Goal: Information Seeking & Learning: Learn about a topic

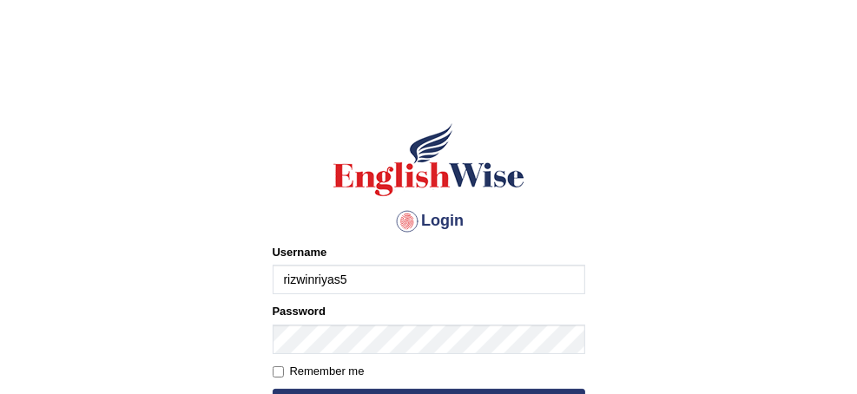
click at [387, 287] on input "rizwinriyas5" at bounding box center [429, 280] width 313 height 30
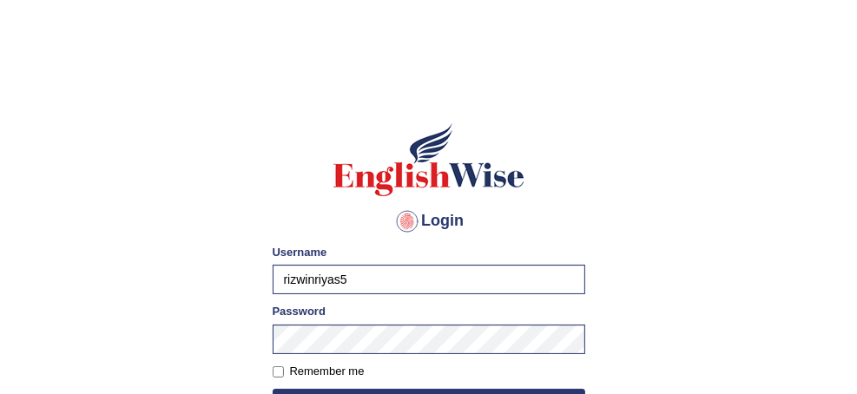
type input "rupali_australia"
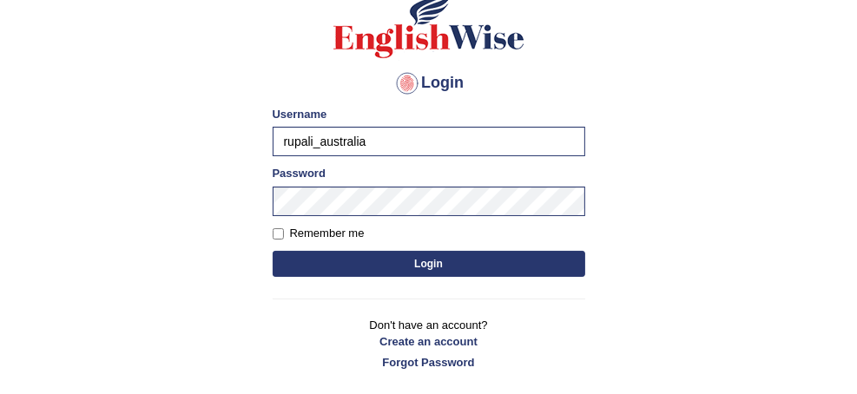
scroll to position [139, 0]
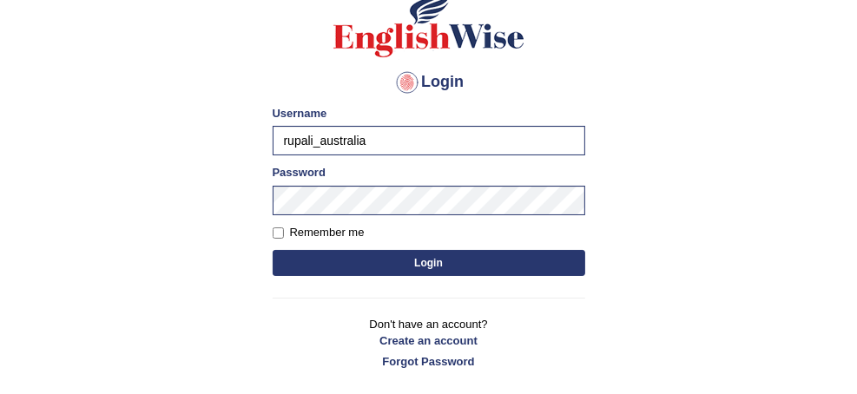
click at [427, 267] on button "Login" at bounding box center [429, 263] width 313 height 26
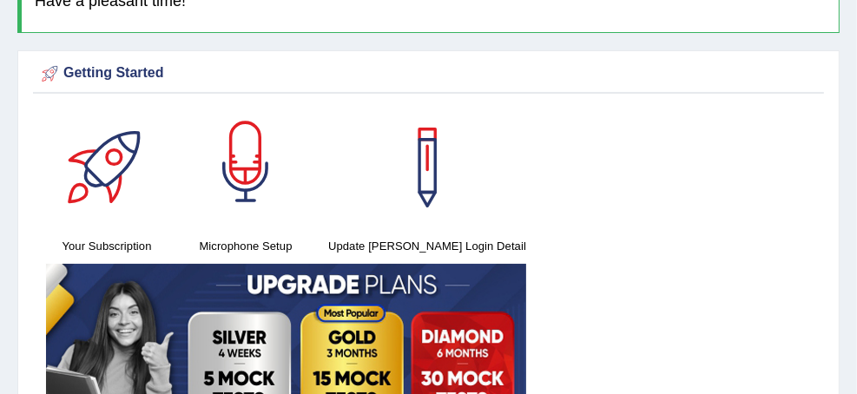
scroll to position [139, 0]
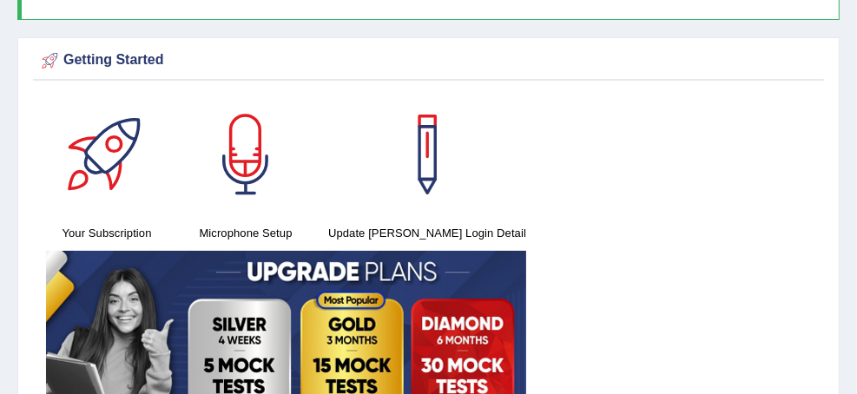
click at [0, 0] on link "Tests" at bounding box center [0, 0] width 0 height 0
click at [0, 0] on link "Take Practice Sectional Test" at bounding box center [0, 0] width 0 height 0
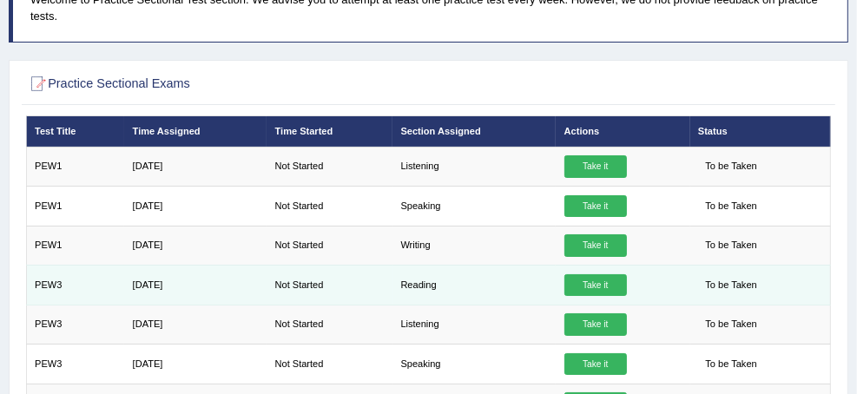
click at [627, 277] on link "Take it" at bounding box center [596, 285] width 63 height 23
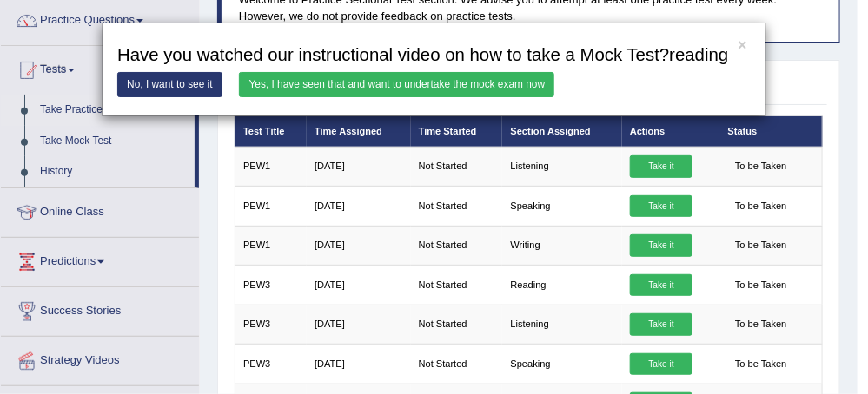
click at [331, 77] on link "Yes, I have seen that and want to undertake the mock exam now" at bounding box center [396, 84] width 315 height 25
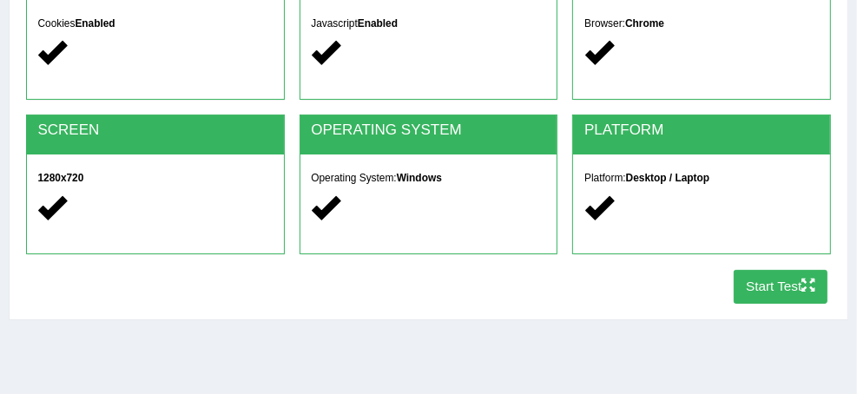
scroll to position [347, 0]
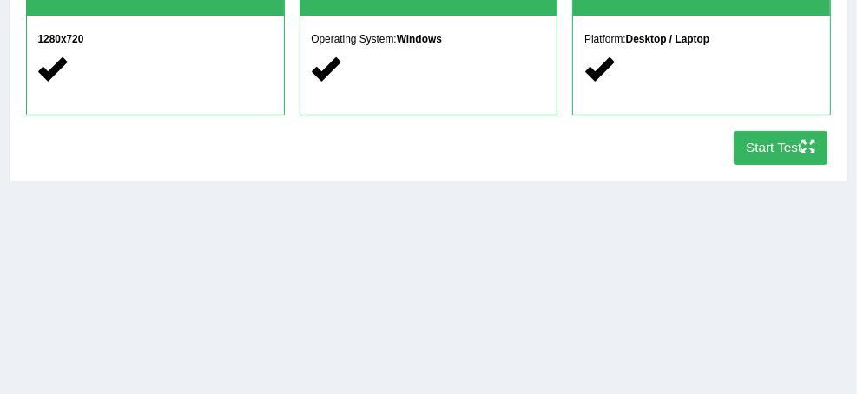
click at [771, 156] on button "Start Test" at bounding box center [781, 148] width 95 height 34
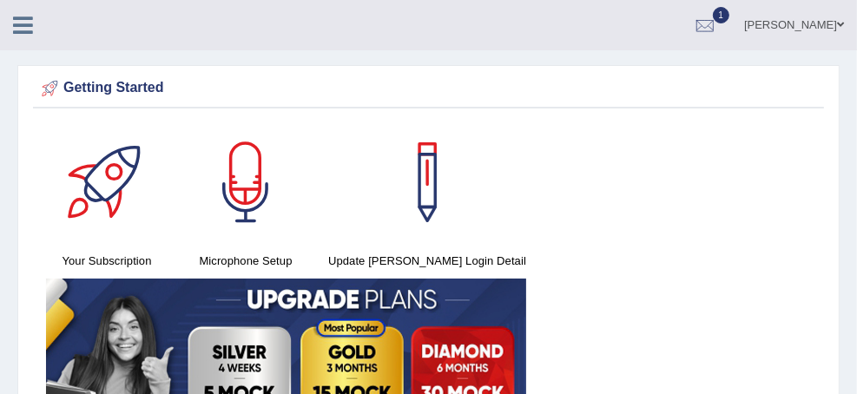
click at [0, 0] on link "Practice Questions" at bounding box center [0, 0] width 0 height 0
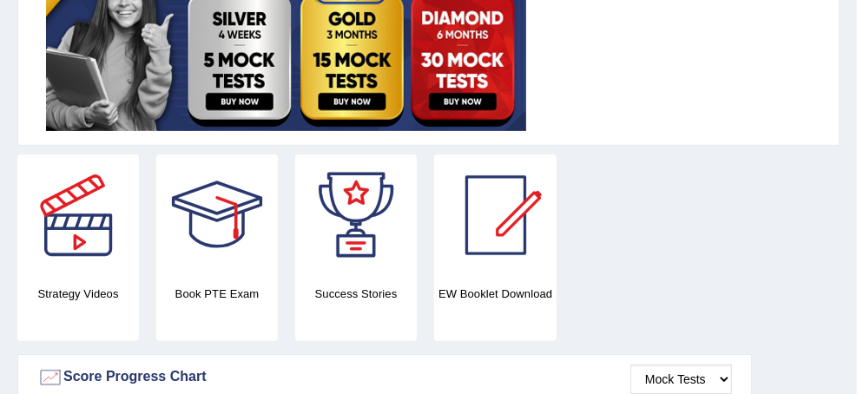
scroll to position [417, 0]
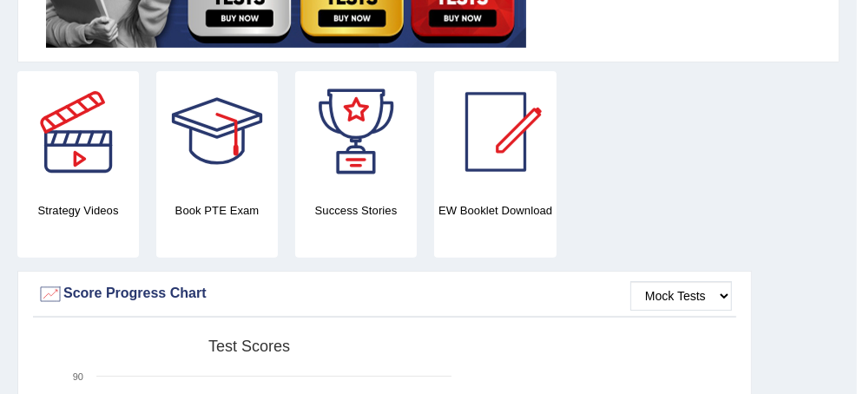
click at [0, 0] on link "Reading & Writing: Fill In The Blanks" at bounding box center [0, 0] width 0 height 0
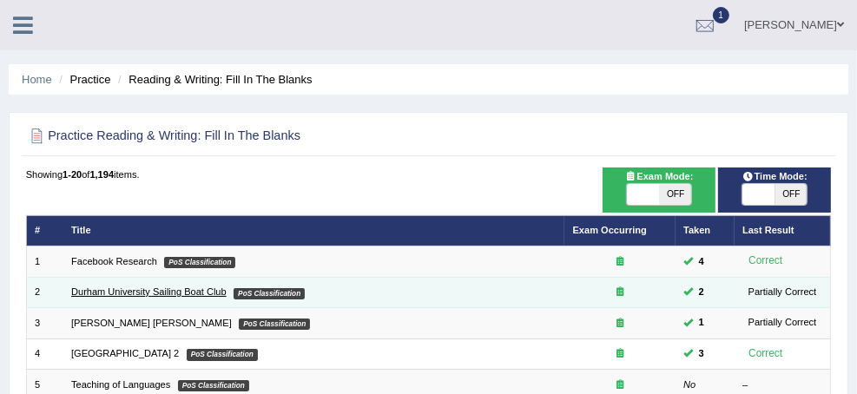
click at [227, 288] on link "Durham University Sailing Boat Club" at bounding box center [148, 292] width 155 height 10
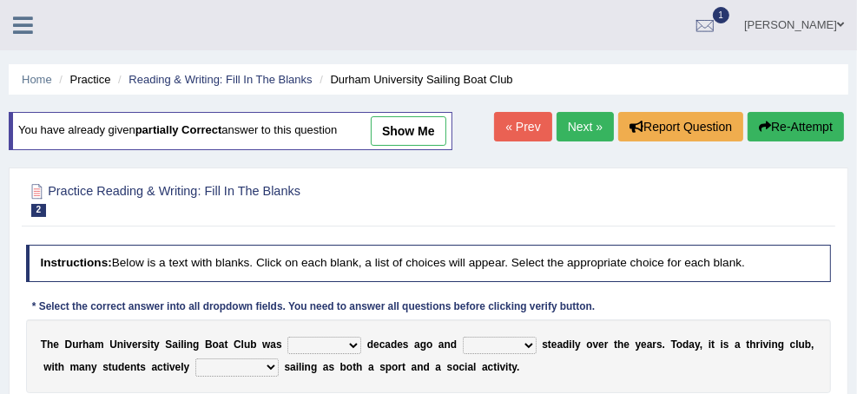
click at [0, 0] on link "Practice Questions" at bounding box center [0, 0] width 0 height 0
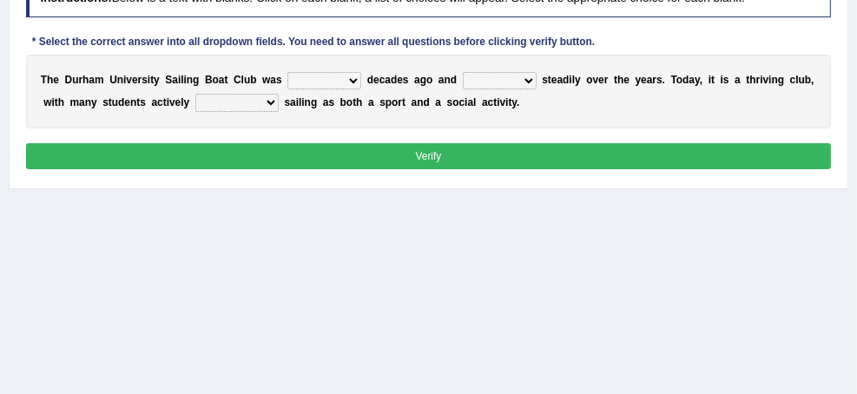
scroll to position [278, 0]
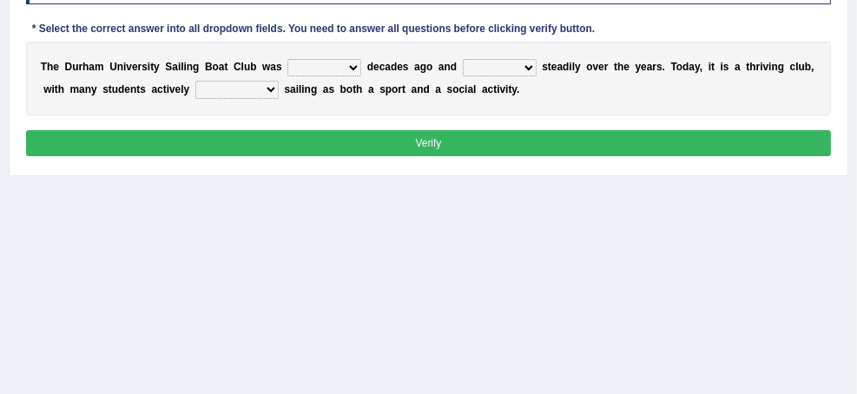
click at [0, 0] on link "Reading & Writing: Fill In The Blanks" at bounding box center [0, 0] width 0 height 0
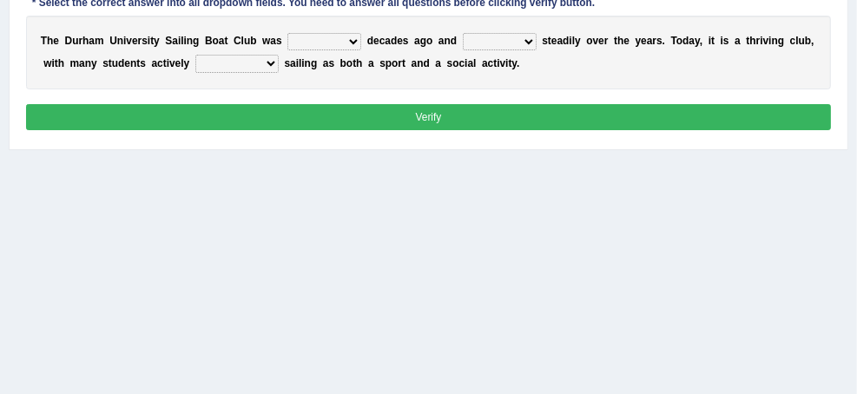
scroll to position [427, 0]
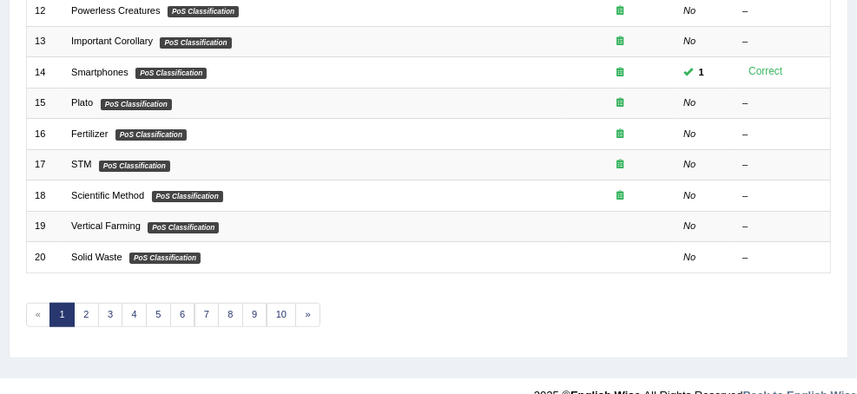
scroll to position [599, 0]
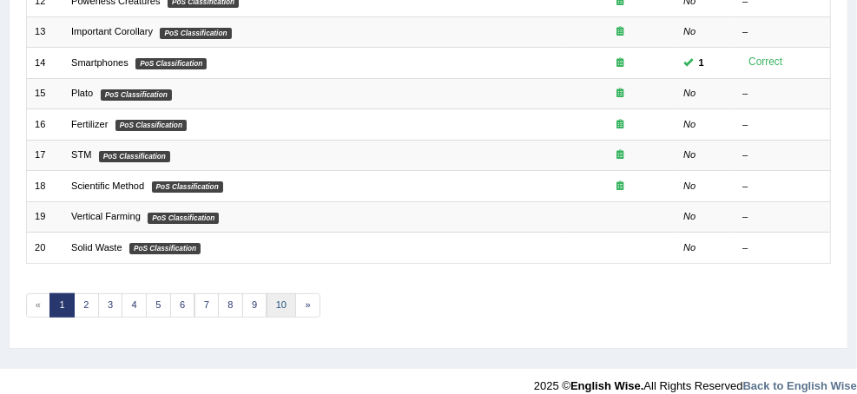
click at [297, 305] on link "10" at bounding box center [282, 306] width 30 height 24
click at [297, 301] on link "10" at bounding box center [282, 306] width 30 height 24
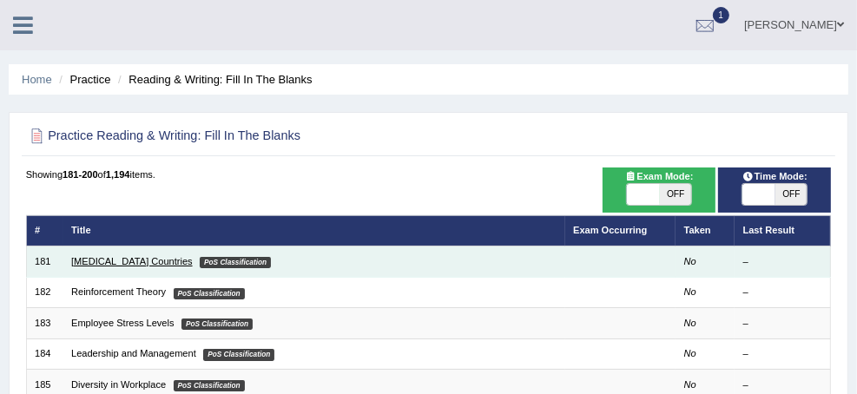
click at [193, 261] on link "[MEDICAL_DATA] Countries" at bounding box center [132, 261] width 122 height 10
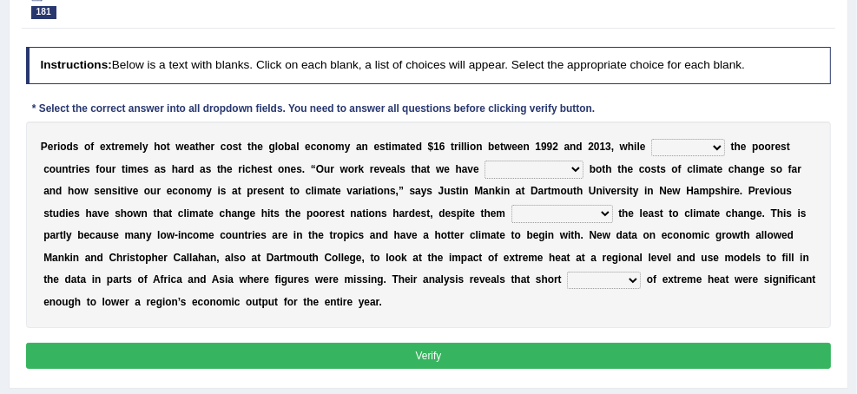
scroll to position [208, 0]
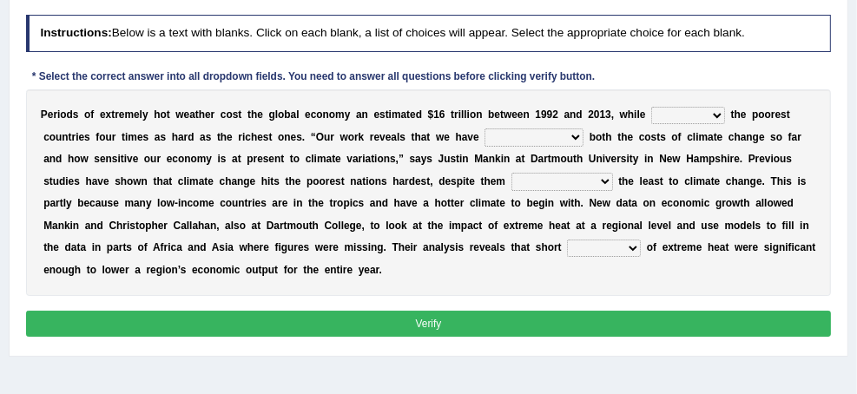
click at [651, 124] on select "defeated hitting hit defeating" at bounding box center [688, 115] width 74 height 17
select select "hitting"
click at [651, 124] on select "defeated hitting hit defeating" at bounding box center [688, 115] width 74 height 17
click at [485, 146] on select "underutilized underpinned underestimated underexposed" at bounding box center [534, 137] width 99 height 17
select select "underestimated"
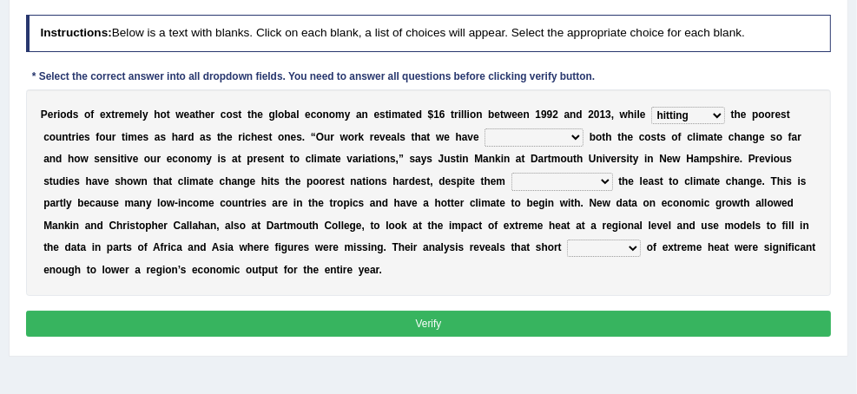
click at [485, 146] on select "underutilized underpinned underestimated underexposed" at bounding box center [534, 137] width 99 height 17
click at [613, 188] on b at bounding box center [616, 181] width 6 height 12
click at [512, 190] on select "contributing permeating computing accommodating" at bounding box center [563, 181] width 102 height 17
select select "contributing"
click at [512, 190] on select "contributing permeating computing accommodating" at bounding box center [563, 181] width 102 height 17
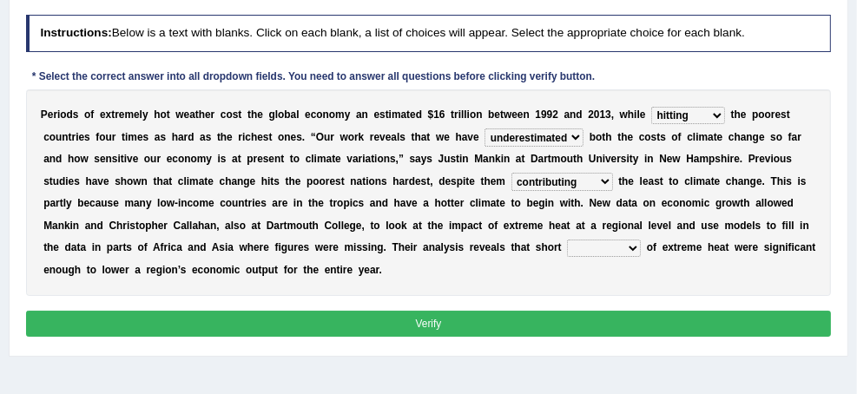
click at [567, 257] on select "spells effects lacks qualities" at bounding box center [604, 248] width 74 height 17
select select "spells"
click at [567, 257] on select "spells effects lacks qualities" at bounding box center [604, 248] width 74 height 17
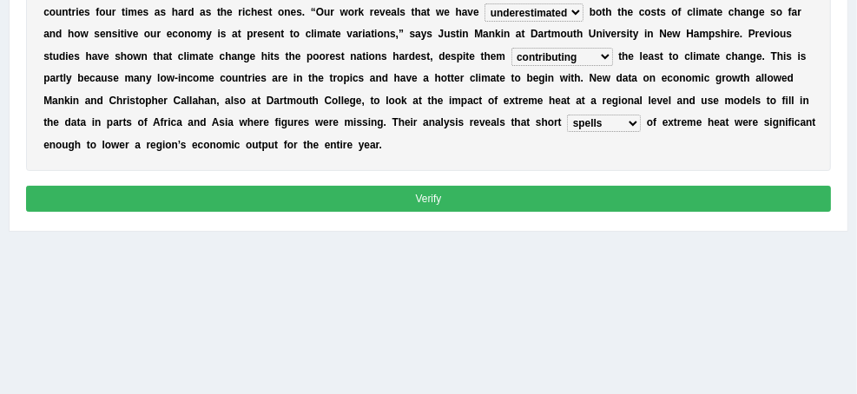
scroll to position [347, 0]
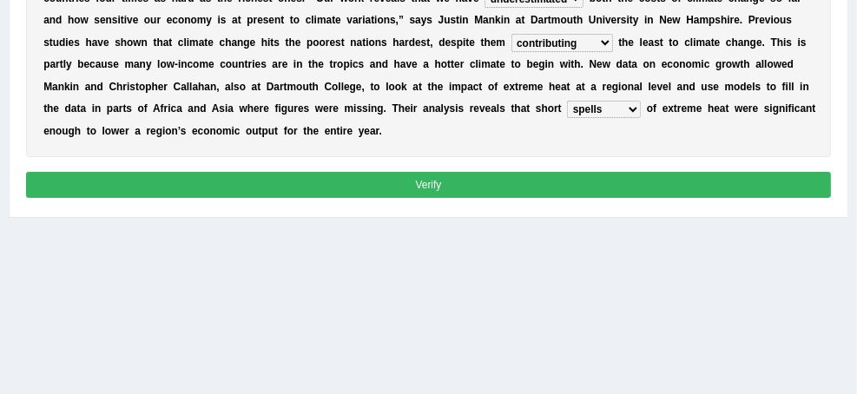
click at [440, 197] on button "Verify" at bounding box center [429, 184] width 806 height 25
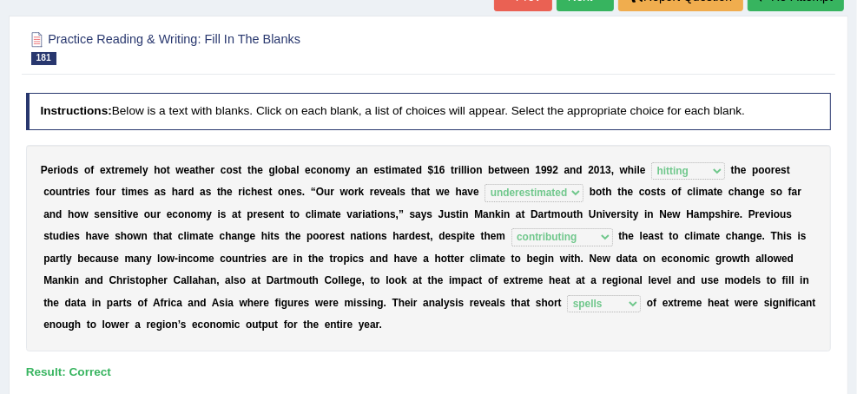
scroll to position [0, 0]
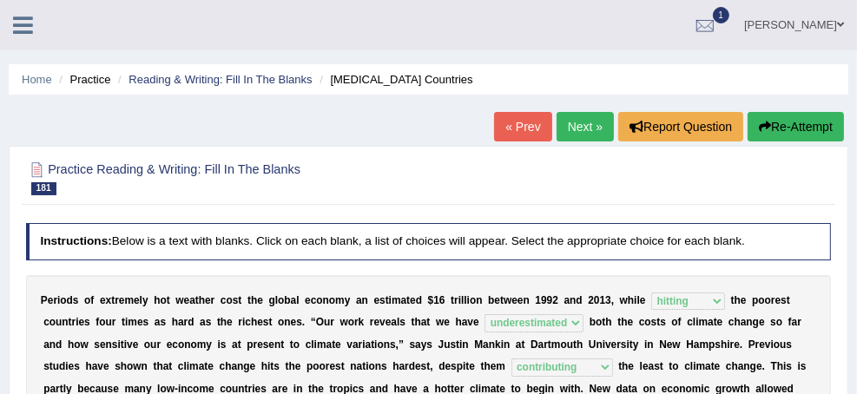
click at [572, 122] on link "Next »" at bounding box center [585, 127] width 57 height 30
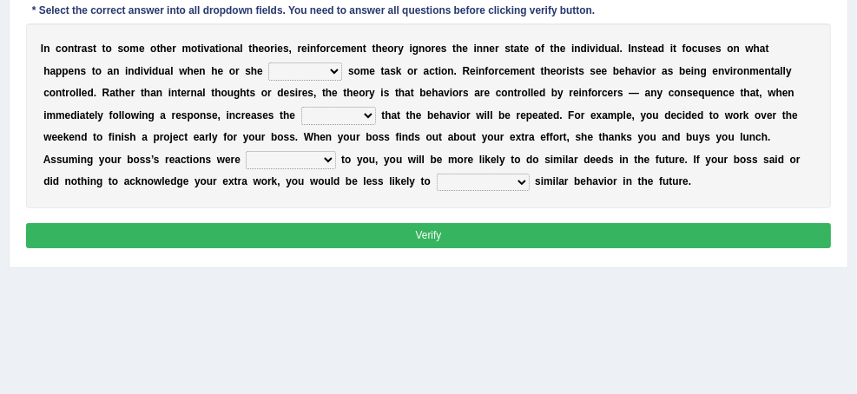
scroll to position [278, 0]
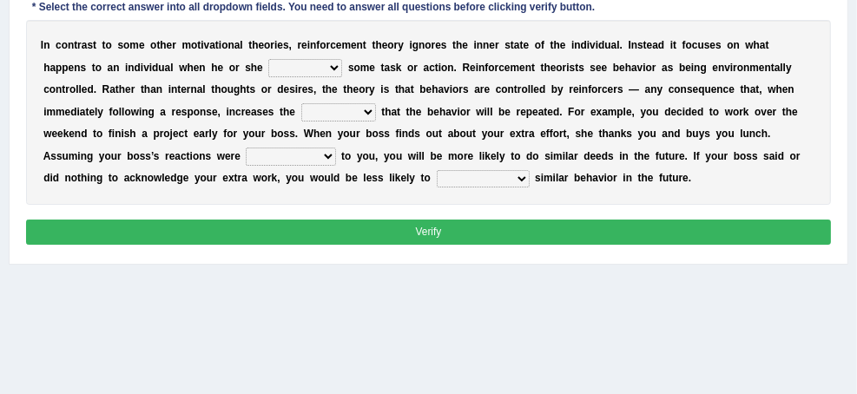
click at [342, 76] on select "reforms conforms confirms performs" at bounding box center [305, 67] width 74 height 17
select select "performs"
click at [342, 71] on select "reforms conforms confirms performs" at bounding box center [305, 67] width 74 height 17
click at [376, 121] on select "tendency potency probability capability" at bounding box center [338, 111] width 75 height 17
select select "tendency"
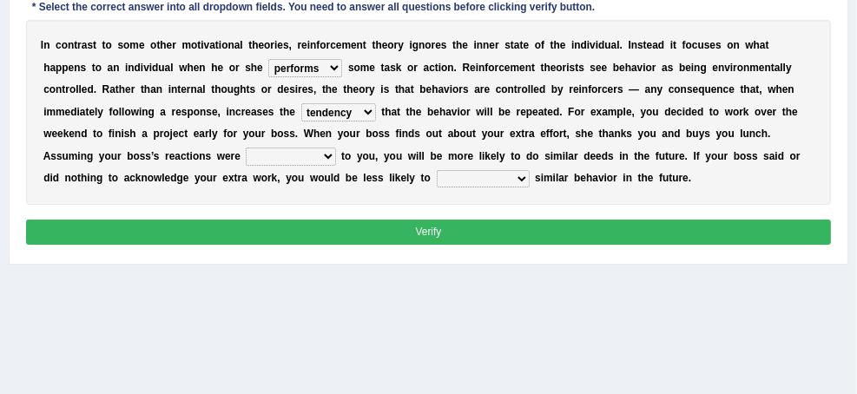
click at [376, 121] on select "tendency potency probability capability" at bounding box center [338, 111] width 75 height 17
click at [335, 165] on select "comparable favorable reliable incomparable" at bounding box center [290, 156] width 89 height 17
select select "favorable"
click at [335, 165] on select "comparable favorable reliable incomparable" at bounding box center [290, 156] width 89 height 17
click at [437, 188] on select "galvanize legislate commemorate demonstrate" at bounding box center [483, 178] width 93 height 17
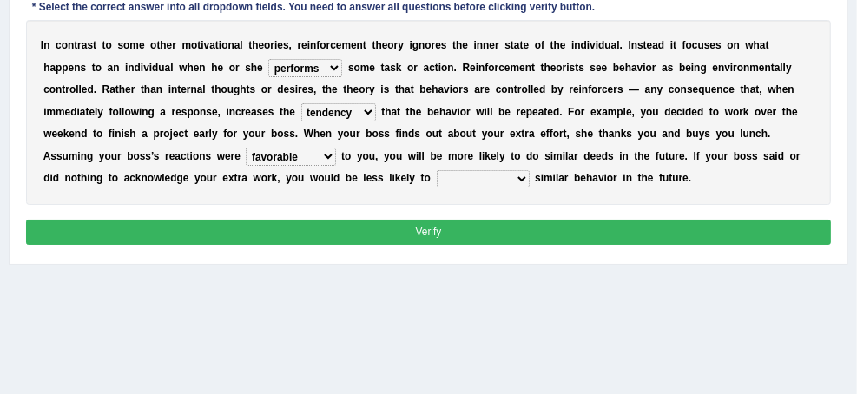
select select "demonstrate"
click at [437, 188] on select "galvanize legislate commemorate demonstrate" at bounding box center [483, 178] width 93 height 17
click at [396, 245] on button "Verify" at bounding box center [429, 232] width 806 height 25
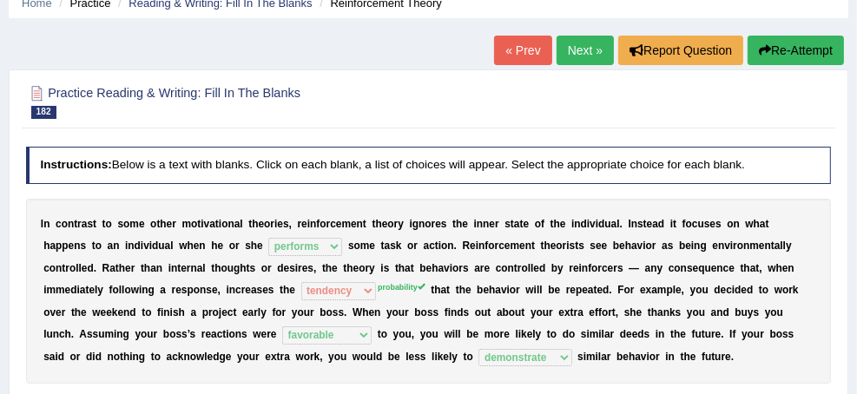
scroll to position [69, 0]
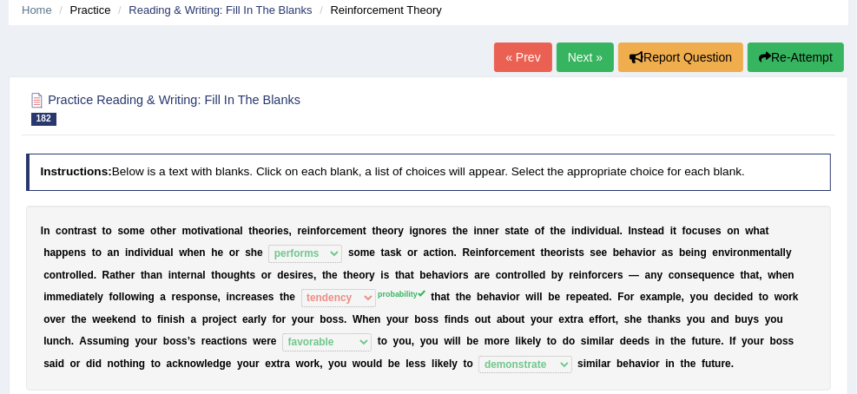
click at [569, 55] on link "Next »" at bounding box center [585, 58] width 57 height 30
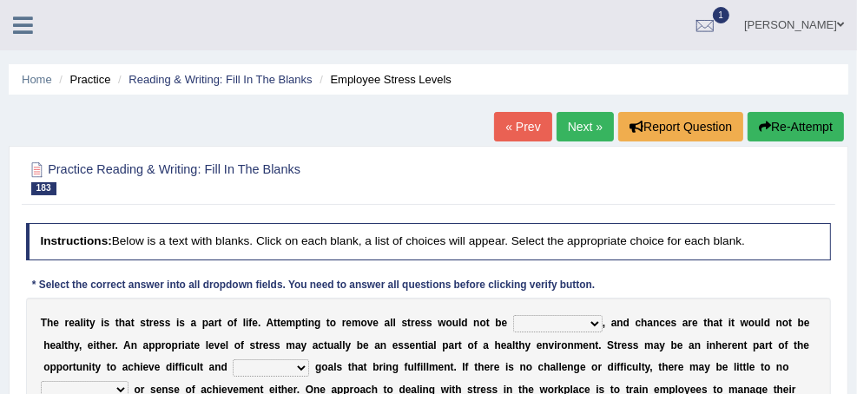
click at [0, 0] on link "Tests" at bounding box center [0, 0] width 0 height 0
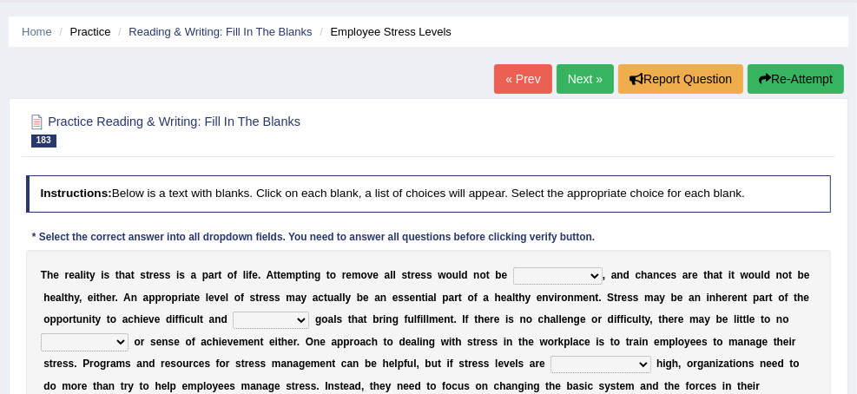
scroll to position [69, 0]
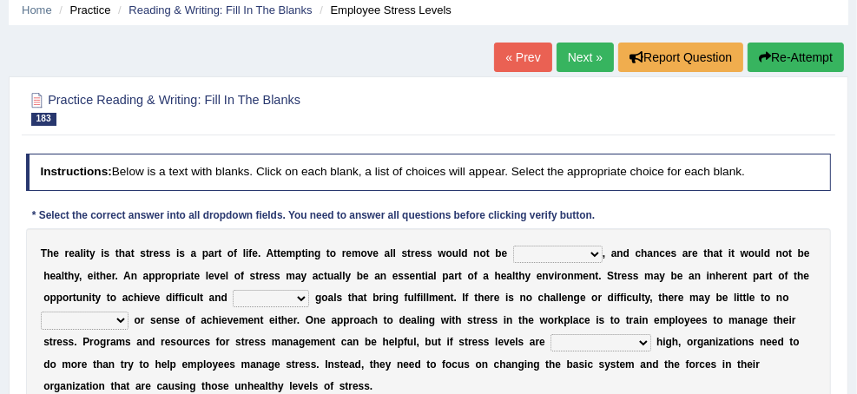
click at [0, 0] on link "History" at bounding box center [0, 0] width 0 height 0
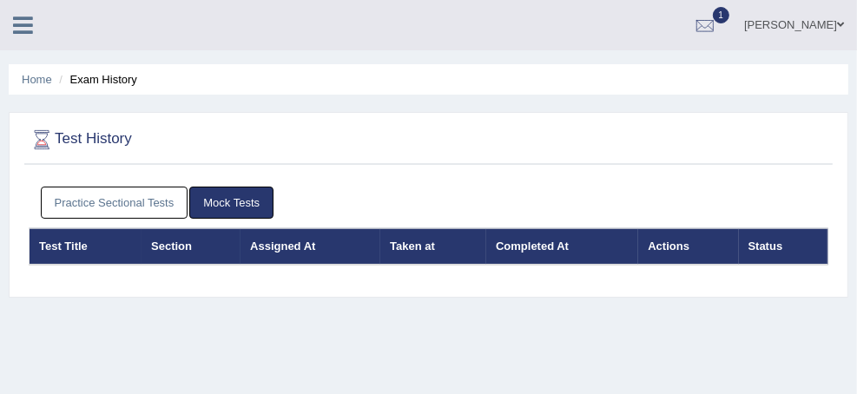
click at [188, 203] on link "Practice Sectional Tests" at bounding box center [115, 203] width 148 height 32
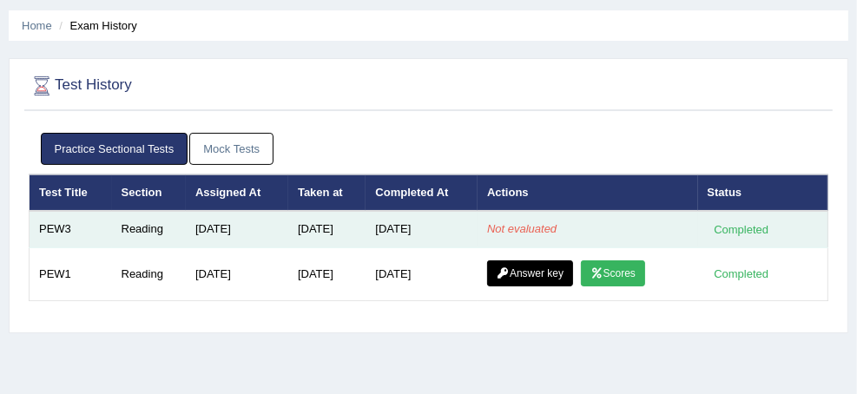
scroll to position [139, 0]
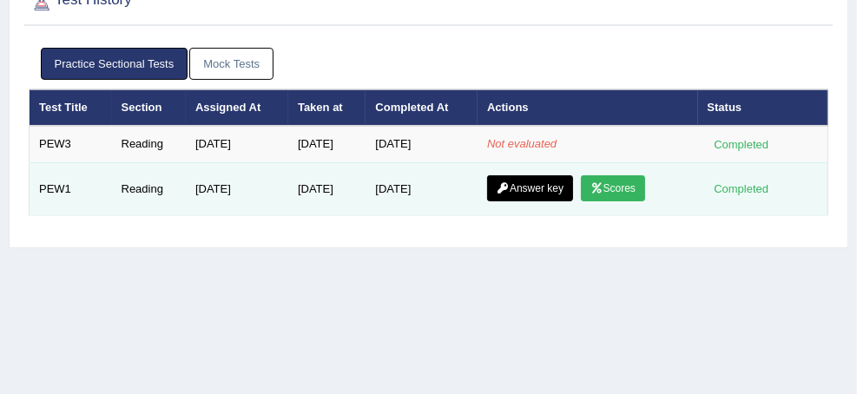
click at [573, 202] on link "Answer key" at bounding box center [530, 188] width 86 height 26
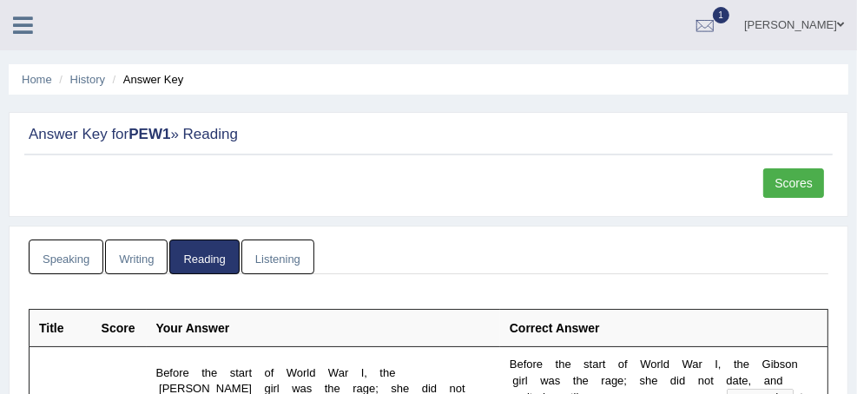
click at [0, 0] on link "Tests" at bounding box center [0, 0] width 0 height 0
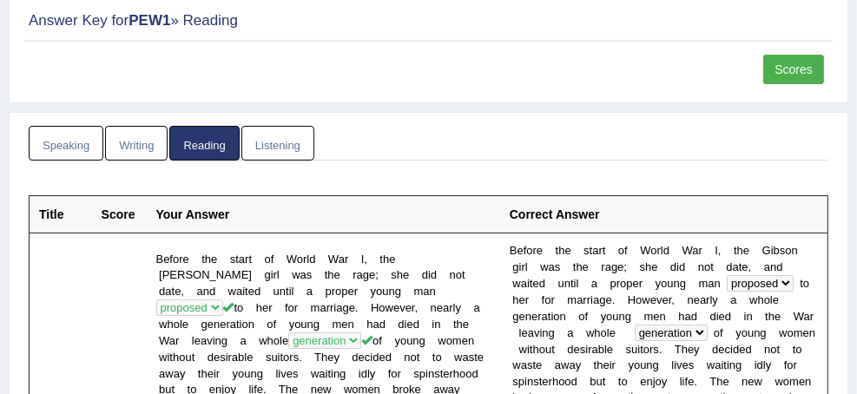
scroll to position [208, 0]
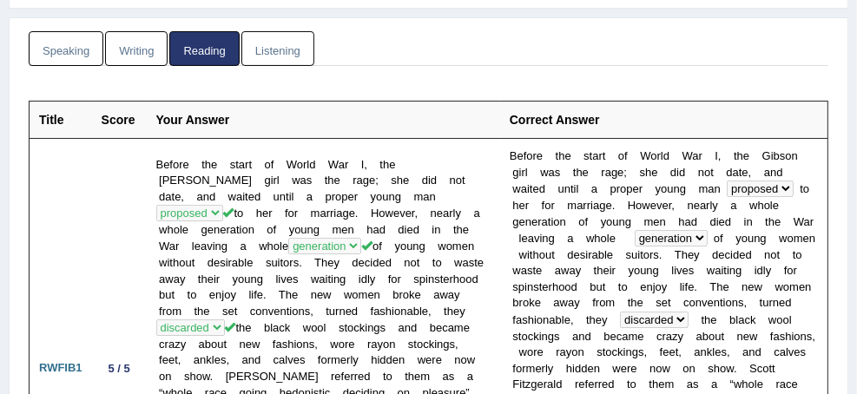
click at [0, 0] on link "History" at bounding box center [0, 0] width 0 height 0
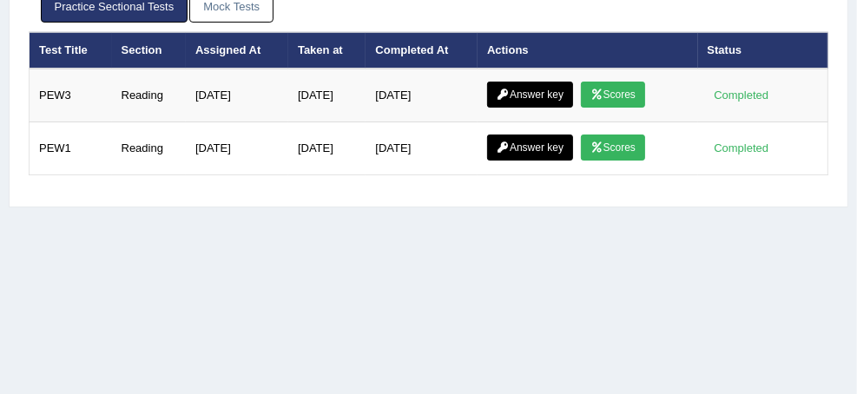
scroll to position [208, 0]
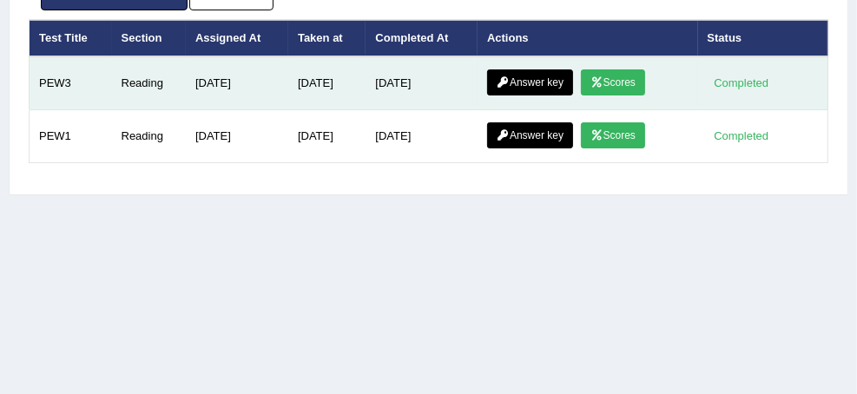
click at [612, 96] on link "Scores" at bounding box center [613, 82] width 64 height 26
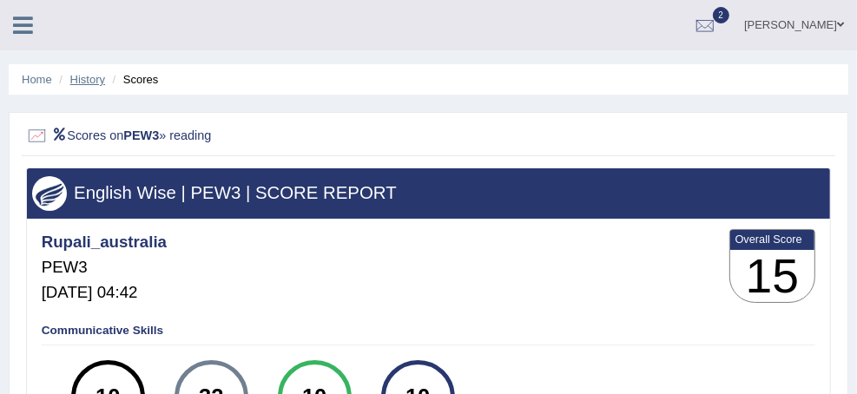
click at [105, 80] on link "History" at bounding box center [87, 79] width 35 height 13
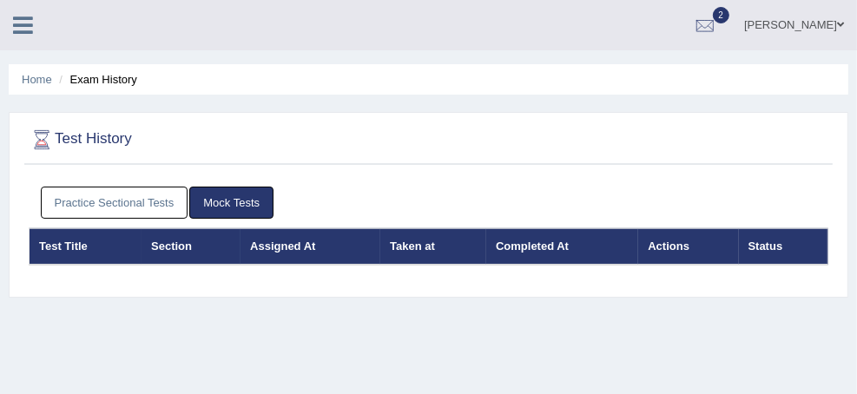
click at [188, 203] on link "Practice Sectional Tests" at bounding box center [115, 203] width 148 height 32
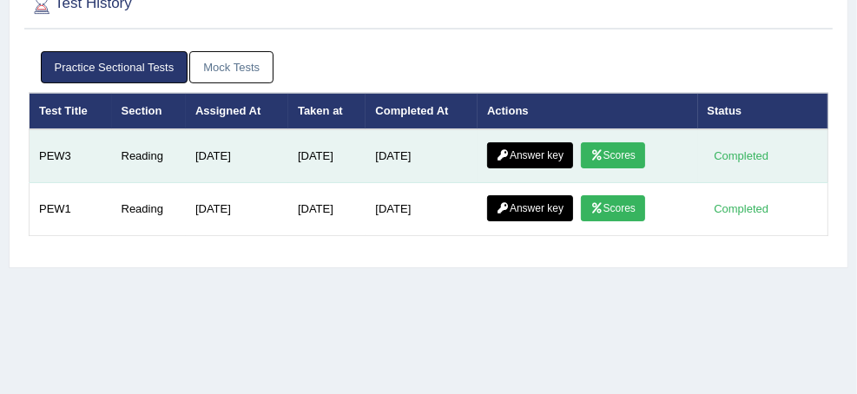
scroll to position [139, 0]
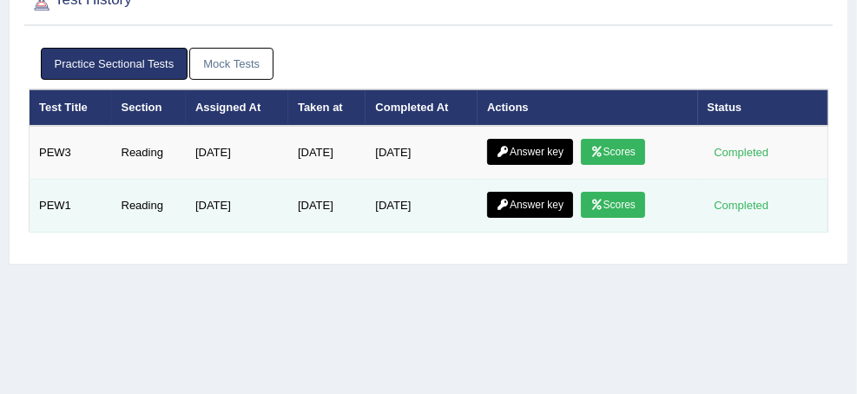
click at [618, 218] on link "Scores" at bounding box center [613, 205] width 64 height 26
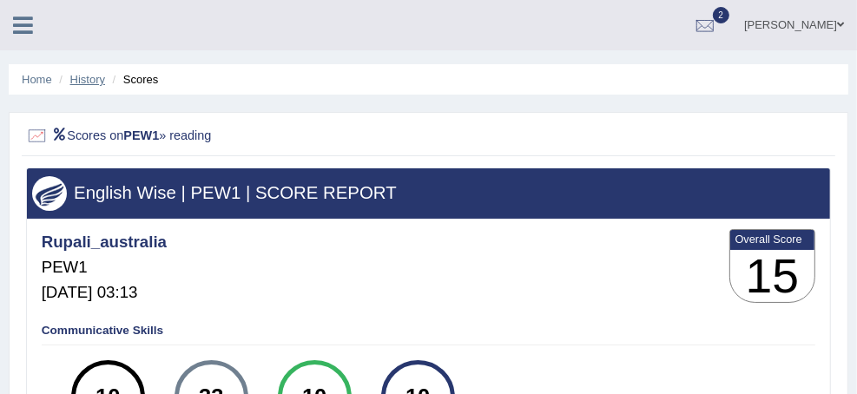
click at [105, 80] on link "History" at bounding box center [87, 79] width 35 height 13
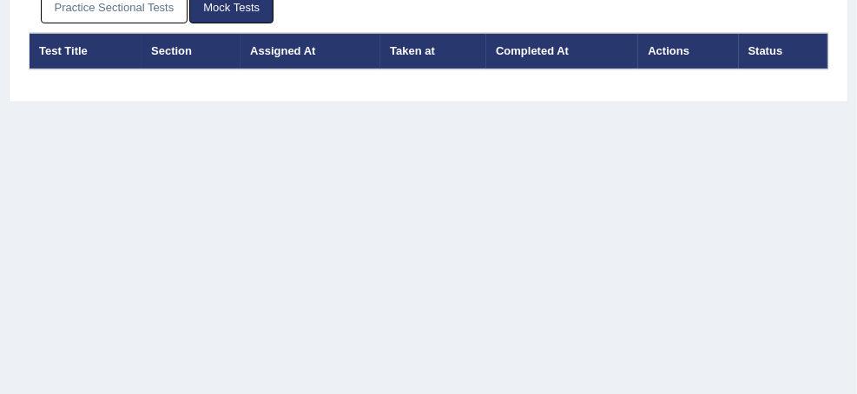
scroll to position [208, 0]
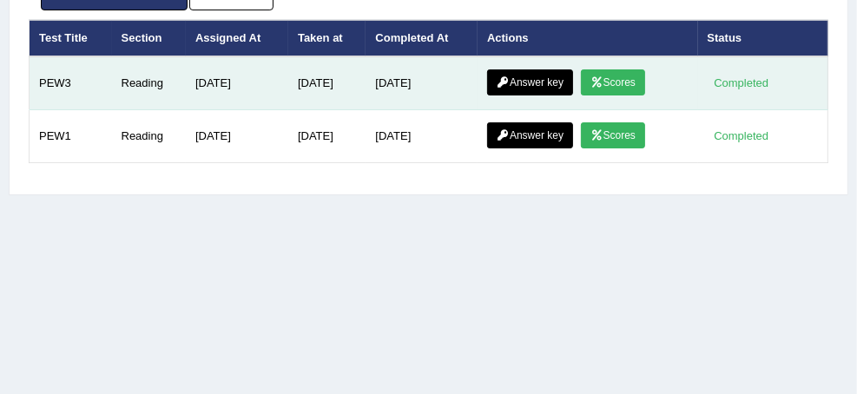
click at [573, 96] on link "Answer key" at bounding box center [530, 82] width 86 height 26
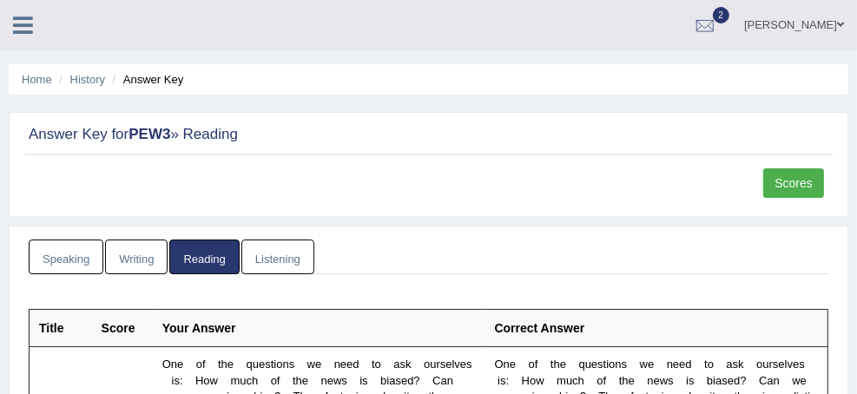
click at [785, 175] on link "Scores" at bounding box center [794, 184] width 61 height 30
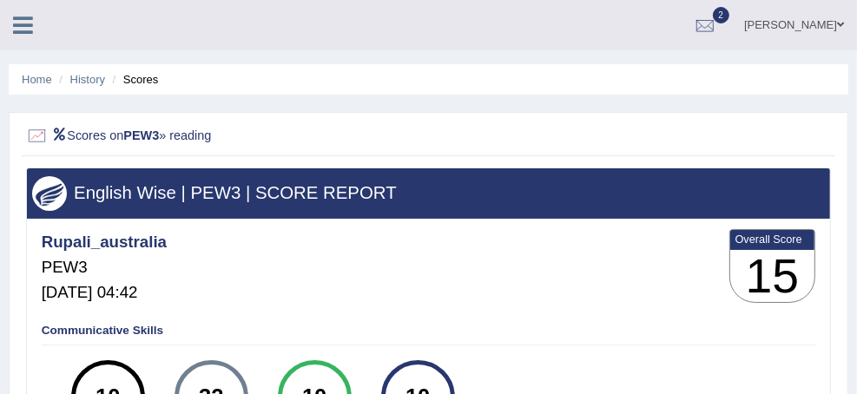
click at [293, 88] on ul "Home History Scores" at bounding box center [429, 79] width 840 height 30
click at [105, 83] on link "History" at bounding box center [87, 79] width 35 height 13
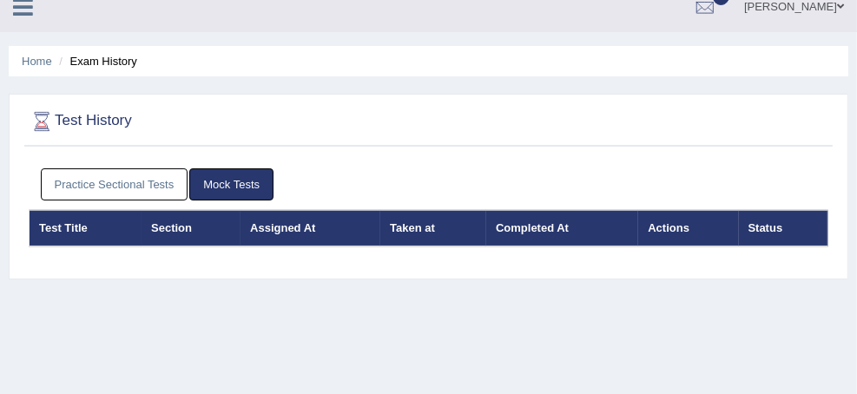
scroll to position [69, 0]
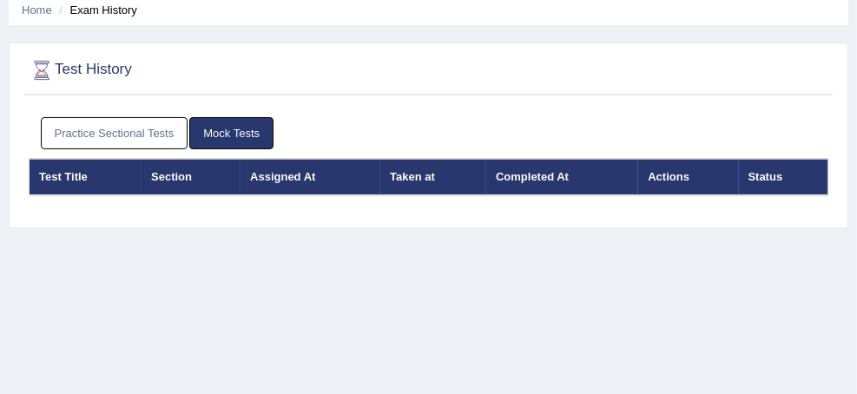
click at [188, 129] on link "Practice Sectional Tests" at bounding box center [115, 133] width 148 height 32
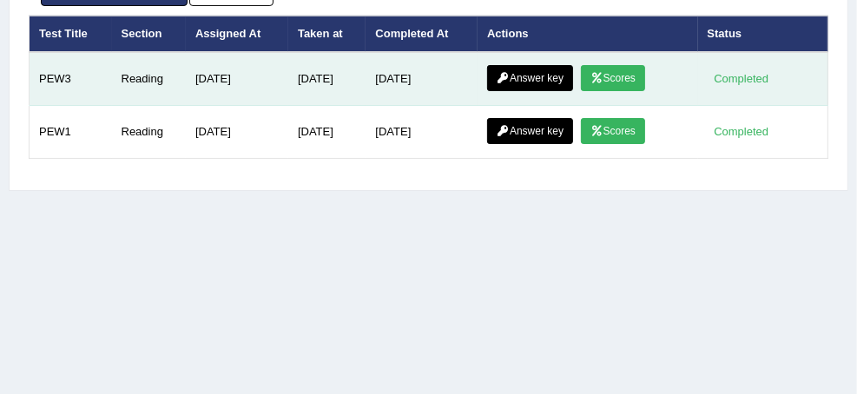
scroll to position [278, 0]
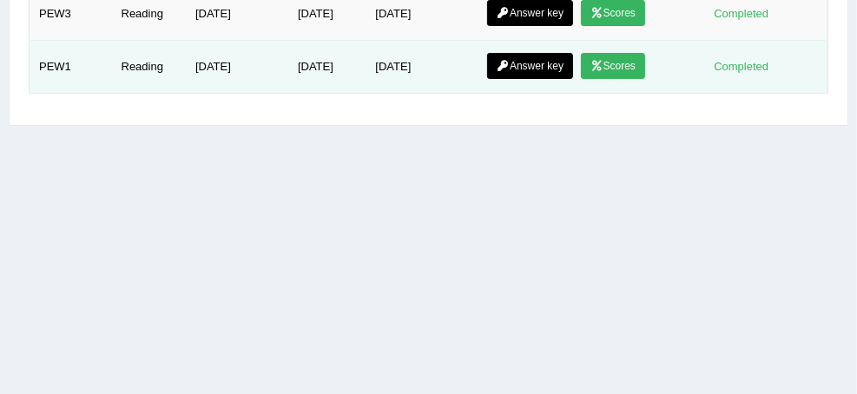
click at [600, 79] on link "Scores" at bounding box center [613, 66] width 64 height 26
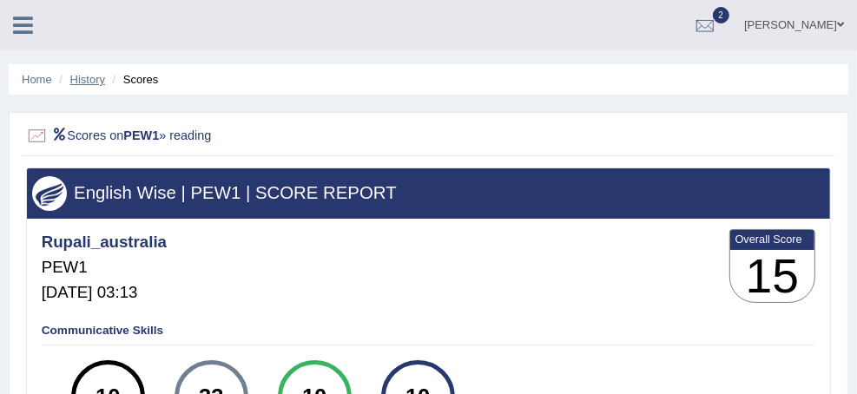
click at [105, 83] on link "History" at bounding box center [87, 79] width 35 height 13
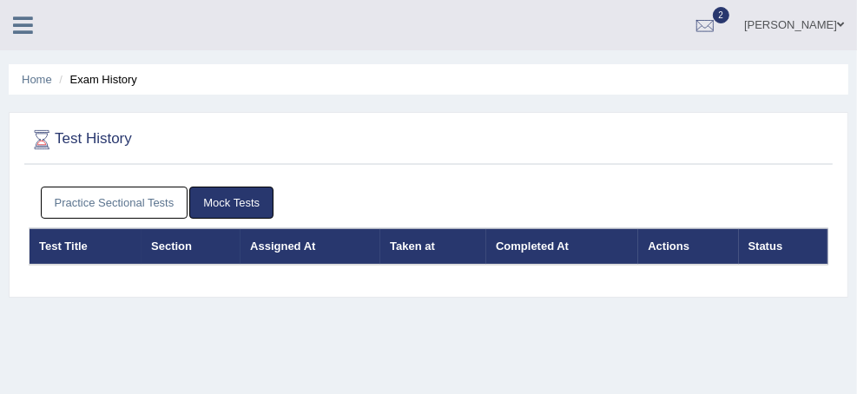
click at [0, 0] on link "Take Practice Sectional Test" at bounding box center [0, 0] width 0 height 0
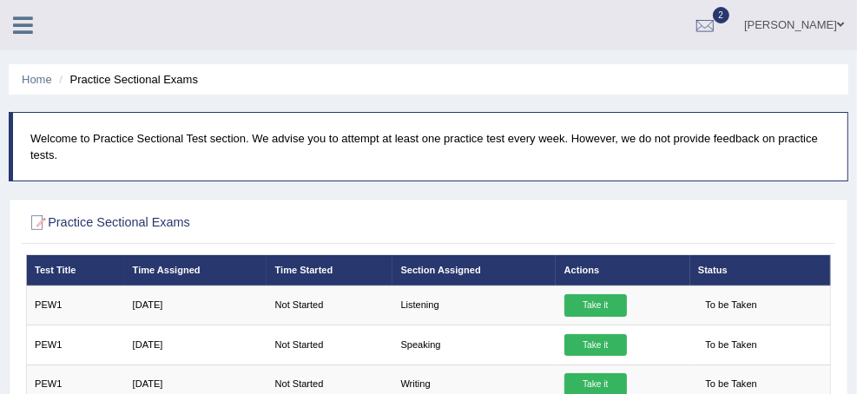
click at [0, 0] on link "Practice Questions" at bounding box center [0, 0] width 0 height 0
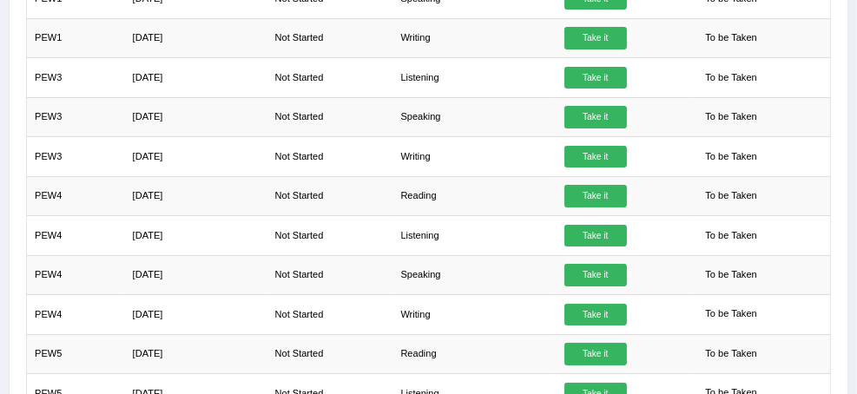
scroll to position [347, 0]
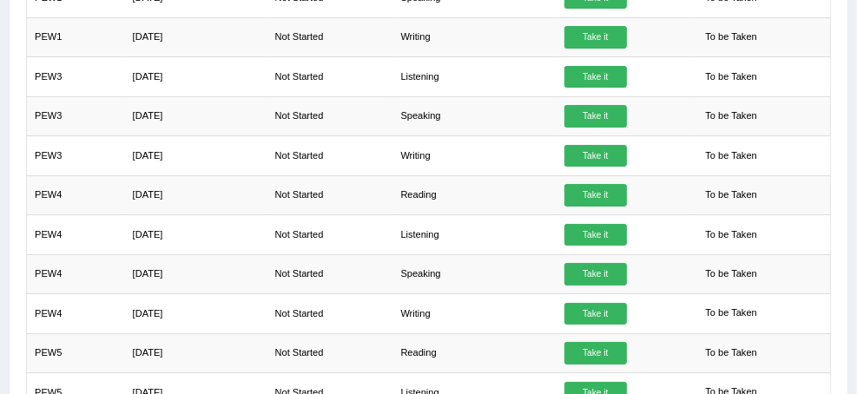
click at [0, 0] on link "Reading & Writing: Fill In The Blanks" at bounding box center [0, 0] width 0 height 0
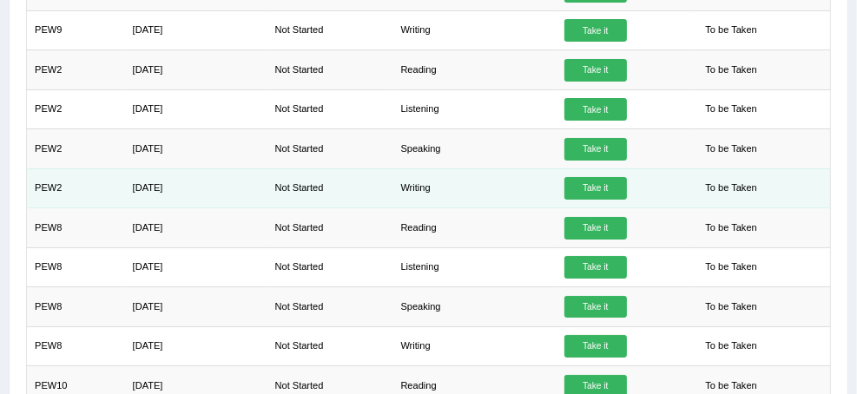
scroll to position [1194, 0]
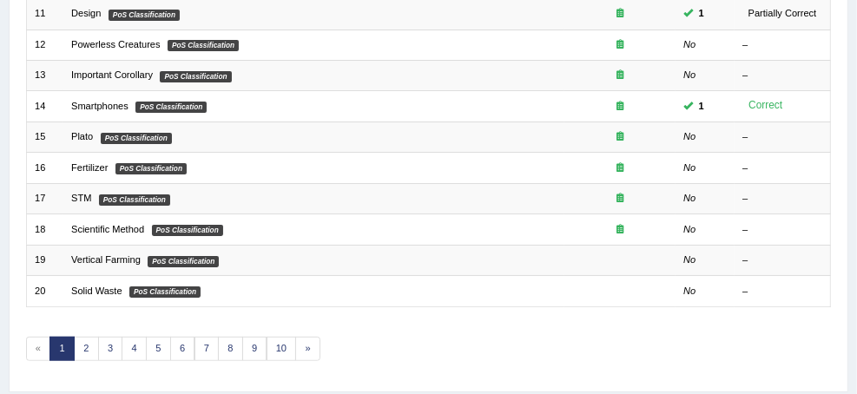
scroll to position [599, 0]
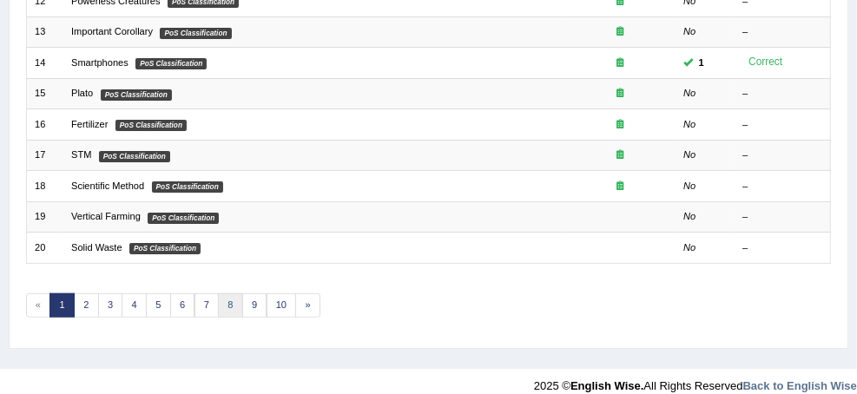
click at [243, 304] on link "8" at bounding box center [230, 306] width 25 height 24
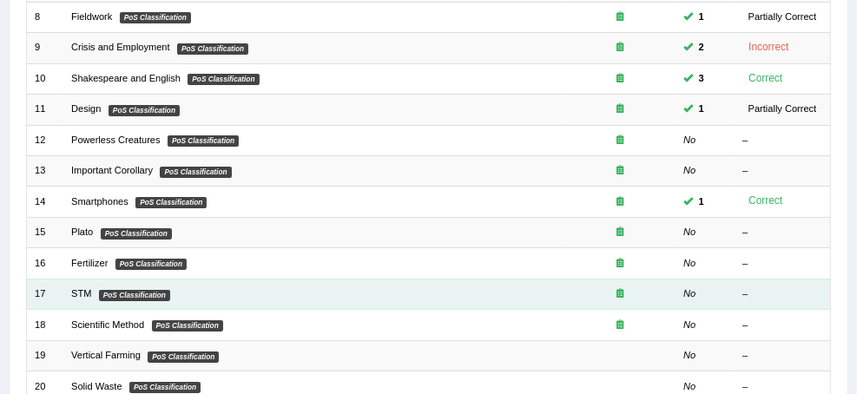
scroll to position [460, 0]
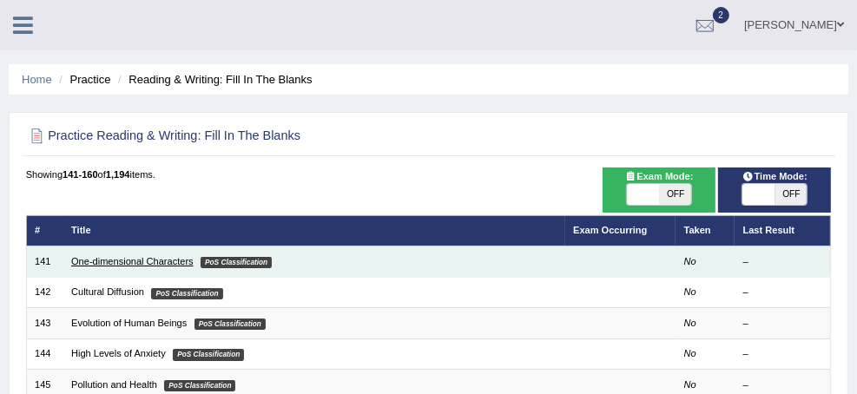
click at [194, 259] on link "One-dimensional Characters" at bounding box center [132, 261] width 122 height 10
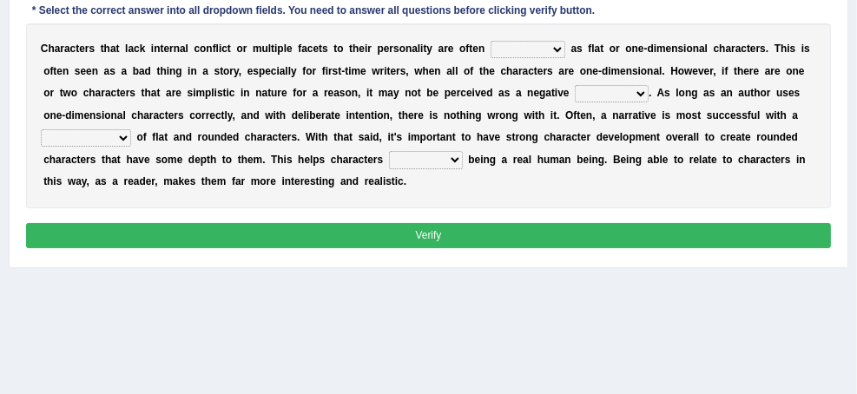
scroll to position [278, 0]
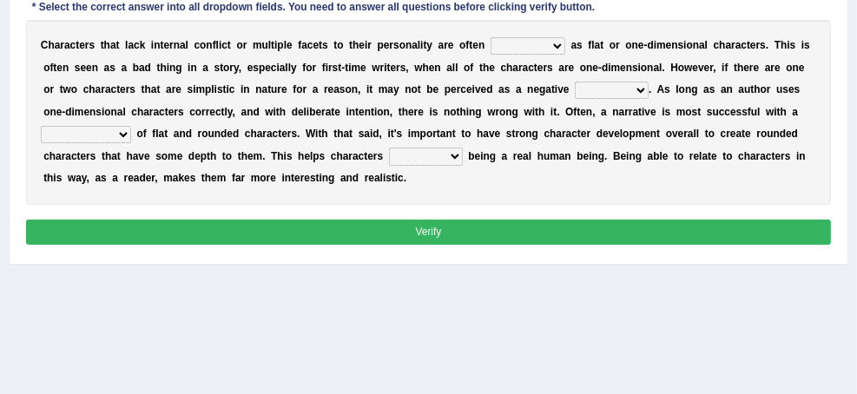
click at [565, 55] on select "enacted functioned dubbed acted" at bounding box center [528, 45] width 75 height 17
select select "enacted"
click at [565, 49] on select "enacted functioned dubbed acted" at bounding box center [528, 45] width 75 height 17
click at [649, 99] on select "mop bait audience trait" at bounding box center [612, 90] width 74 height 17
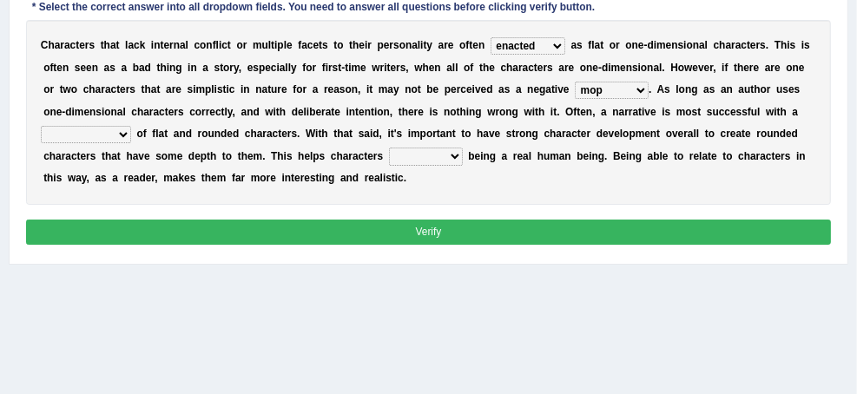
click at [649, 99] on select "mop bait audience trait" at bounding box center [612, 90] width 74 height 17
select select "audience"
click at [649, 99] on select "mop bait audience trait" at bounding box center [612, 90] width 74 height 17
click at [131, 143] on select "rejuvenation determination inclination combination" at bounding box center [86, 134] width 90 height 17
select select "combination"
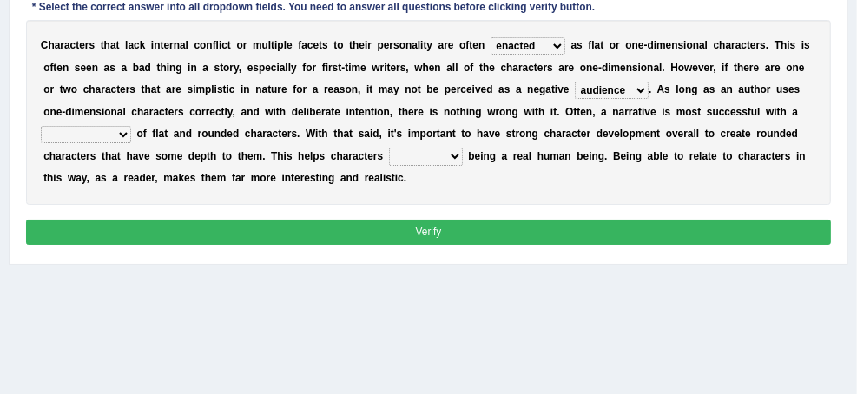
click at [131, 143] on select "rejuvenation determination inclination combination" at bounding box center [86, 134] width 90 height 17
click at [463, 165] on select "intimidate humiliate imitate instate" at bounding box center [426, 156] width 74 height 17
click at [522, 205] on div "C h a r a c t e r s t h a t l a c k i n t e r n a l c o n f l i c t o r m u l t…" at bounding box center [429, 112] width 806 height 185
click at [463, 165] on select "intimidate humiliate imitate instate" at bounding box center [426, 156] width 74 height 17
select select "imitate"
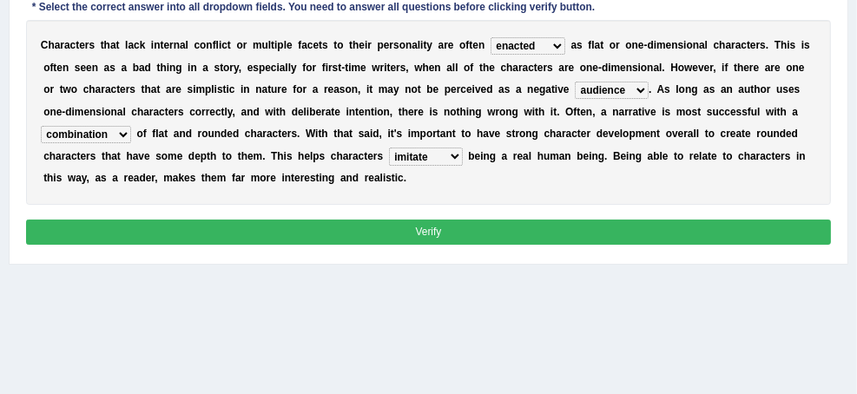
click at [463, 165] on select "intimidate humiliate imitate instate" at bounding box center [426, 156] width 74 height 17
click at [579, 245] on button "Verify" at bounding box center [429, 232] width 806 height 25
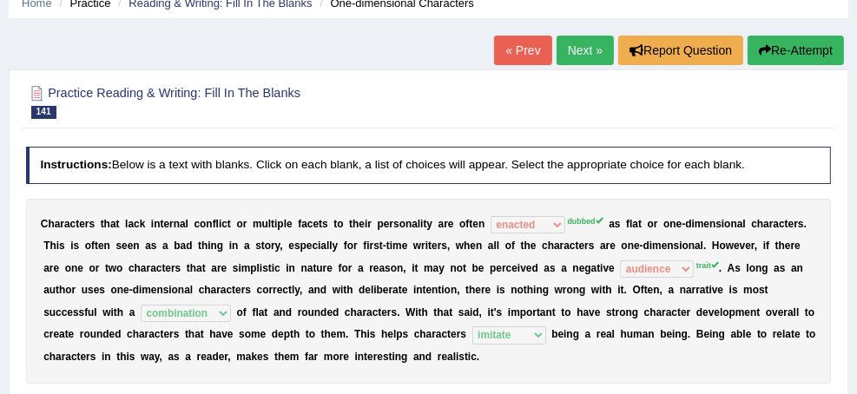
scroll to position [0, 0]
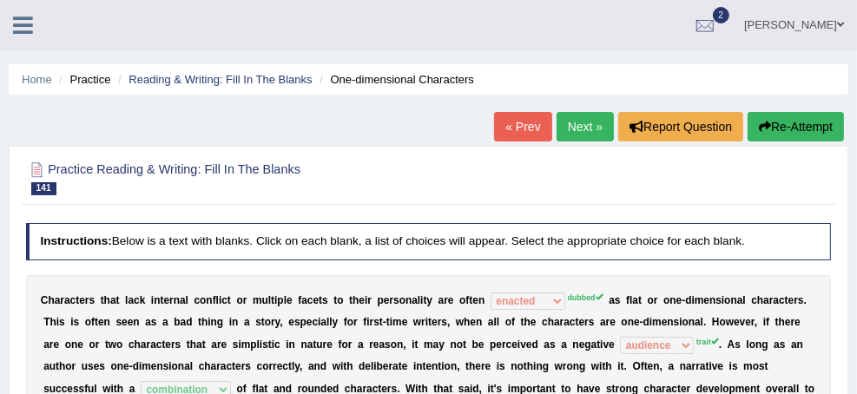
click at [570, 129] on link "Next »" at bounding box center [585, 127] width 57 height 30
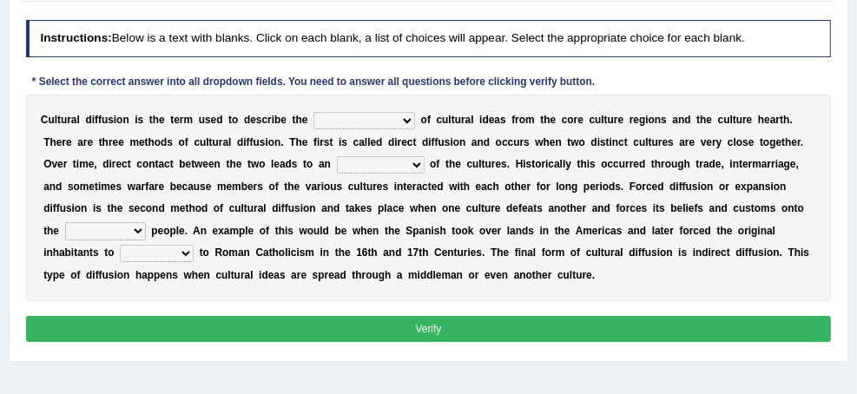
scroll to position [208, 0]
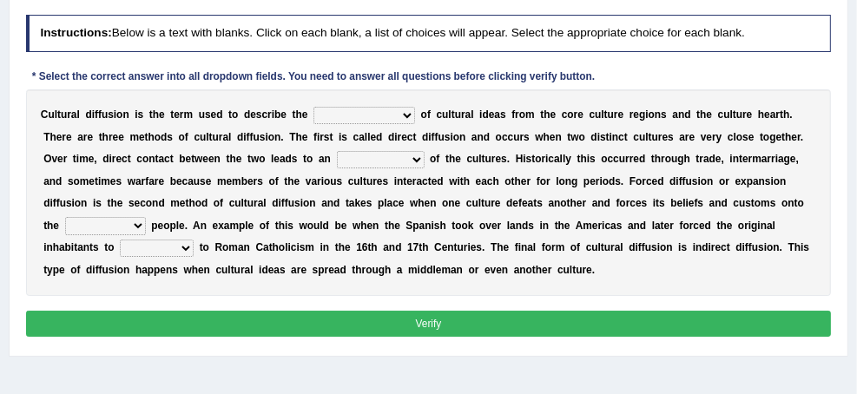
click at [415, 124] on select "fulmination accommodation spread prevention" at bounding box center [365, 115] width 102 height 17
select select "spread"
click at [415, 118] on select "fulmination accommodation spread prevention" at bounding box center [365, 115] width 102 height 17
click at [425, 169] on select "interdiction intermittence introvert intermingling" at bounding box center [381, 159] width 88 height 17
select select "intermingling"
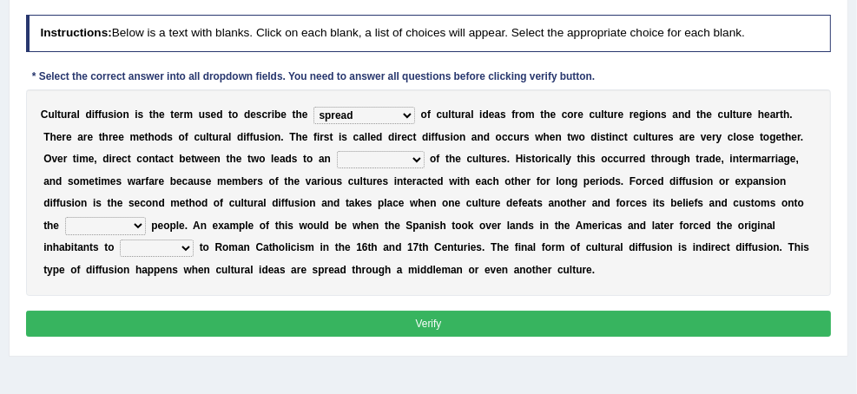
click at [408, 169] on select "interdiction intermittence introvert intermingling" at bounding box center [381, 159] width 88 height 17
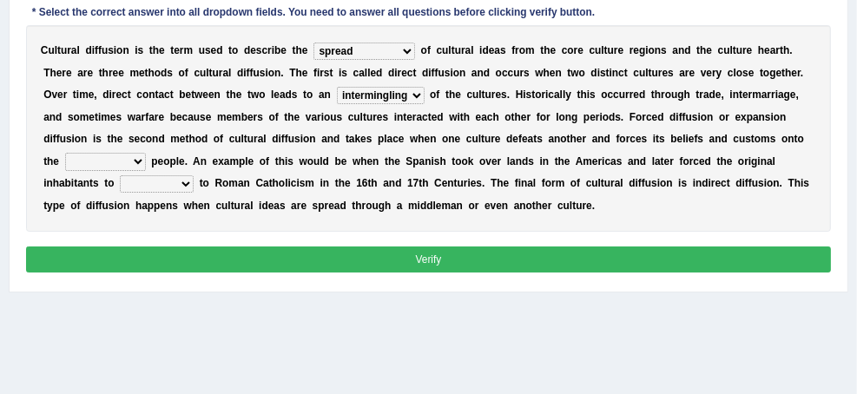
scroll to position [347, 0]
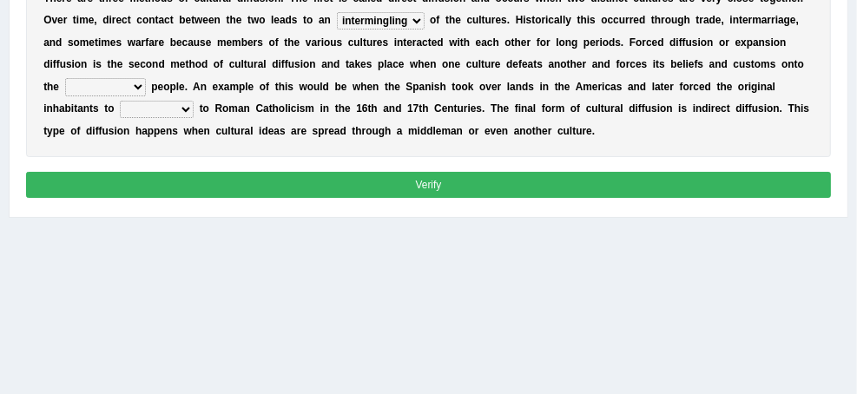
click at [146, 96] on select "conquered engaged respected slaughtered" at bounding box center [105, 86] width 81 height 17
select select "conquered"
click at [146, 96] on select "conquered engaged respected slaughtered" at bounding box center [105, 86] width 81 height 17
click at [194, 118] on select "reply add convert require" at bounding box center [157, 109] width 74 height 17
select select "convert"
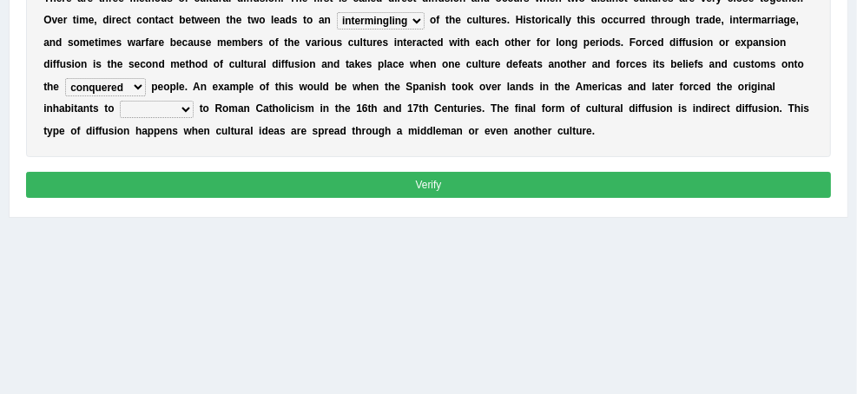
click at [194, 118] on select "reply add convert require" at bounding box center [157, 109] width 74 height 17
click at [481, 197] on button "Verify" at bounding box center [429, 184] width 806 height 25
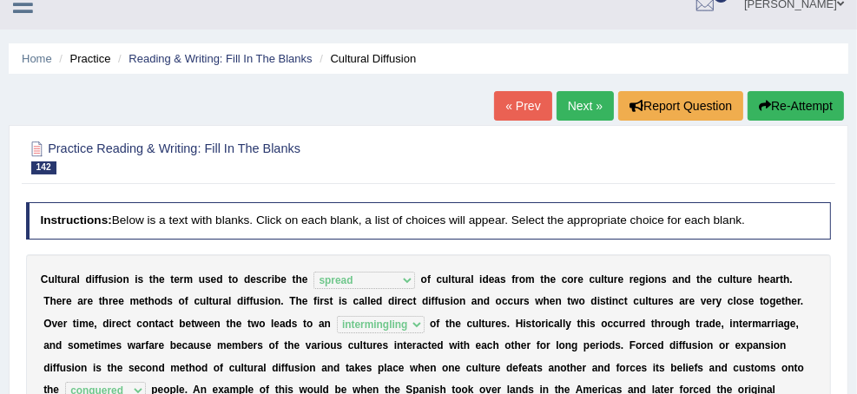
scroll to position [0, 0]
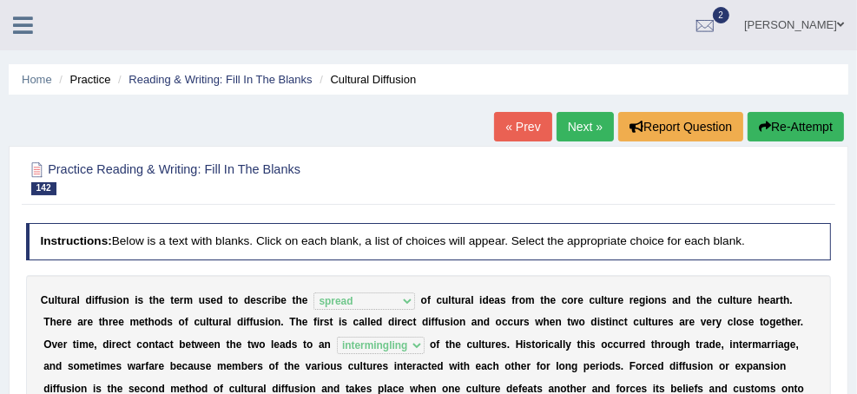
click at [557, 115] on link "Next »" at bounding box center [585, 127] width 57 height 30
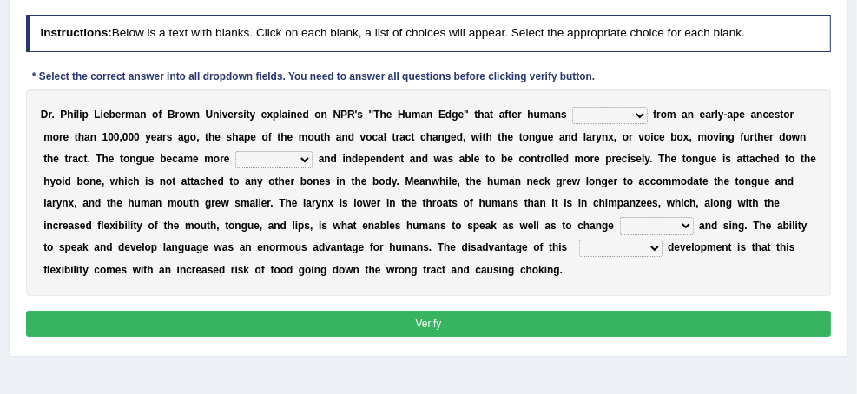
click at [572, 124] on select "diverged converged converged urged" at bounding box center [609, 115] width 75 height 17
select select "converged"
click at [572, 124] on select "diverged converged converged urged" at bounding box center [609, 115] width 75 height 17
click at [313, 169] on select "irresistible ineligible convertible flexible" at bounding box center [273, 159] width 77 height 17
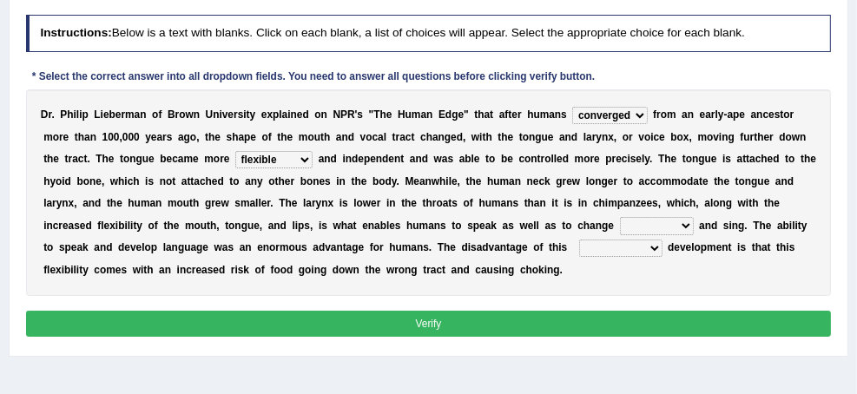
click at [313, 169] on select "irresistible ineligible convertible flexible" at bounding box center [273, 159] width 77 height 17
select select "irresistible"
click at [313, 169] on select "irresistible ineligible convertible flexible" at bounding box center [273, 159] width 77 height 17
click at [620, 235] on select "ditch impacts state pitch" at bounding box center [657, 225] width 74 height 17
select select "pitch"
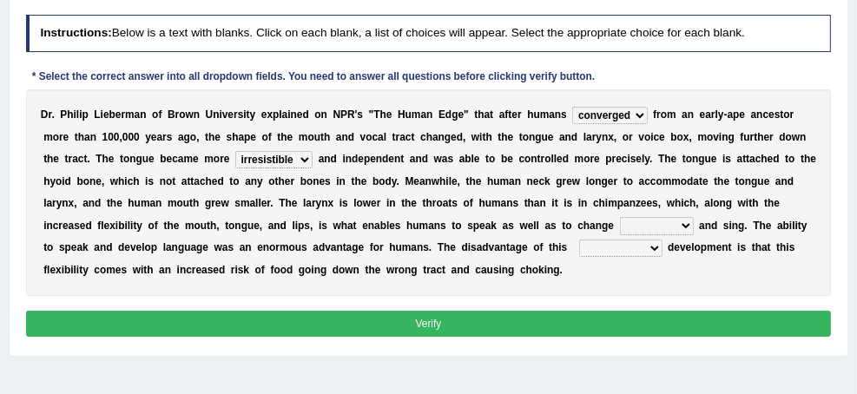
click at [620, 235] on select "ditch impacts state pitch" at bounding box center [657, 225] width 74 height 17
click at [579, 257] on select "imaginary evolutionary preliminary visionary" at bounding box center [620, 248] width 83 height 17
select select "evolutionary"
click at [579, 257] on select "imaginary evolutionary preliminary visionary" at bounding box center [620, 248] width 83 height 17
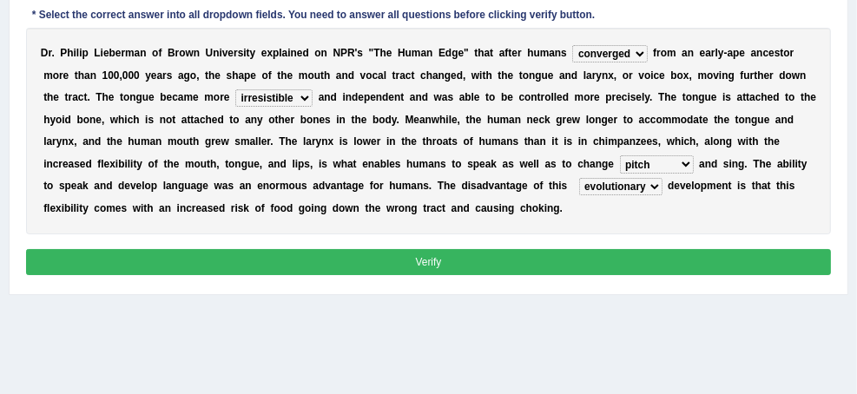
scroll to position [417, 0]
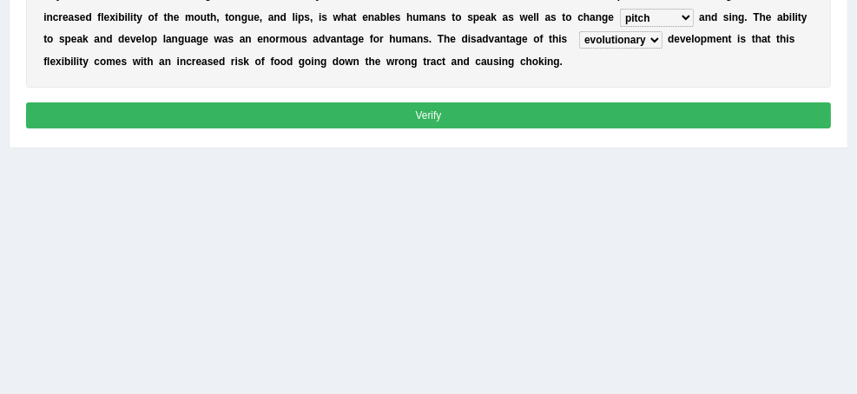
click at [541, 128] on button "Verify" at bounding box center [429, 114] width 806 height 25
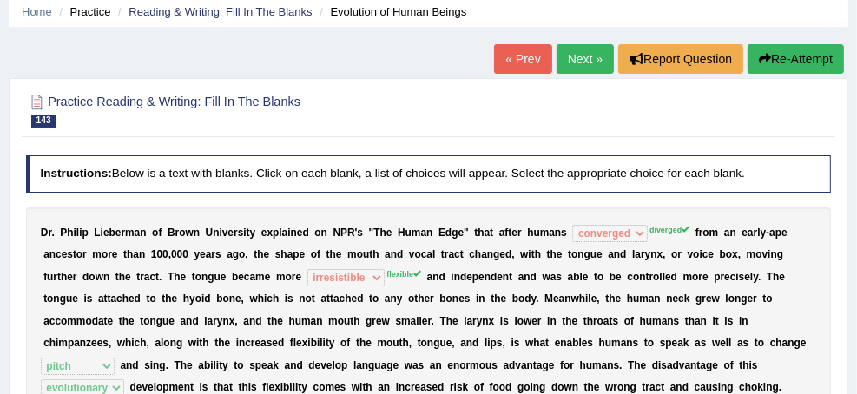
scroll to position [0, 0]
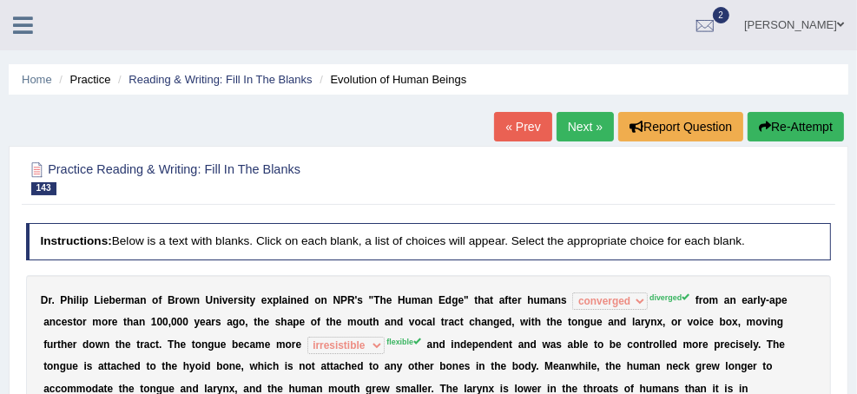
click at [0, 0] on link "Practice Questions" at bounding box center [0, 0] width 0 height 0
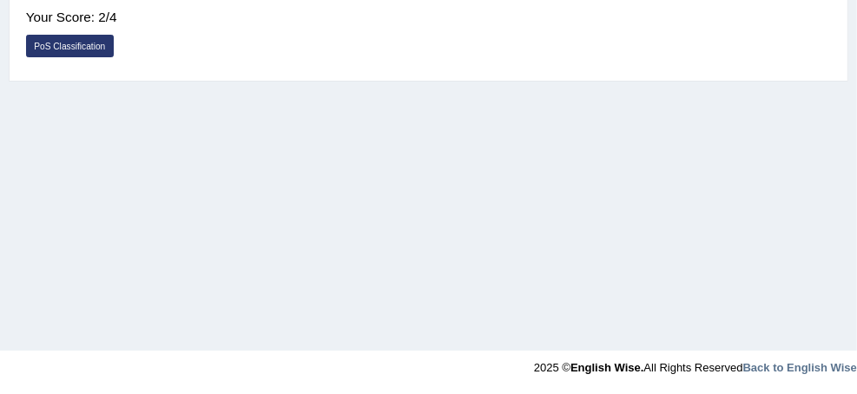
scroll to position [695, 0]
click at [0, 0] on link "Summarize Spoken Text" at bounding box center [0, 0] width 0 height 0
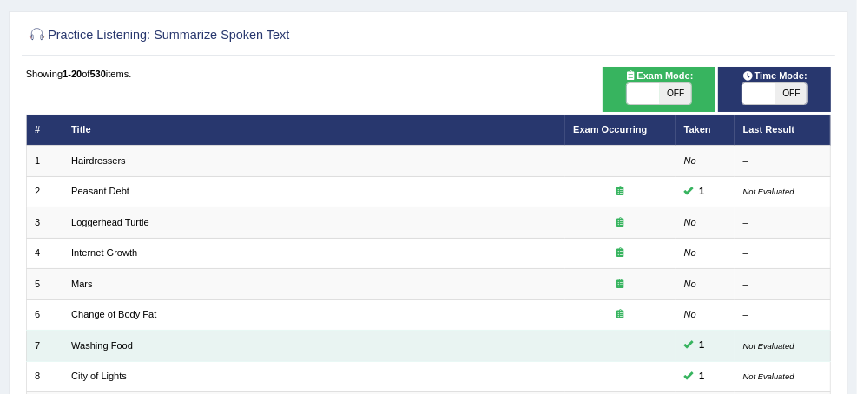
scroll to position [69, 0]
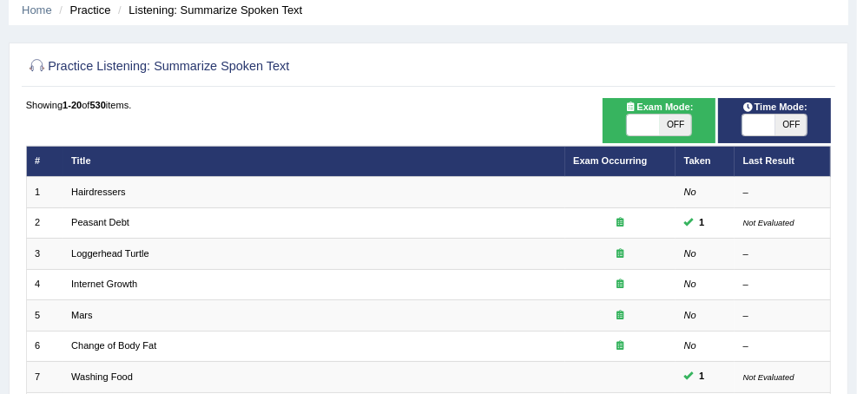
click at [0, 0] on link "Practice Questions" at bounding box center [0, 0] width 0 height 0
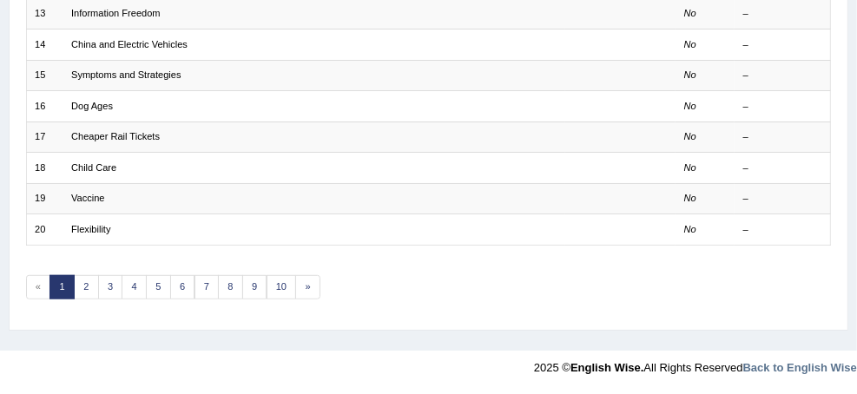
scroll to position [764, 0]
click at [0, 0] on link "Write From Dictation" at bounding box center [0, 0] width 0 height 0
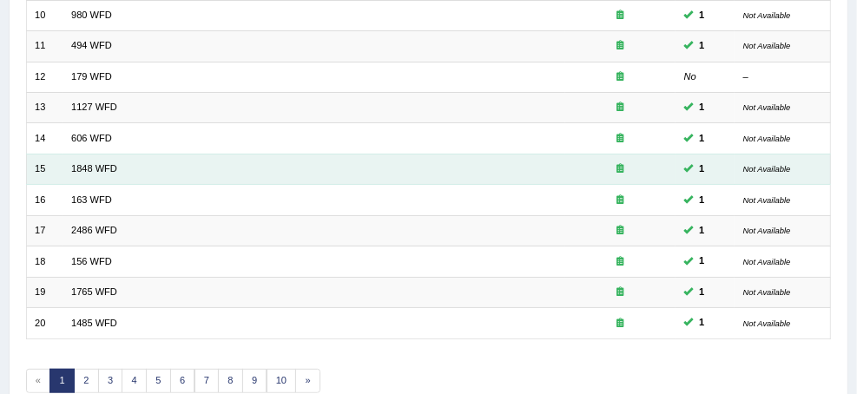
scroll to position [556, 0]
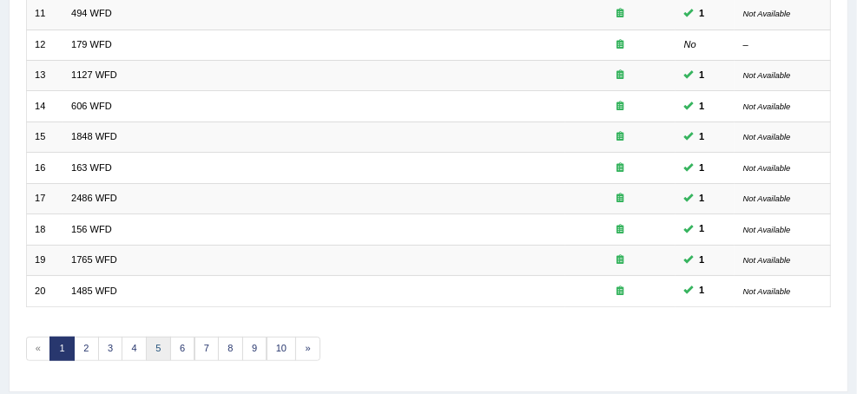
click at [171, 337] on link "5" at bounding box center [158, 349] width 25 height 24
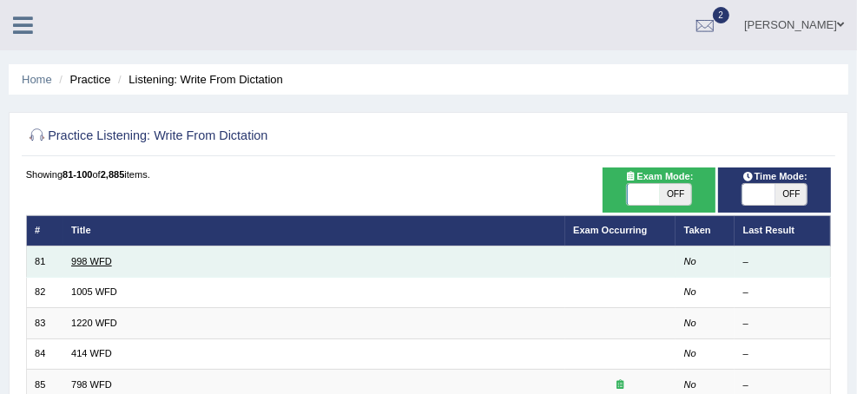
click at [112, 259] on link "998 WFD" at bounding box center [91, 261] width 41 height 10
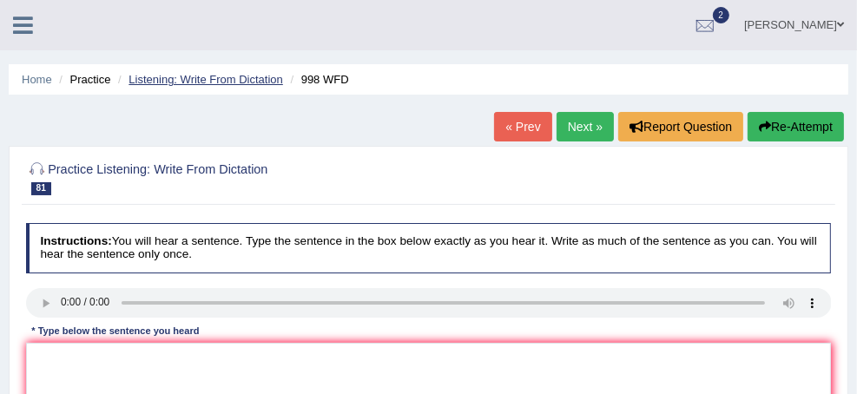
click at [283, 75] on link "Listening: Write From Dictation" at bounding box center [206, 79] width 155 height 13
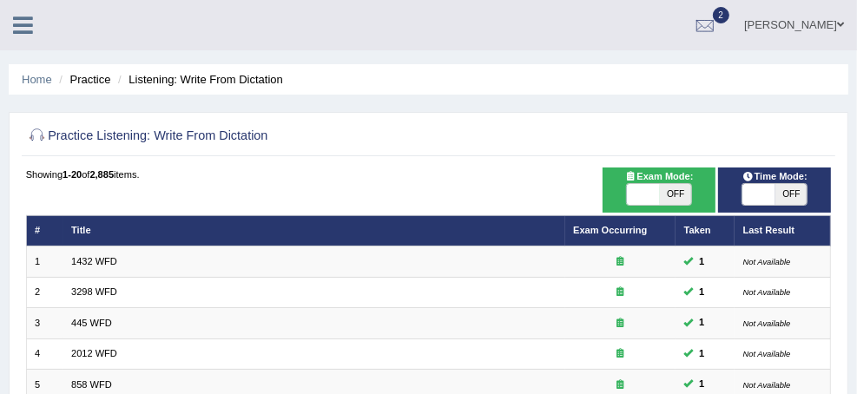
click at [692, 199] on span "OFF" at bounding box center [676, 194] width 32 height 21
checkbox input "true"
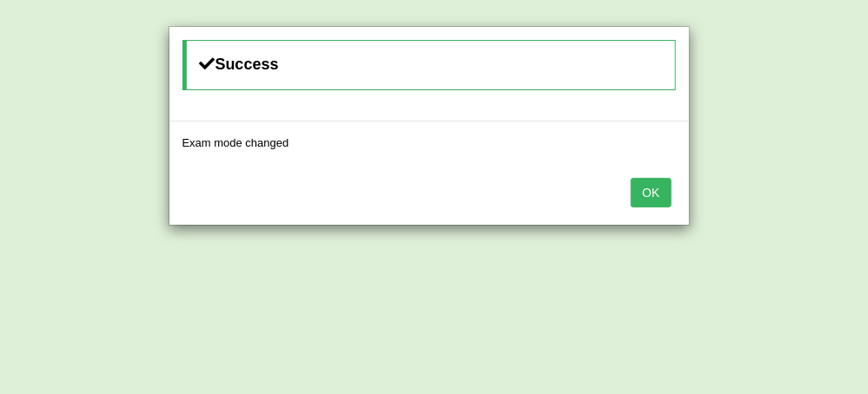
click at [657, 191] on button "OK" at bounding box center [651, 193] width 40 height 30
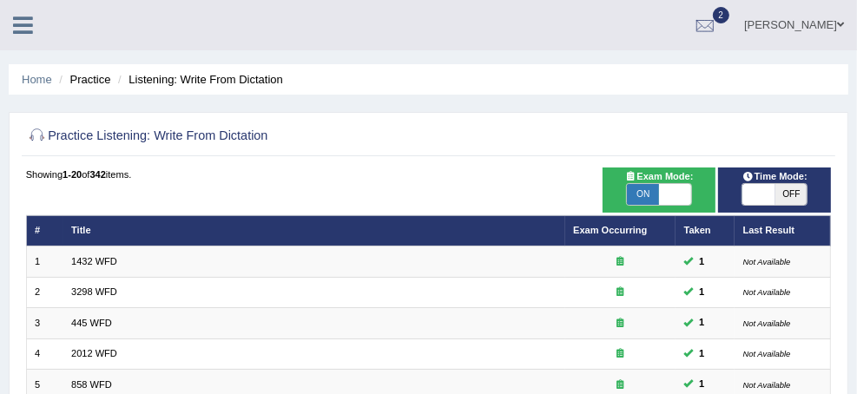
click at [770, 199] on span at bounding box center [759, 194] width 32 height 21
checkbox input "true"
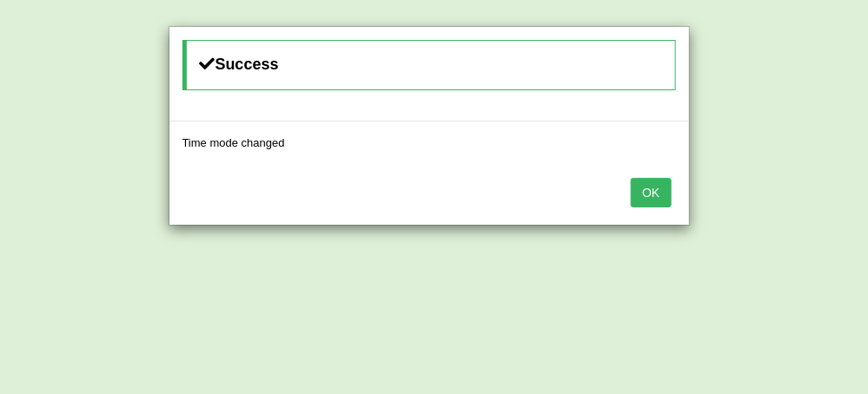
click at [638, 194] on button "OK" at bounding box center [651, 193] width 40 height 30
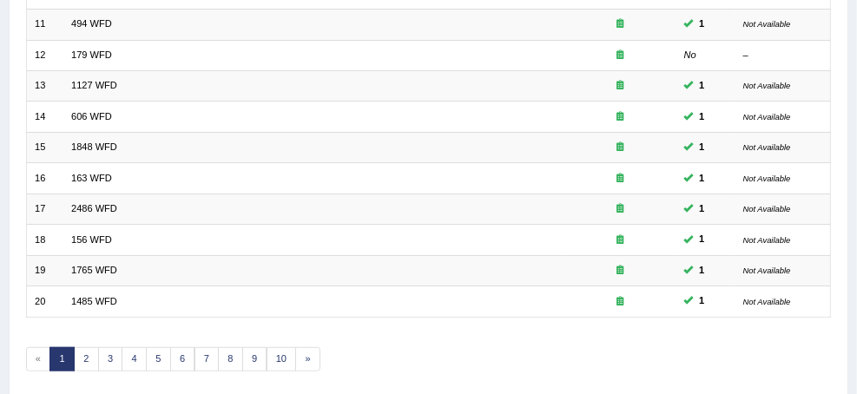
scroll to position [599, 0]
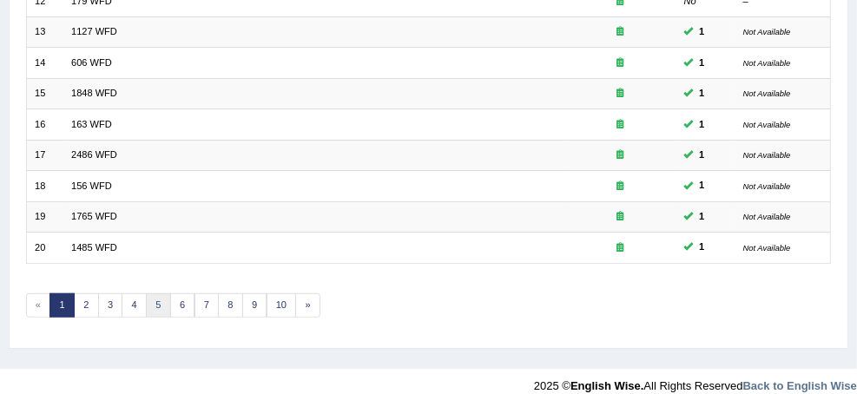
click at [171, 294] on link "5" at bounding box center [158, 306] width 25 height 24
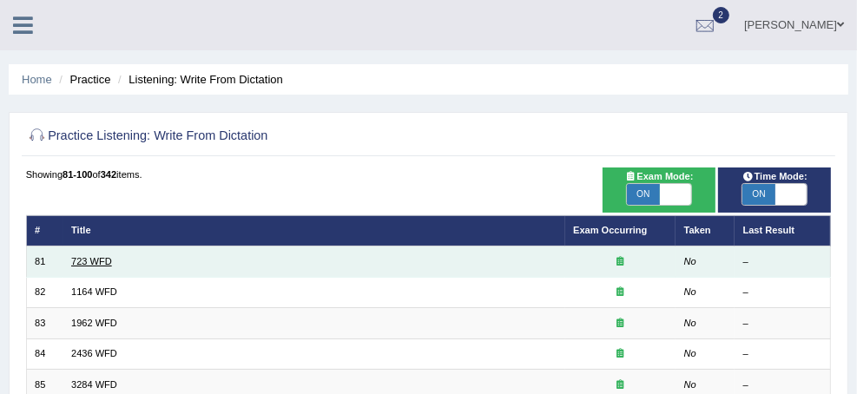
click at [112, 256] on link "723 WFD" at bounding box center [91, 261] width 41 height 10
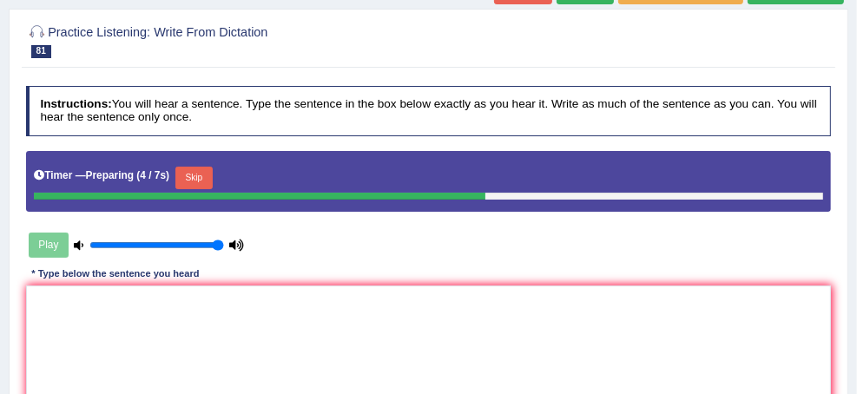
scroll to position [139, 0]
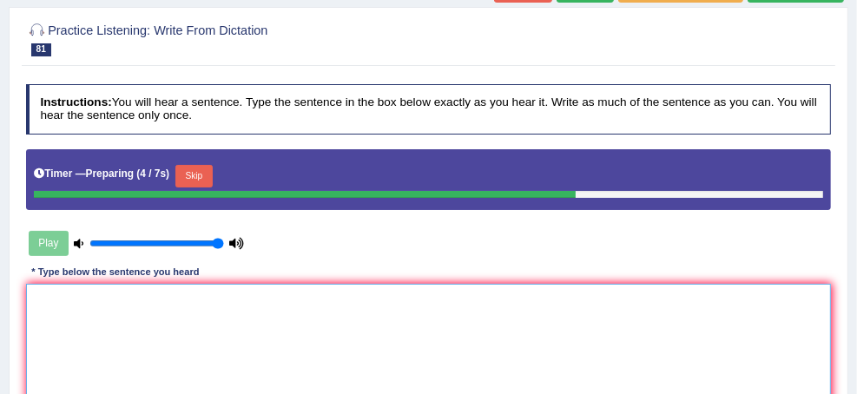
click at [540, 368] on textarea at bounding box center [429, 355] width 806 height 143
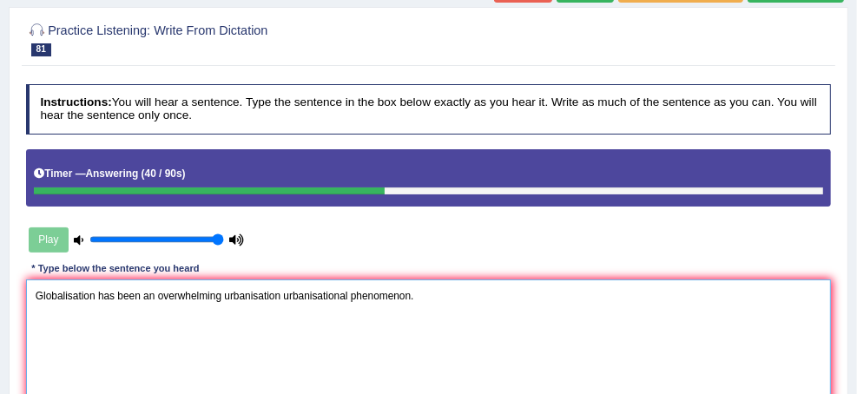
click at [529, 286] on textarea "Globalisation has been an overwhelming urbanisation urbanisational phenomenon." at bounding box center [429, 351] width 806 height 143
click at [525, 301] on textarea "Globalisation has been an overwhelming urbanisation urbanisational phenomenon." at bounding box center [429, 351] width 806 height 143
click at [466, 295] on textarea "Globalisation has been an overwhelming urbanisation urbanizational phenomenon." at bounding box center [429, 351] width 806 height 143
click at [280, 294] on textarea "Globalisation has been an overwhelming urbanization urbanizational phenomenon." at bounding box center [429, 351] width 806 height 143
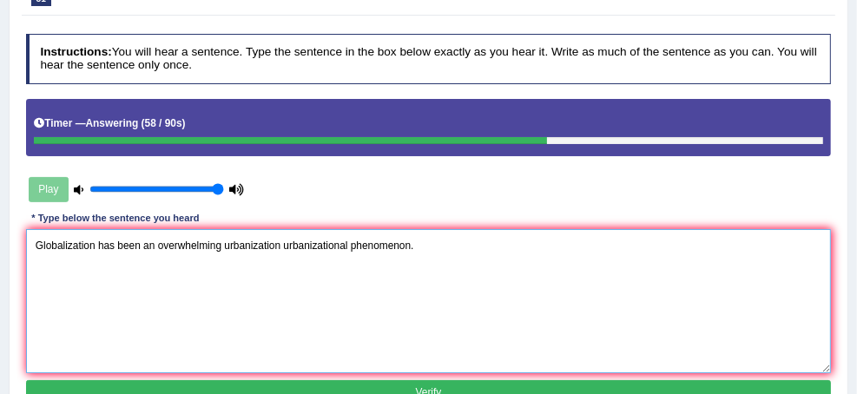
scroll to position [278, 0]
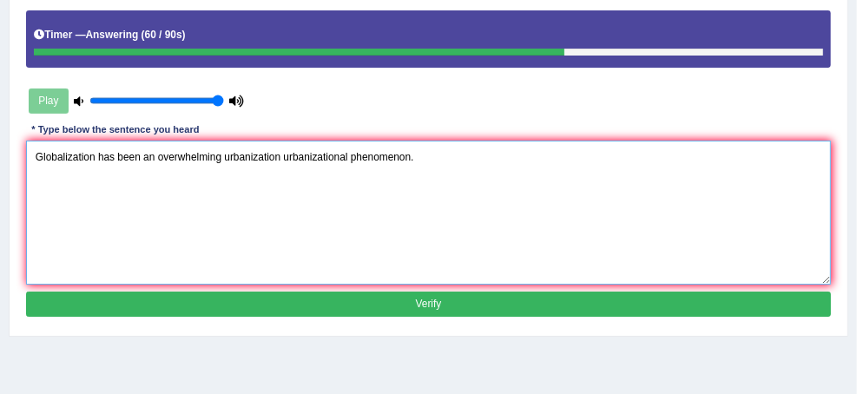
type textarea "Globalization has been an overwhelming urbanization urbanizational phenomenon."
click at [469, 302] on button "Verify" at bounding box center [429, 304] width 806 height 25
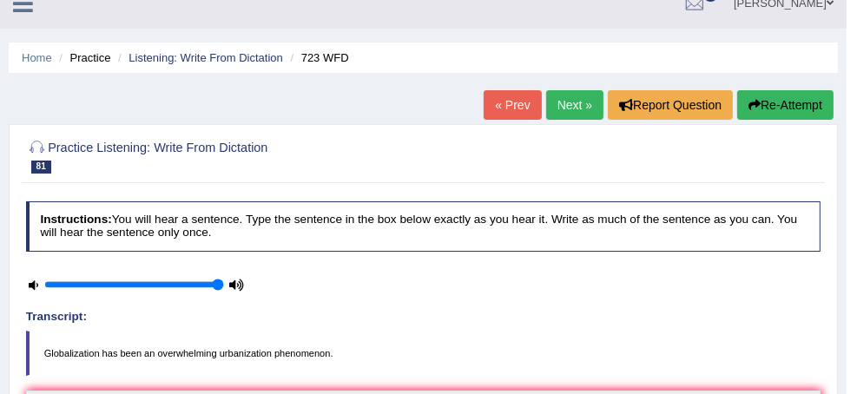
scroll to position [0, 0]
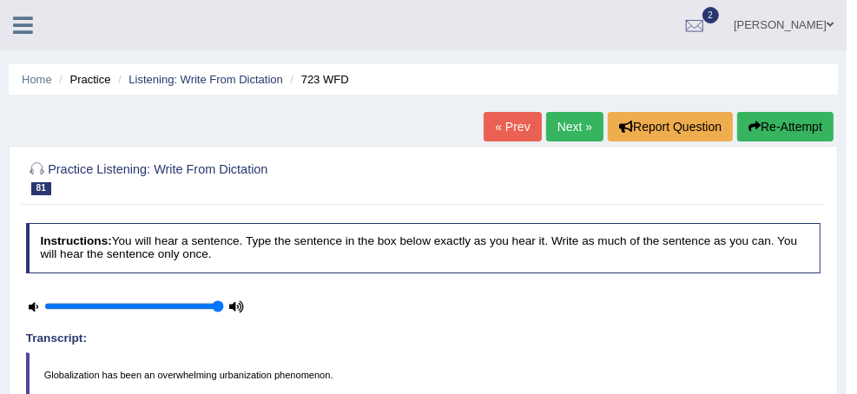
click at [564, 141] on div "« Prev Next » Report Question Re-Attempt" at bounding box center [661, 129] width 354 height 34
click at [568, 134] on link "Next »" at bounding box center [574, 127] width 57 height 30
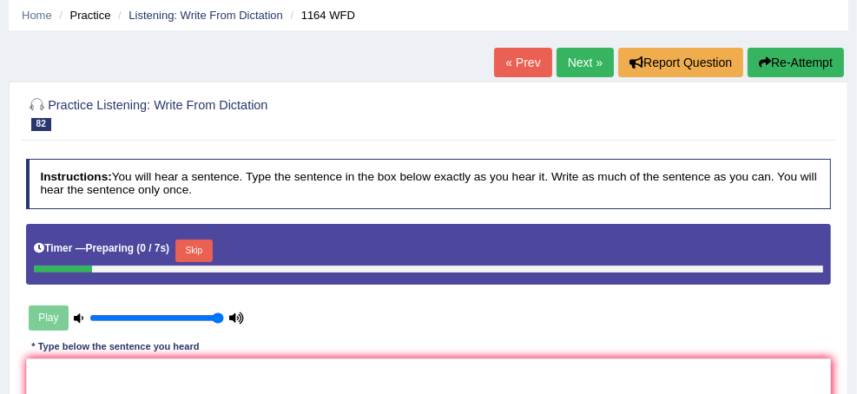
scroll to position [139, 0]
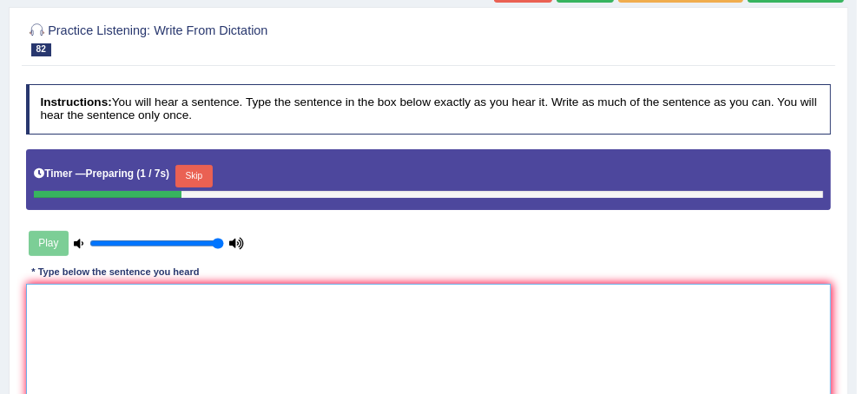
click at [427, 328] on textarea at bounding box center [429, 355] width 806 height 143
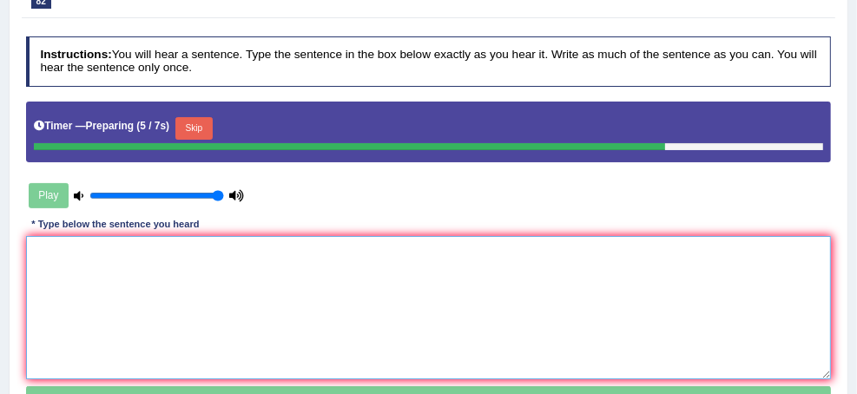
scroll to position [208, 0]
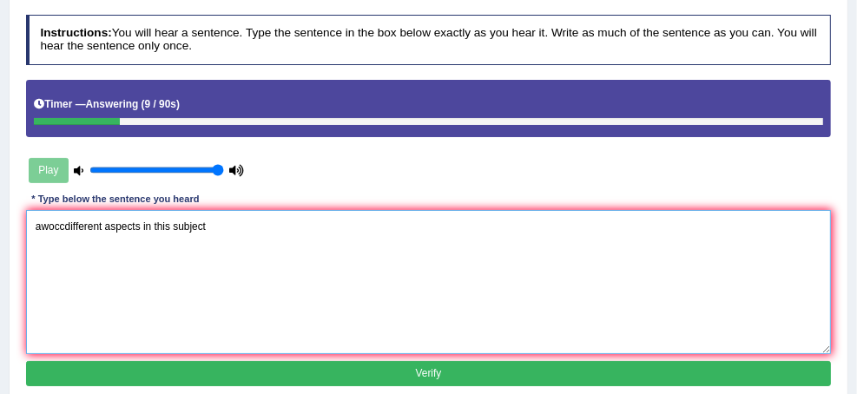
click at [247, 223] on textarea "awoccdifferent aspects in this subject" at bounding box center [429, 281] width 806 height 143
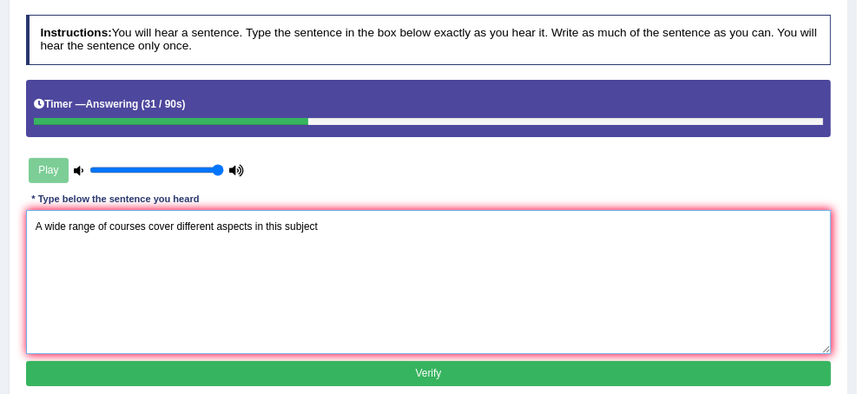
click at [565, 215] on textarea "A wide range of courses cover different aspects in this subject" at bounding box center [429, 281] width 806 height 143
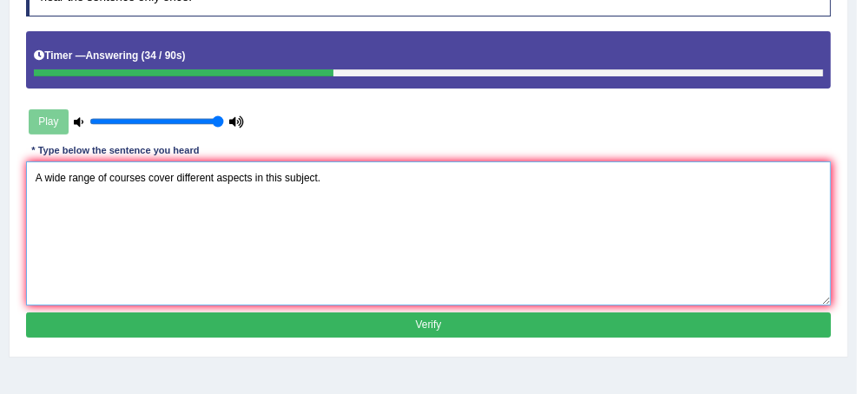
scroll to position [278, 0]
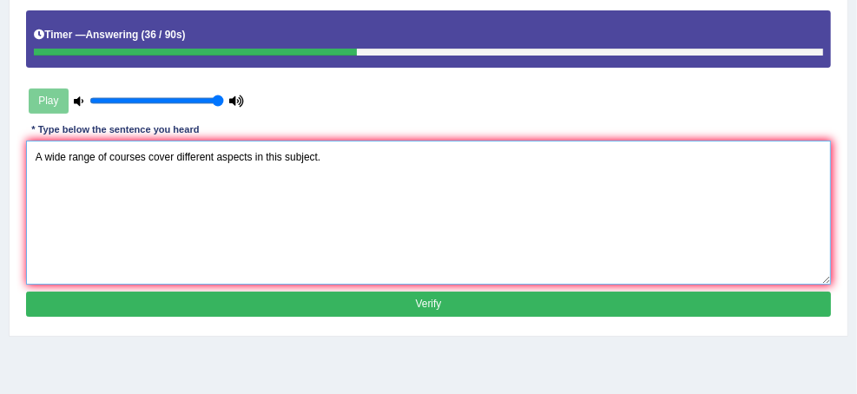
type textarea "A wide range of courses cover different aspects in this subject."
click at [505, 307] on button "Verify" at bounding box center [429, 304] width 806 height 25
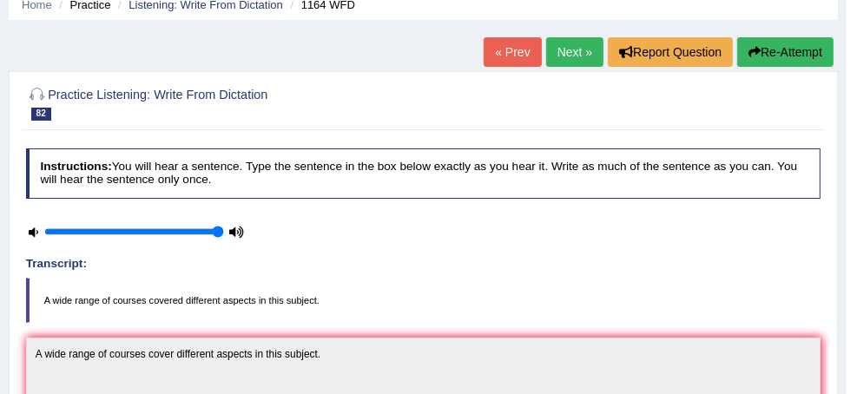
scroll to position [69, 0]
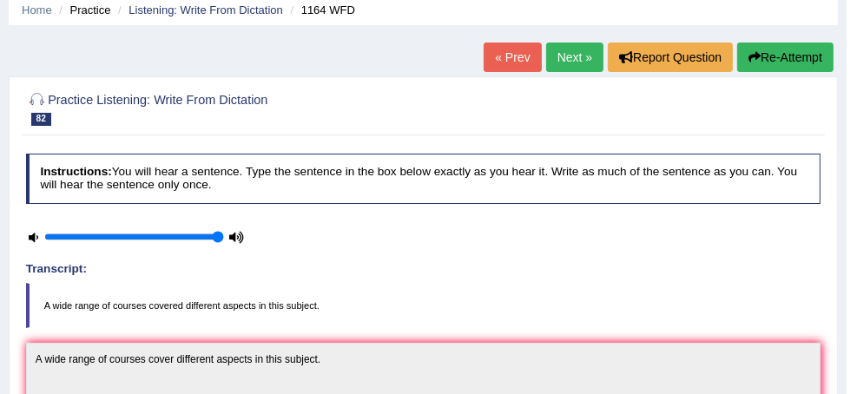
click at [579, 63] on link "Next »" at bounding box center [574, 58] width 57 height 30
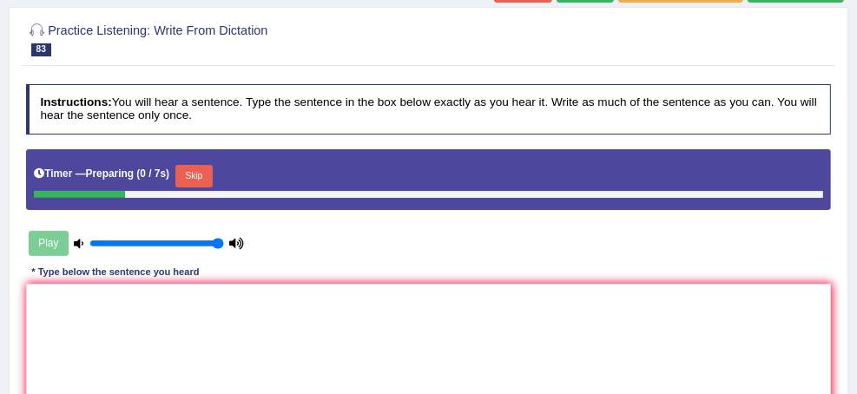
scroll to position [208, 0]
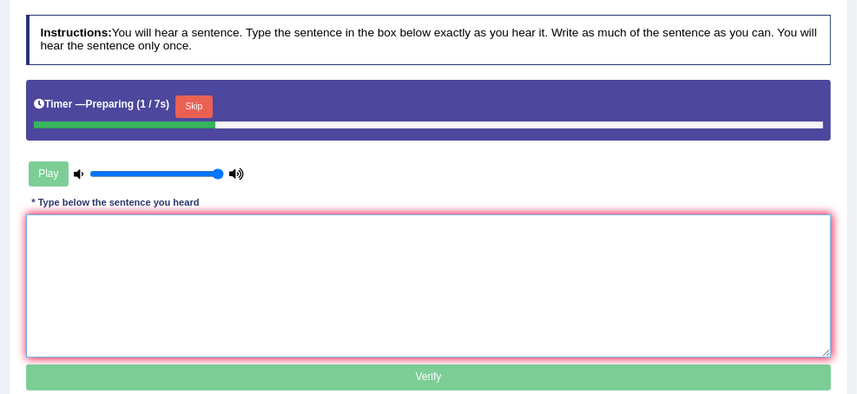
click at [435, 248] on textarea at bounding box center [429, 286] width 806 height 143
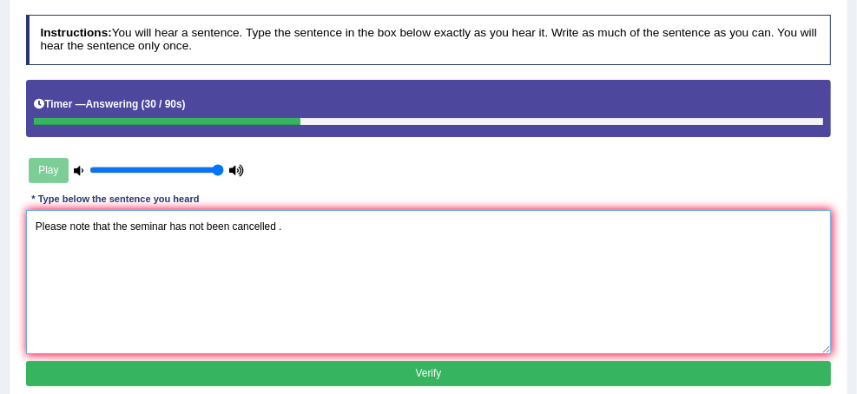
click at [411, 227] on textarea "Please note that the seminar has not been cancelled ." at bounding box center [429, 281] width 806 height 143
type textarea "Please note that the seminar has not now been cancelled ."
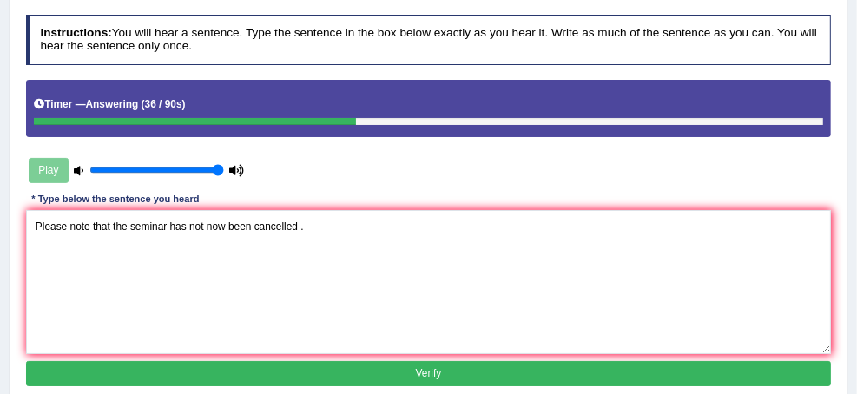
click at [467, 354] on div "Instructions: You will hear a sentence. Type the sentence in the box below exac…" at bounding box center [428, 203] width 813 height 391
click at [460, 377] on button "Verify" at bounding box center [429, 373] width 806 height 25
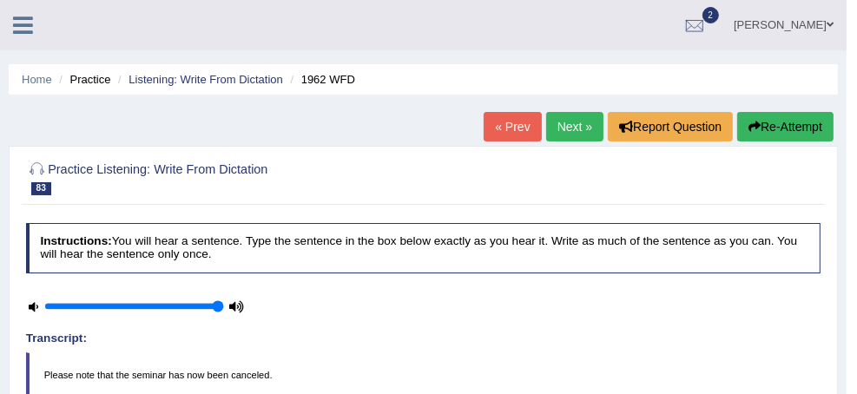
scroll to position [0, 0]
click at [571, 120] on link "Next »" at bounding box center [574, 127] width 57 height 30
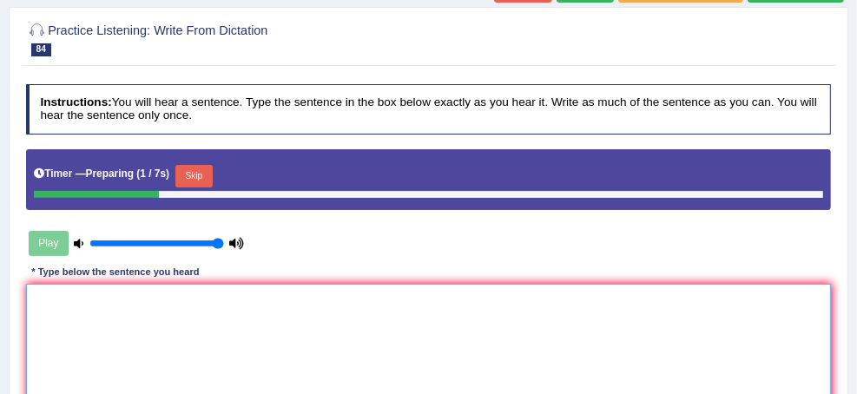
click at [484, 338] on textarea at bounding box center [429, 355] width 806 height 143
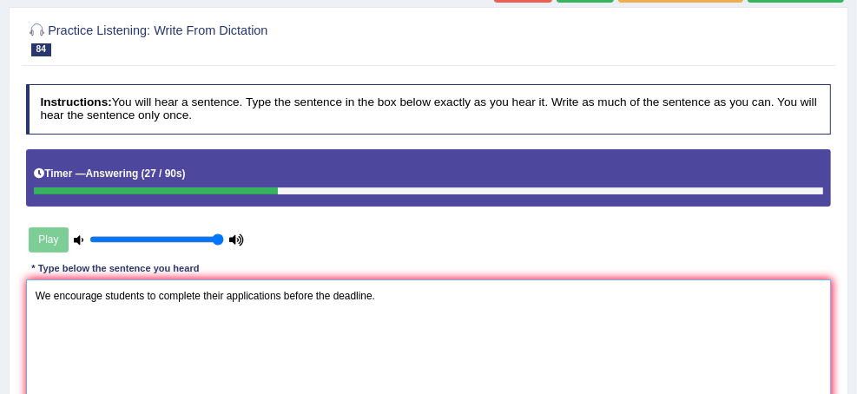
scroll to position [208, 0]
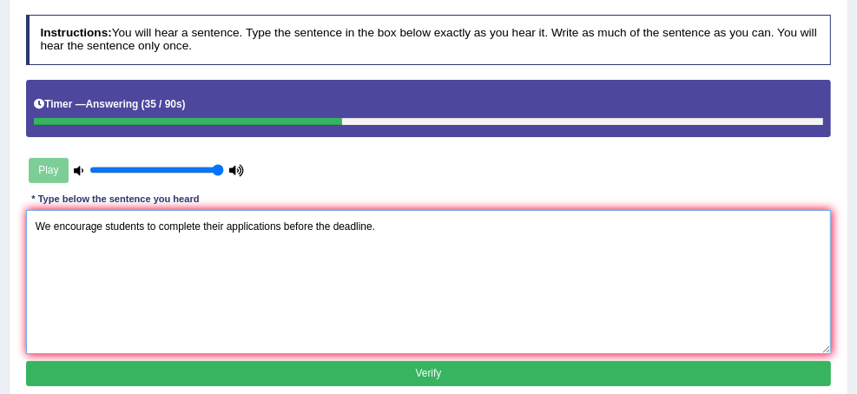
type textarea "We encourage students to complete their applications before the deadline."
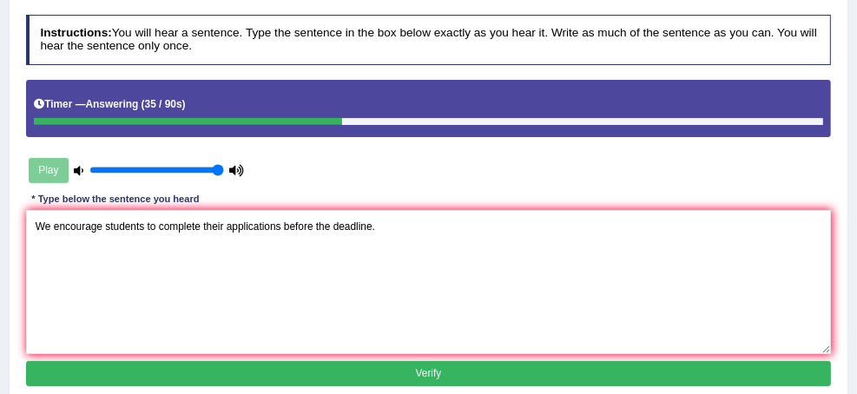
click at [532, 363] on button "Verify" at bounding box center [429, 373] width 806 height 25
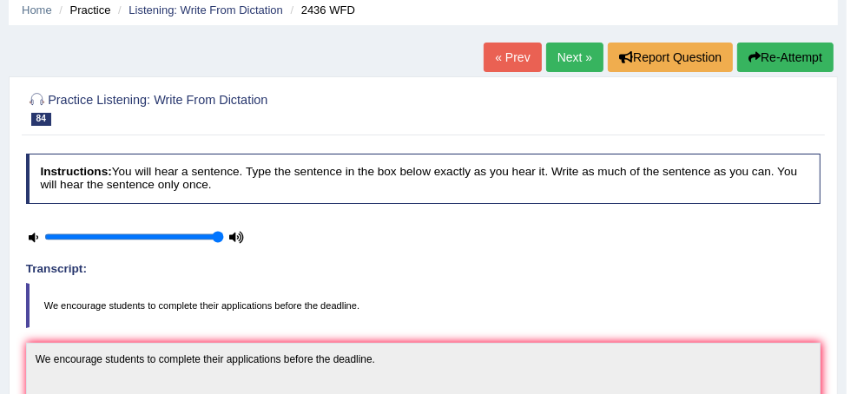
scroll to position [0, 0]
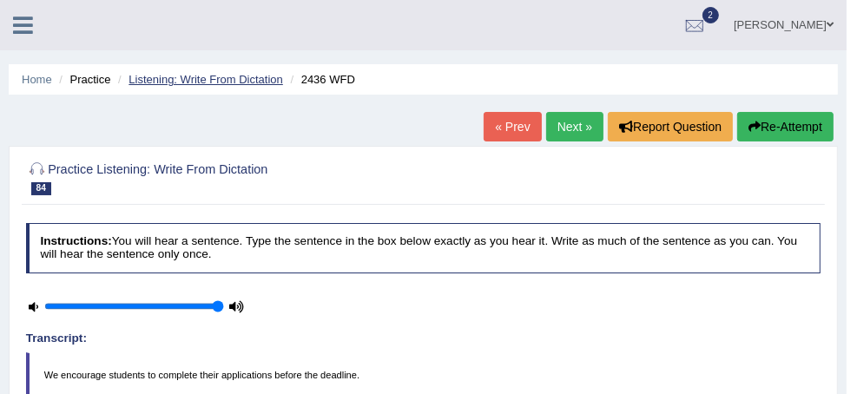
click at [283, 81] on link "Listening: Write From Dictation" at bounding box center [206, 79] width 155 height 13
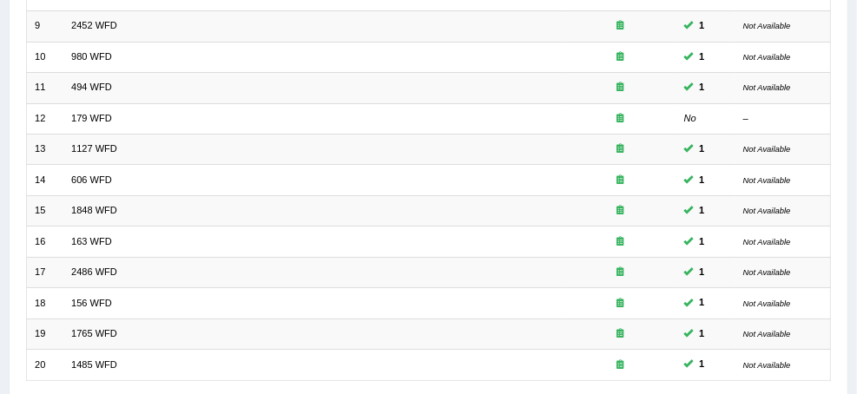
scroll to position [599, 0]
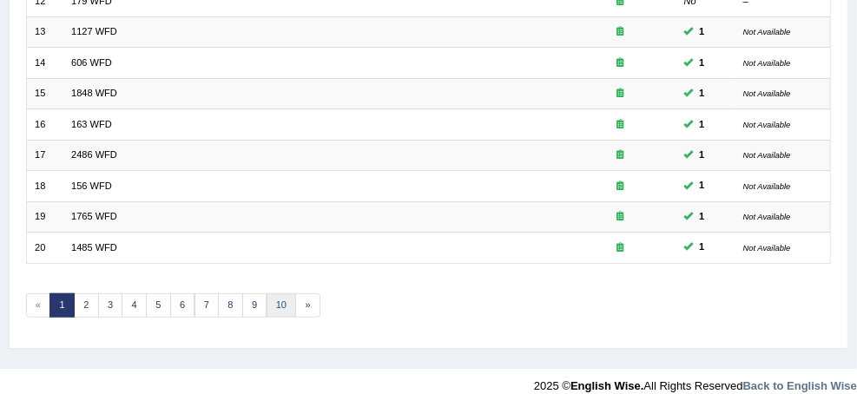
click at [297, 294] on link "10" at bounding box center [282, 306] width 30 height 24
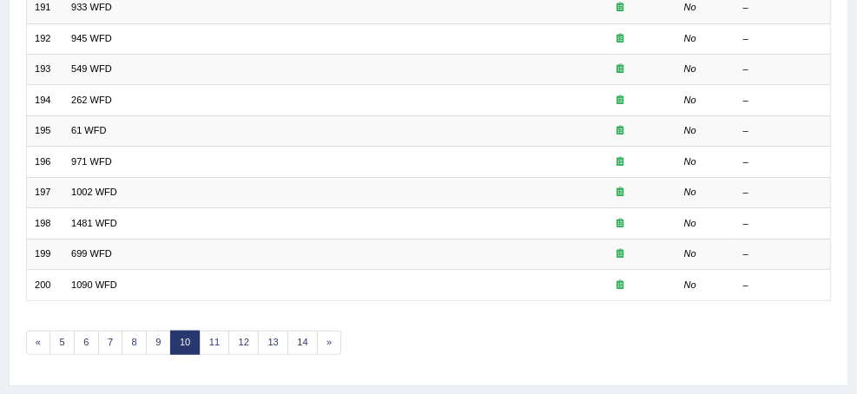
scroll to position [599, 0]
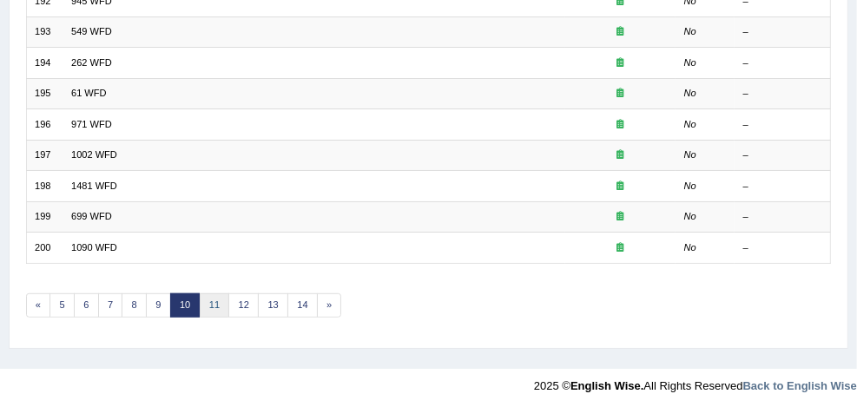
click at [230, 297] on link "11" at bounding box center [215, 306] width 30 height 24
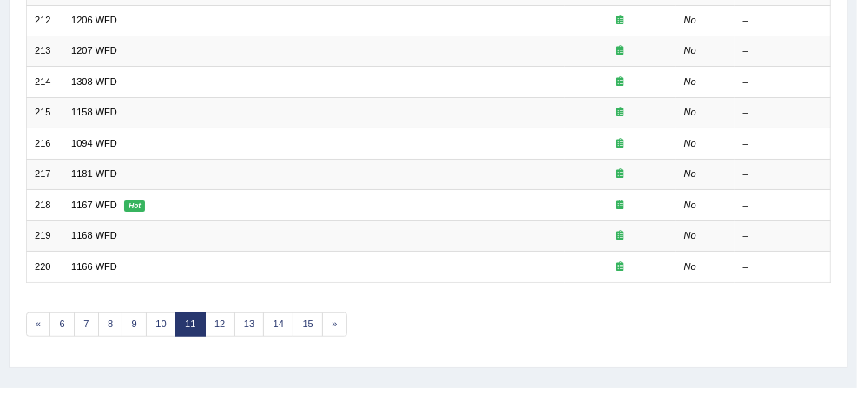
scroll to position [599, 0]
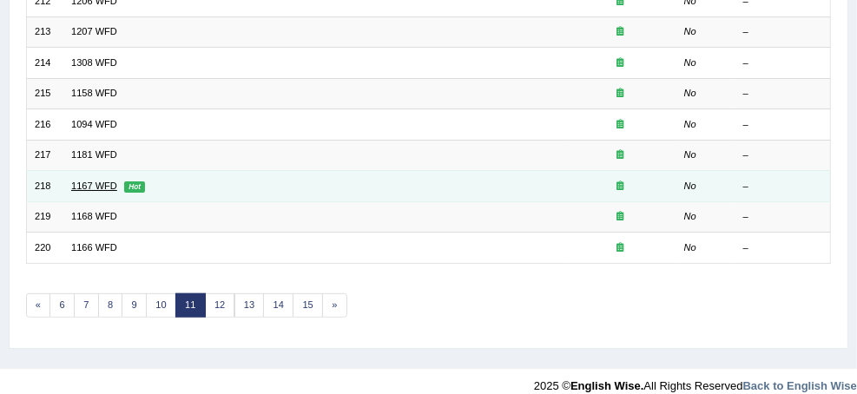
click at [117, 181] on link "1167 WFD" at bounding box center [94, 186] width 46 height 10
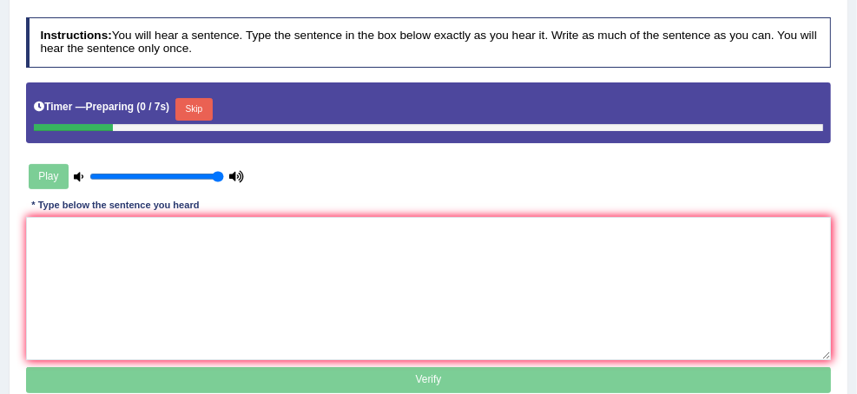
scroll to position [208, 0]
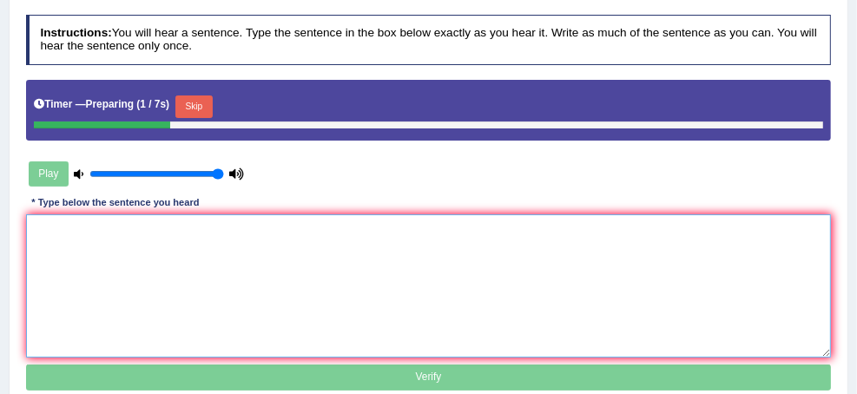
click at [373, 277] on textarea at bounding box center [429, 286] width 806 height 143
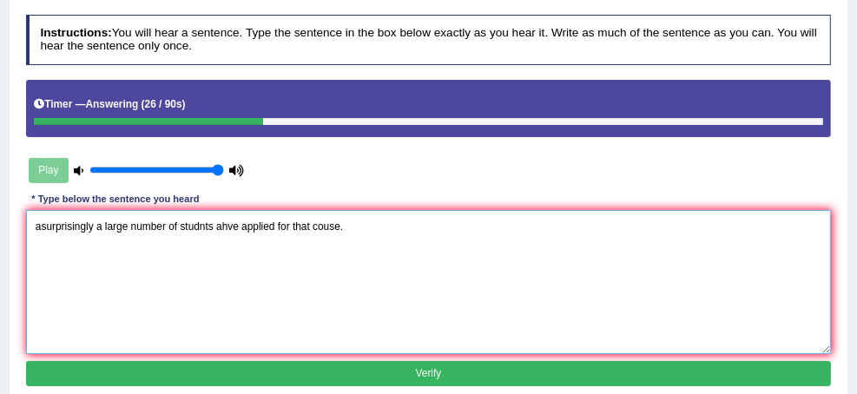
click at [248, 229] on textarea "asurprisingly a large number of studnts ahve applied for that couse." at bounding box center [429, 281] width 806 height 143
click at [412, 228] on textarea "A Surprisingly a large number of studnts ahve applied for that couse." at bounding box center [429, 281] width 806 height 143
click at [443, 226] on textarea "A Surprisingly a large number of students ahve applied for that couse." at bounding box center [429, 281] width 806 height 143
click at [529, 226] on textarea "A Surprisingly a large number of students have applied for that couse." at bounding box center [429, 281] width 806 height 143
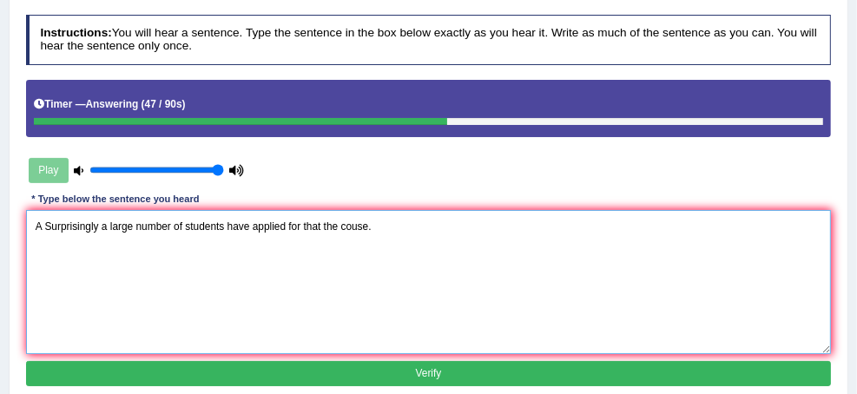
type textarea "A Surprisingly a large number of students have applied for that the couse."
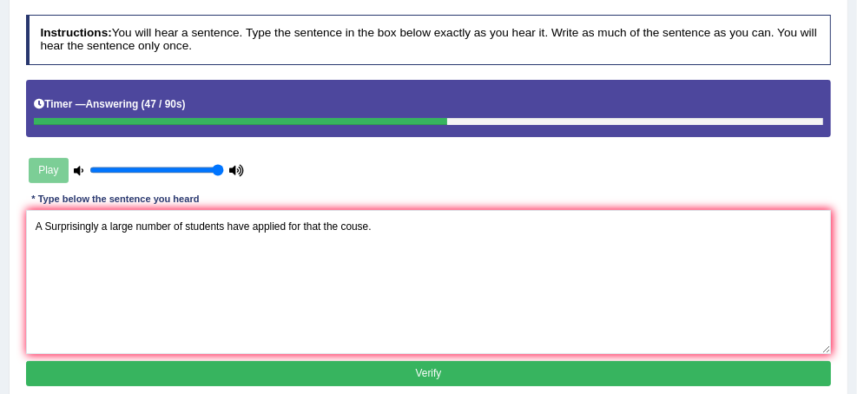
click at [486, 374] on button "Verify" at bounding box center [429, 373] width 806 height 25
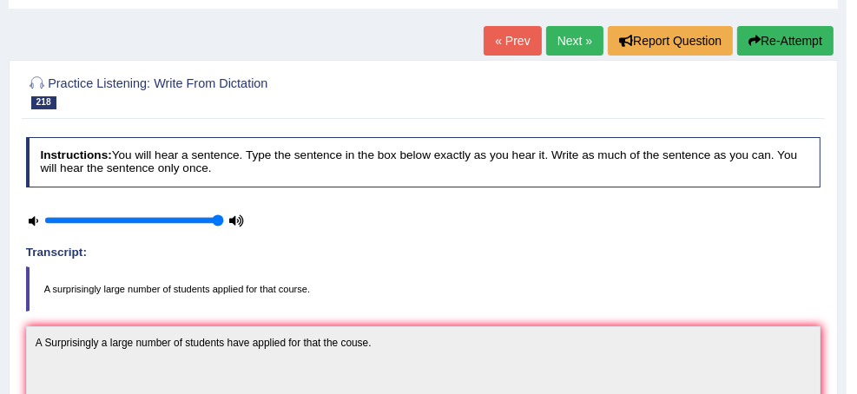
scroll to position [0, 0]
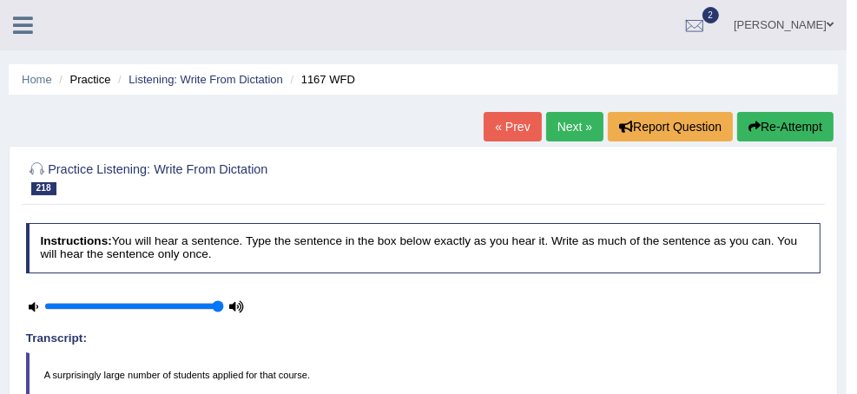
click at [564, 130] on link "Next »" at bounding box center [574, 127] width 57 height 30
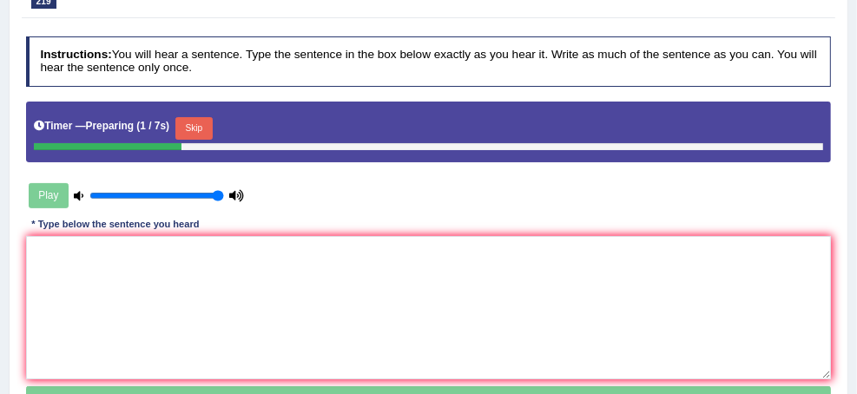
scroll to position [208, 0]
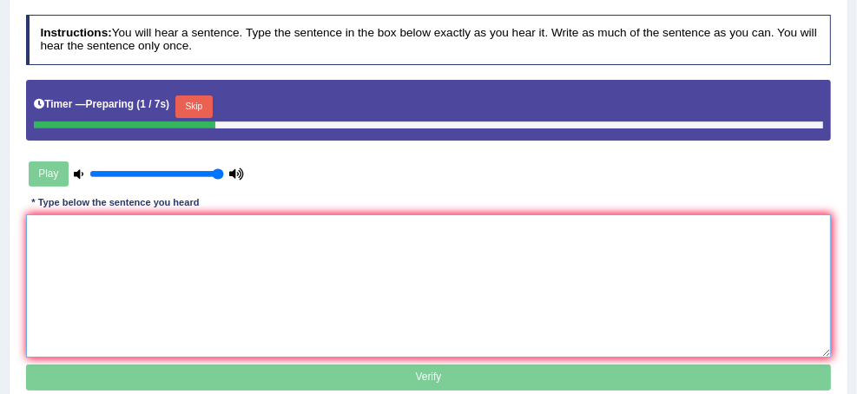
click at [396, 277] on textarea at bounding box center [429, 286] width 806 height 143
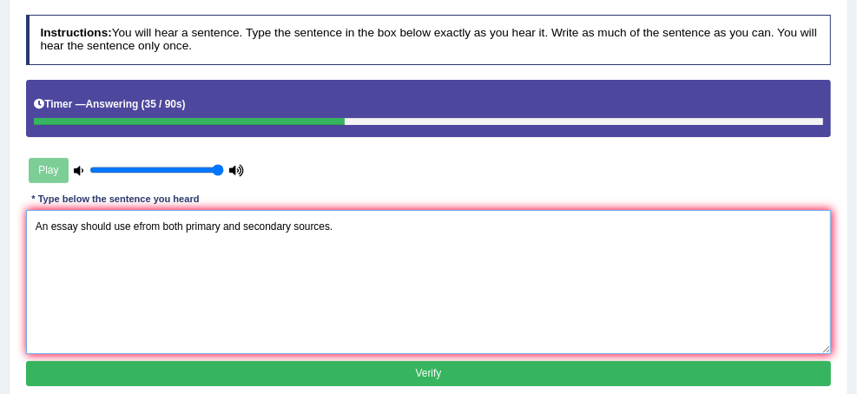
click at [344, 227] on textarea "An essay should use efrom both primary and secondary sources." at bounding box center [429, 281] width 806 height 143
click at [540, 230] on textarea "An essay should use evidence from both primary and secondary sources." at bounding box center [429, 281] width 806 height 143
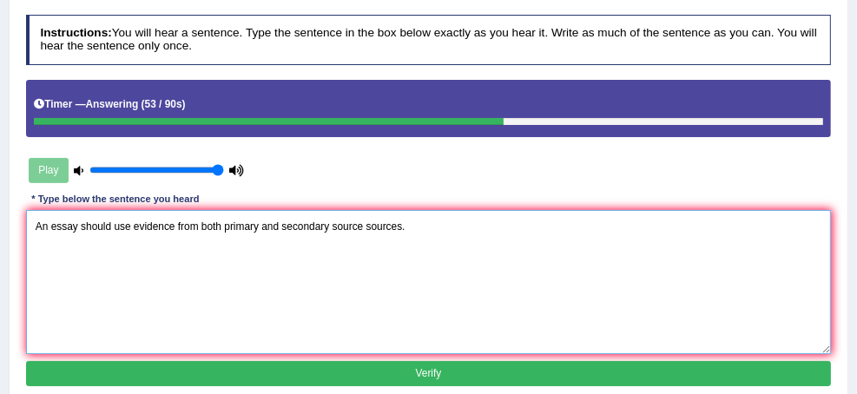
click at [380, 226] on textarea "An essay should use evidence from both primary and secondary source sources." at bounding box center [429, 281] width 806 height 143
type textarea "An essay should use evidence evidences from both primary and secondary source s…"
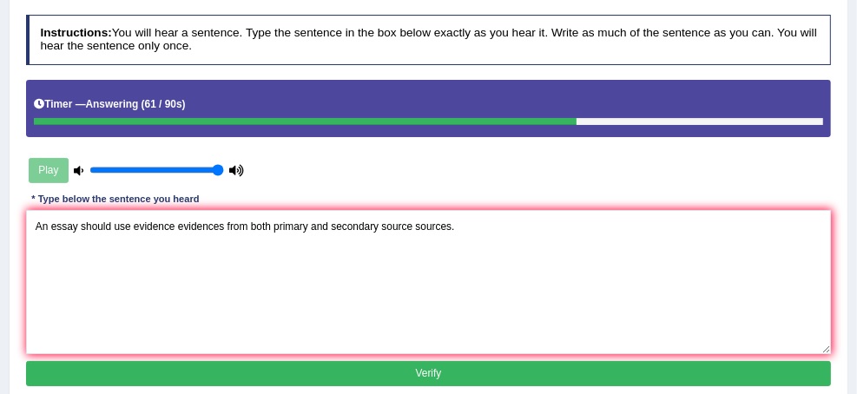
click at [407, 371] on button "Verify" at bounding box center [429, 373] width 806 height 25
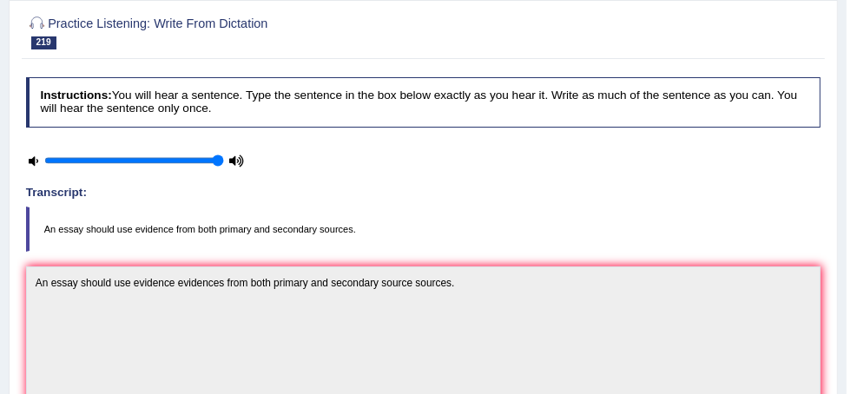
scroll to position [139, 0]
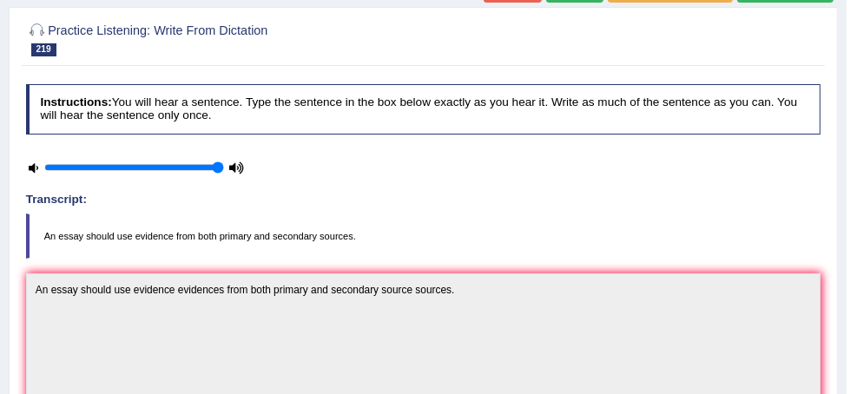
click at [0, 0] on link "Practice Questions" at bounding box center [0, 0] width 0 height 0
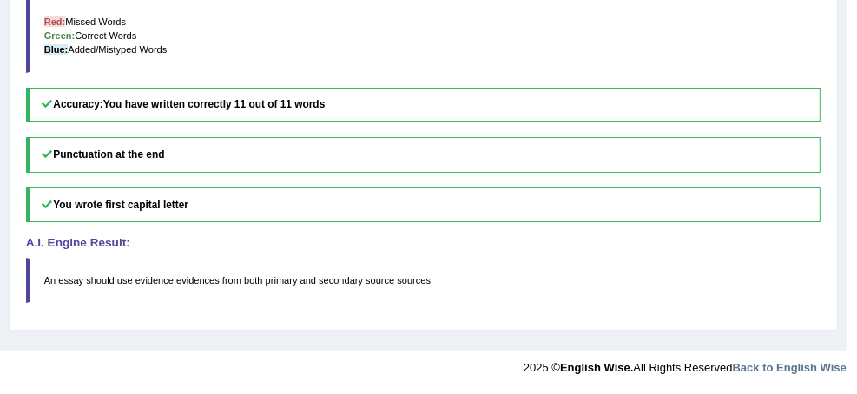
scroll to position [834, 0]
click at [0, 0] on link "Fill In The Blanks" at bounding box center [0, 0] width 0 height 0
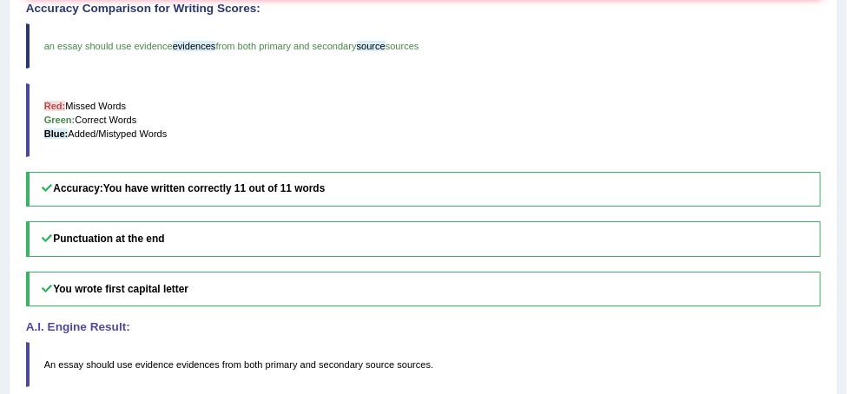
scroll to position [258, 0]
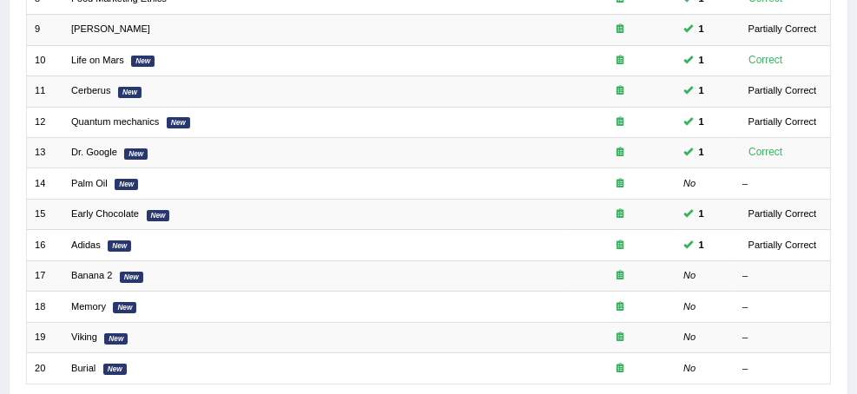
scroll to position [599, 0]
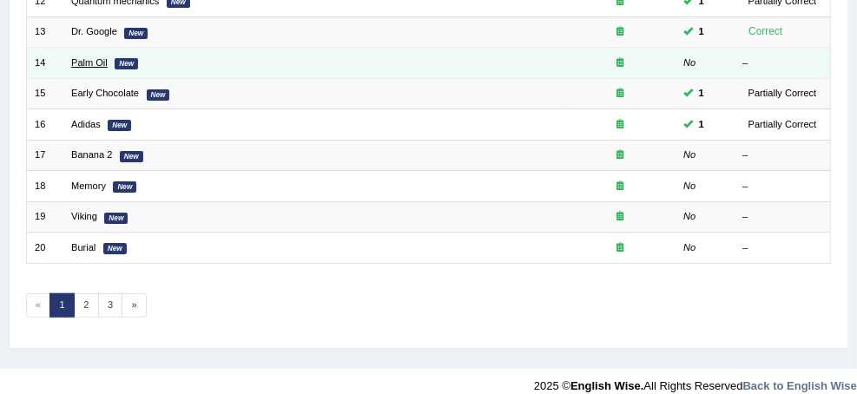
click at [108, 57] on link "Palm Oil" at bounding box center [89, 62] width 36 height 10
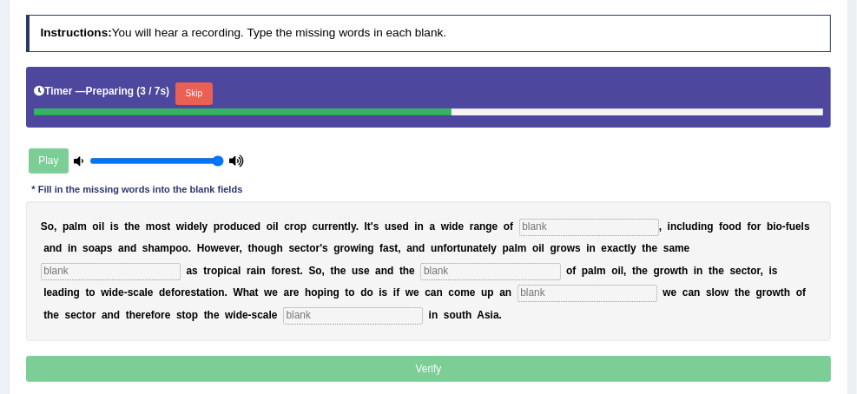
scroll to position [278, 0]
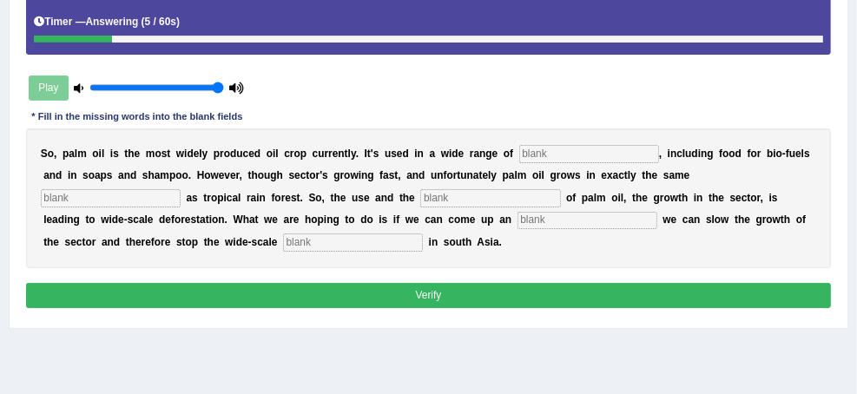
click at [519, 162] on input "text" at bounding box center [589, 153] width 140 height 17
type input "industries"
click at [181, 191] on input "text" at bounding box center [111, 197] width 140 height 17
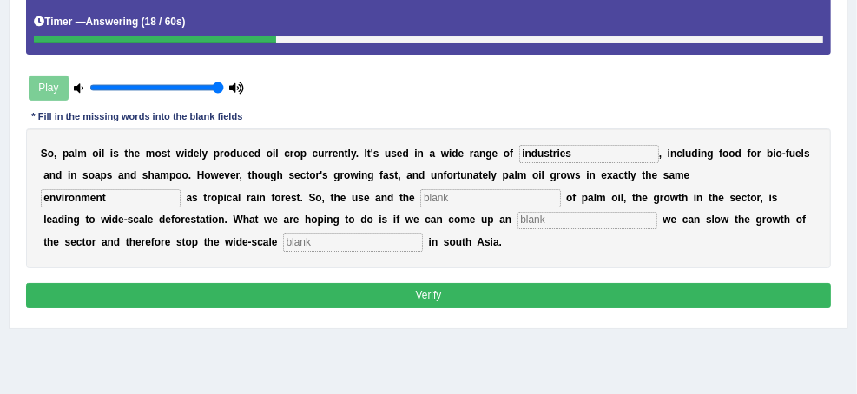
type input "environment"
click at [560, 207] on input "text" at bounding box center [490, 197] width 140 height 17
type input "development"
click at [518, 229] on input "text" at bounding box center [588, 220] width 140 height 17
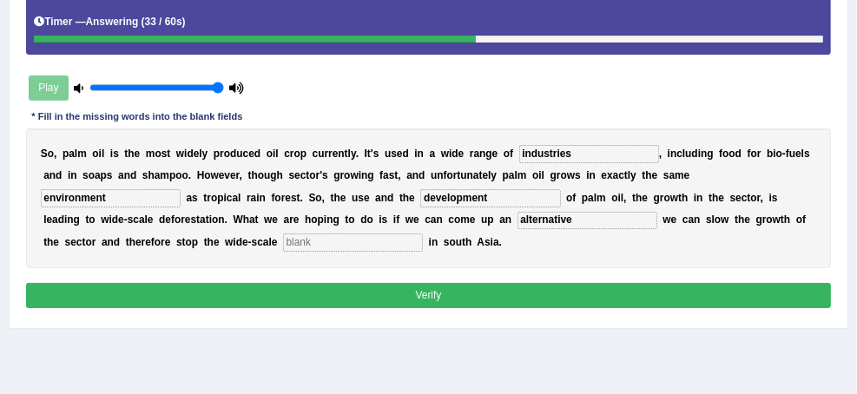
type input "alternative"
click at [304, 251] on input "text" at bounding box center [353, 242] width 140 height 17
type input "deforestation"
click at [450, 308] on button "Verify" at bounding box center [429, 295] width 806 height 25
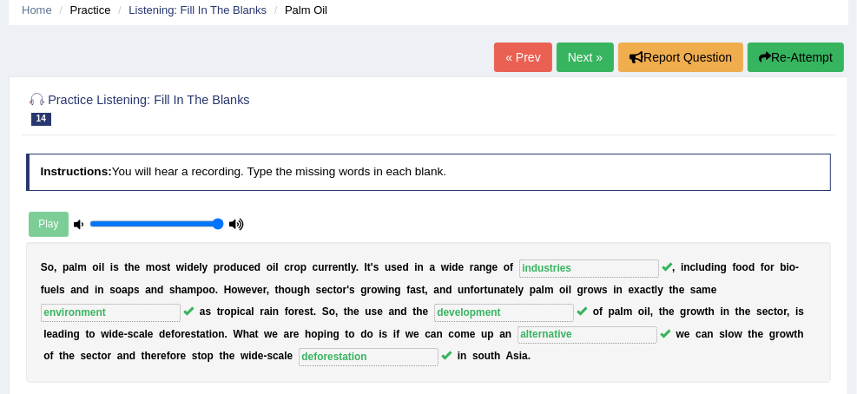
scroll to position [0, 0]
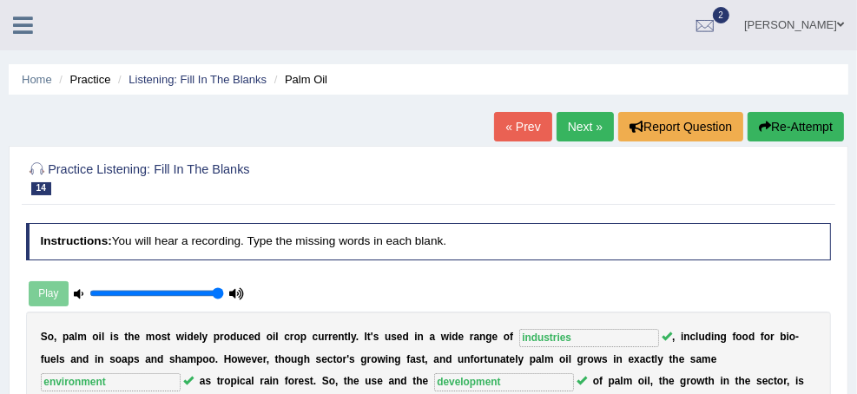
click at [584, 132] on link "Next »" at bounding box center [585, 127] width 57 height 30
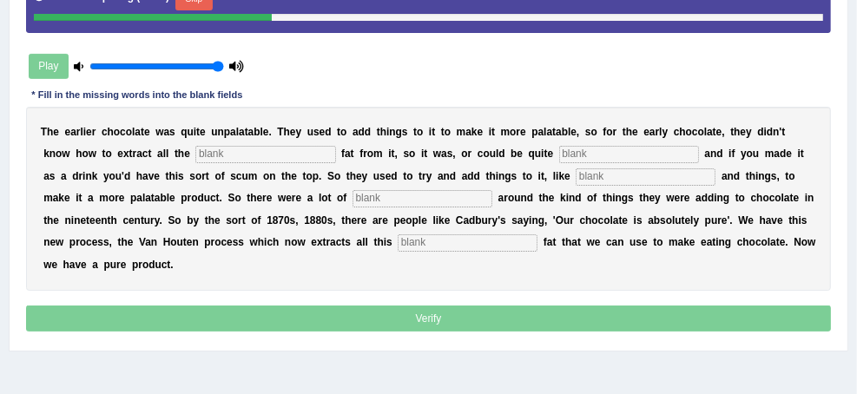
scroll to position [347, 0]
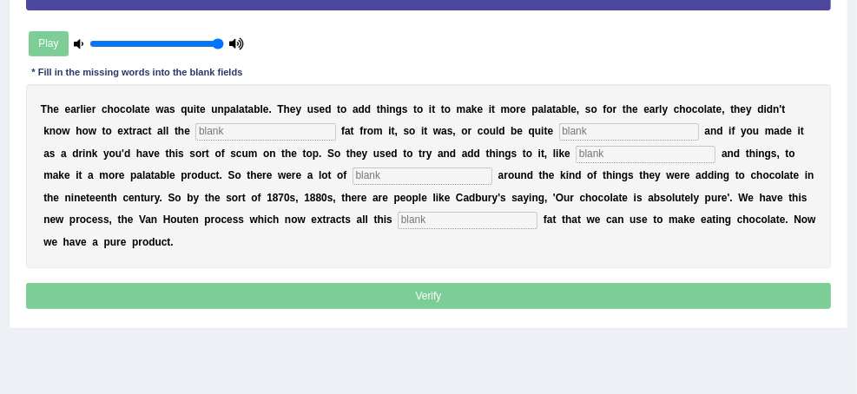
click at [335, 141] on input "text" at bounding box center [265, 131] width 140 height 17
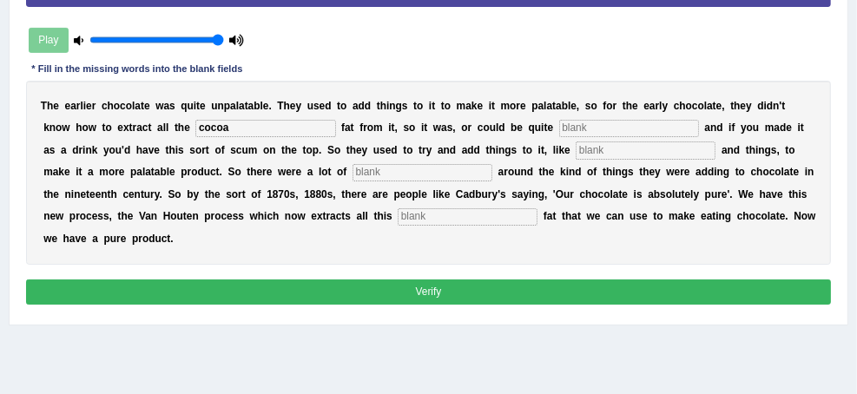
type input "cocoa"
click at [559, 137] on input "text" at bounding box center [629, 128] width 140 height 17
type input "greasy"
click at [685, 159] on input "text" at bounding box center [646, 150] width 140 height 17
type input "starch"
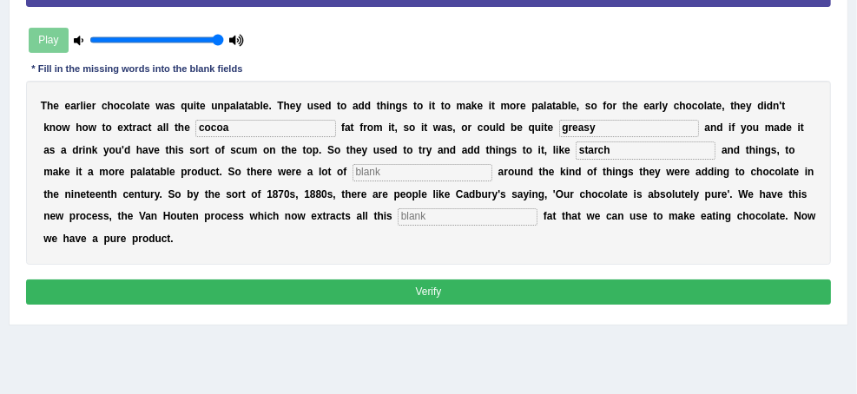
click at [493, 182] on input "text" at bounding box center [423, 172] width 140 height 17
type input "scandals"
click at [538, 226] on input "text" at bounding box center [468, 216] width 140 height 17
type input "horrible"
click at [519, 305] on button "Verify" at bounding box center [429, 292] width 806 height 25
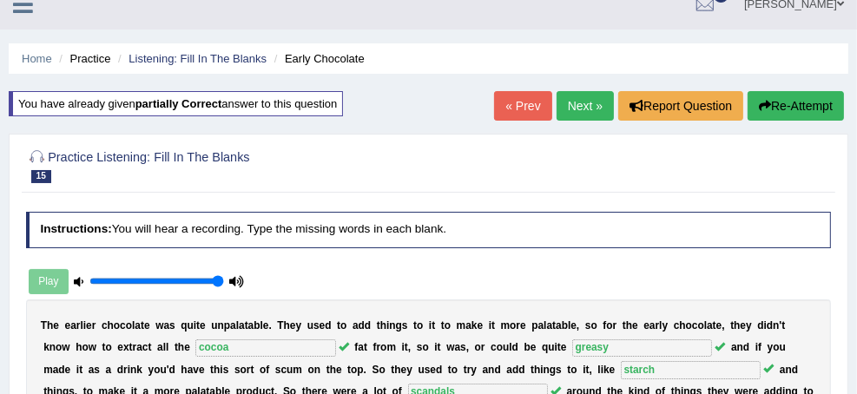
scroll to position [0, 0]
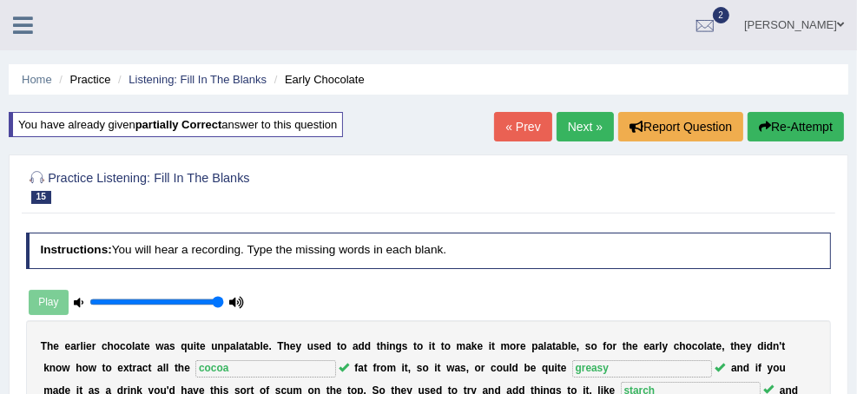
click at [267, 85] on link "Listening: Fill In The Blanks" at bounding box center [198, 79] width 138 height 13
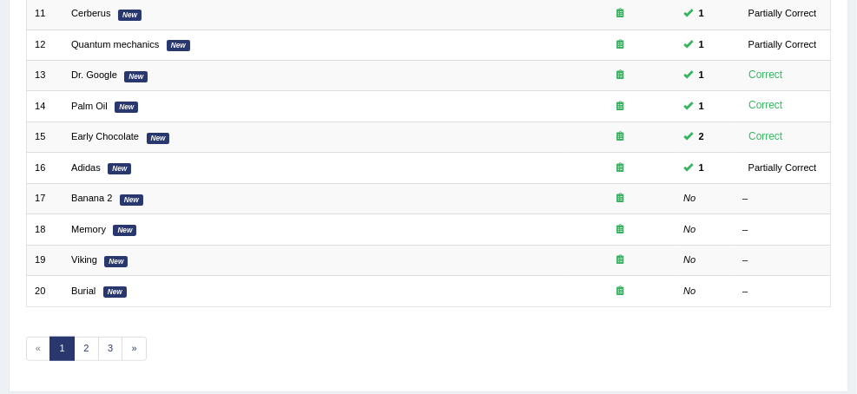
scroll to position [599, 0]
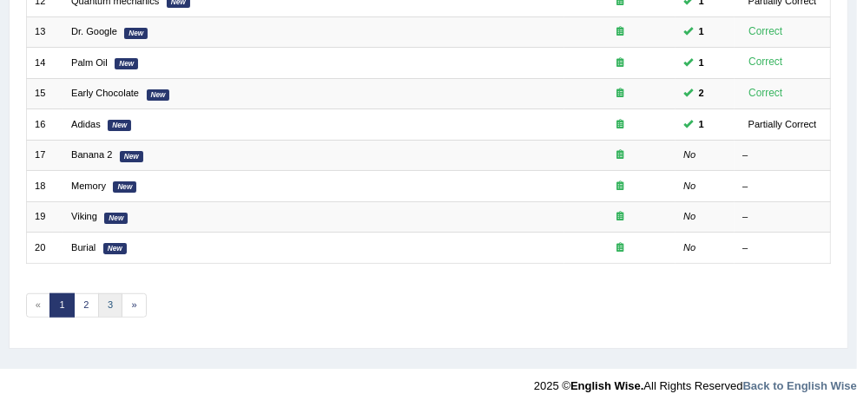
click at [123, 301] on link "3" at bounding box center [110, 306] width 25 height 24
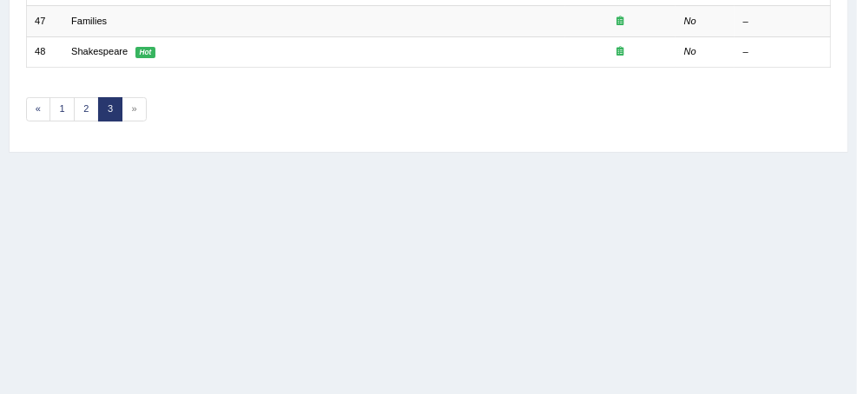
scroll to position [379, 0]
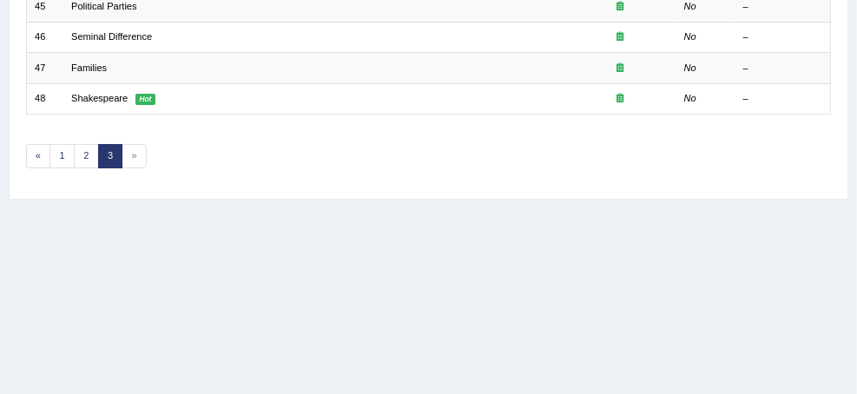
click at [147, 155] on span "»" at bounding box center [134, 156] width 25 height 24
click at [123, 158] on link "3" at bounding box center [110, 156] width 25 height 24
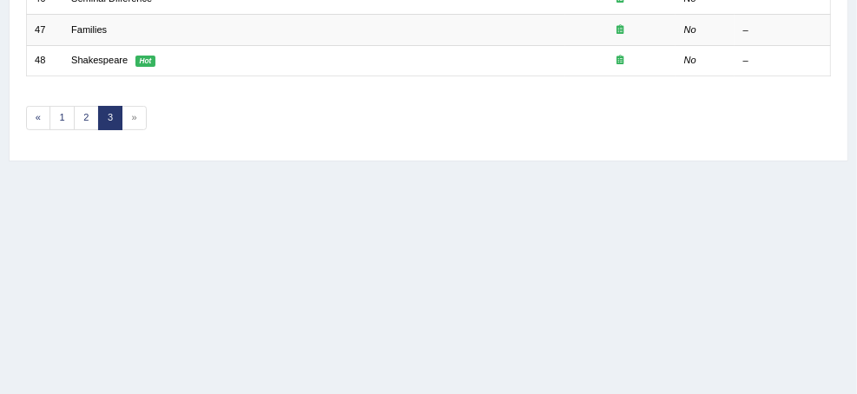
scroll to position [347, 0]
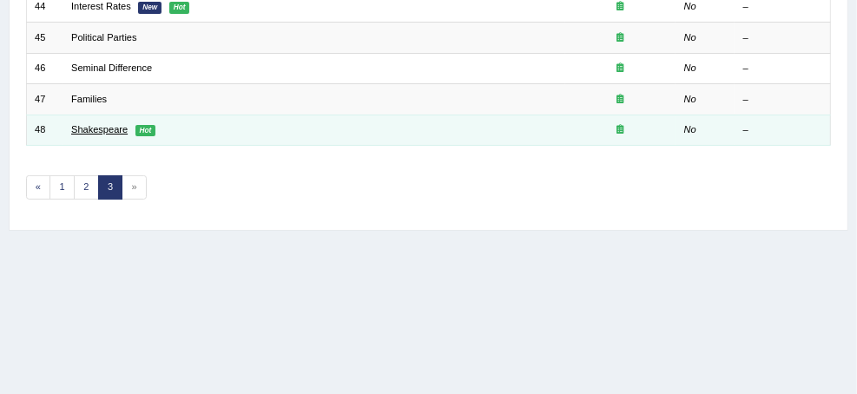
click at [128, 129] on link "Shakespeare" at bounding box center [99, 129] width 56 height 10
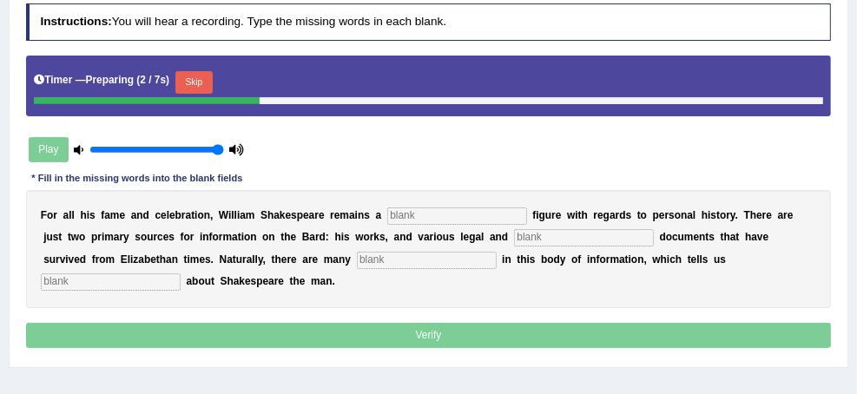
scroll to position [208, 0]
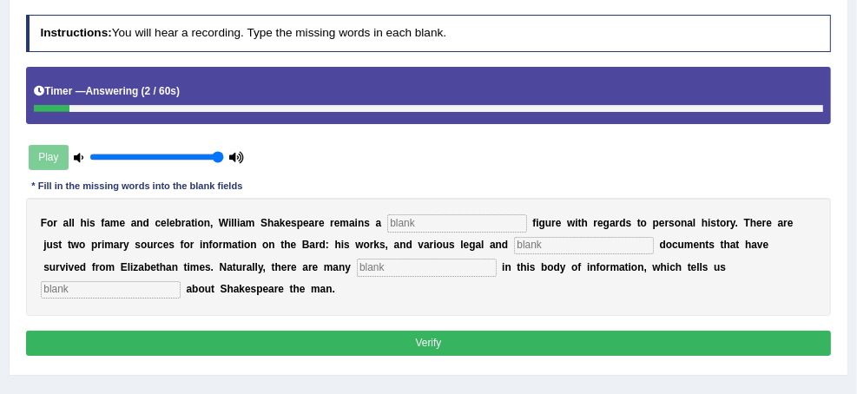
click at [690, 232] on div "F o r a l l h i s f a m e a n d c e l e b r a t i o n , W i l l i a m S h a k e…" at bounding box center [429, 257] width 806 height 118
click at [527, 226] on input "text" at bounding box center [457, 223] width 140 height 17
type input "mysterious"
click at [514, 255] on input "text" at bounding box center [584, 245] width 140 height 17
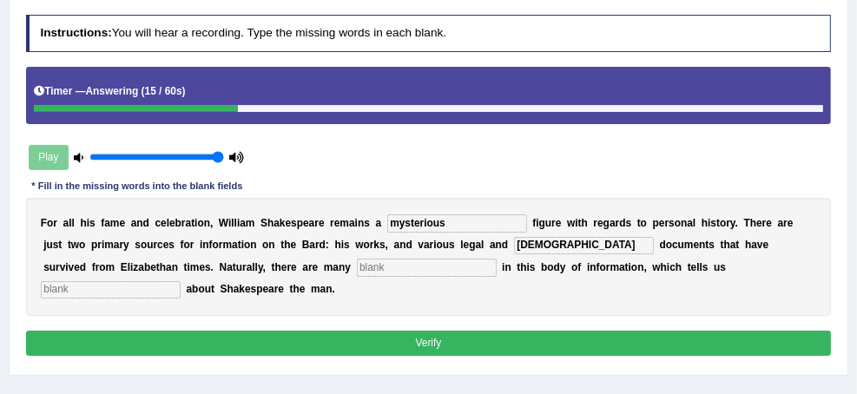
type input "church"
click at [447, 276] on input "text" at bounding box center [427, 267] width 140 height 17
type input "gaps"
click at [293, 298] on div "F o r a l l h i s f a m e a n d c e l e b r a t i o n , W i l l i a m S h a k e…" at bounding box center [429, 257] width 806 height 118
click at [181, 299] on input "text" at bounding box center [111, 289] width 140 height 17
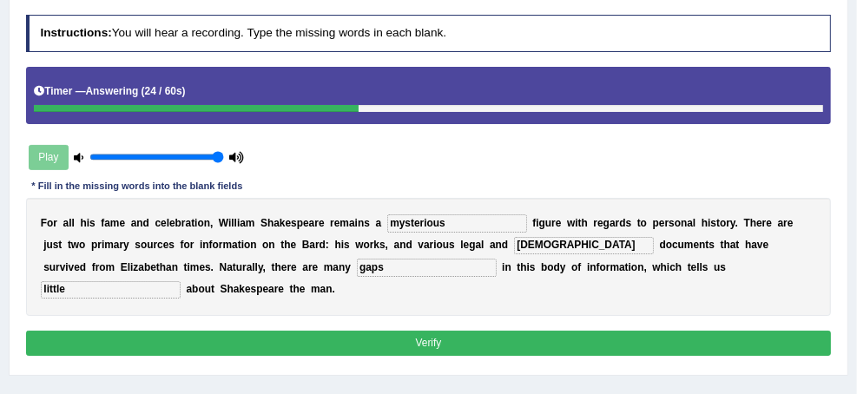
type input "little"
click at [442, 356] on button "Verify" at bounding box center [429, 343] width 806 height 25
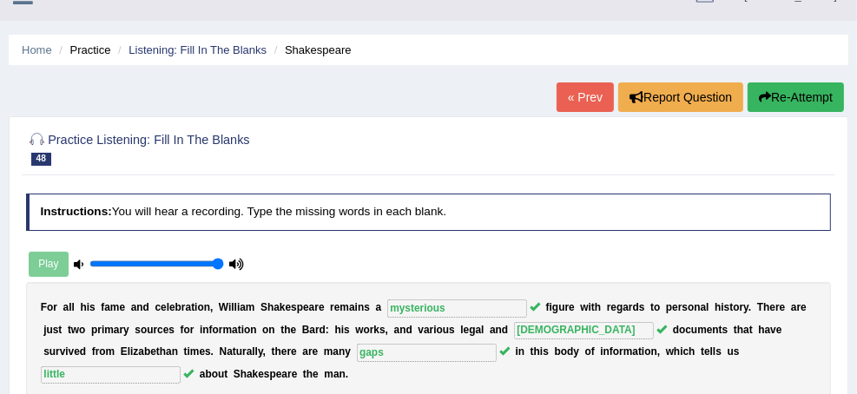
scroll to position [0, 0]
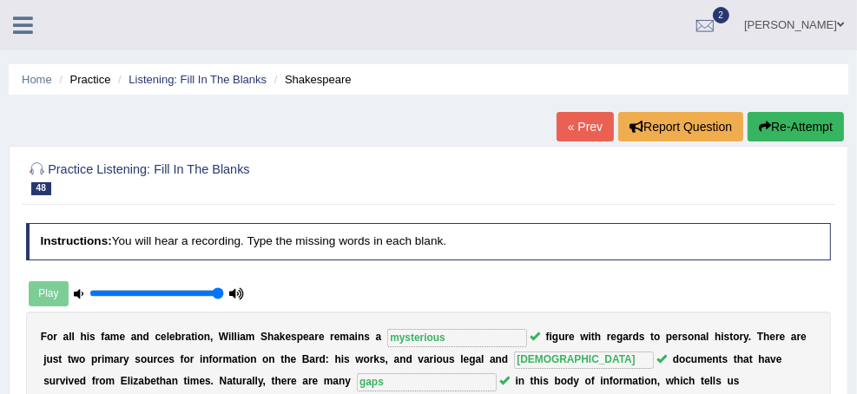
click at [0, 0] on link "Practice Questions" at bounding box center [0, 0] width 0 height 0
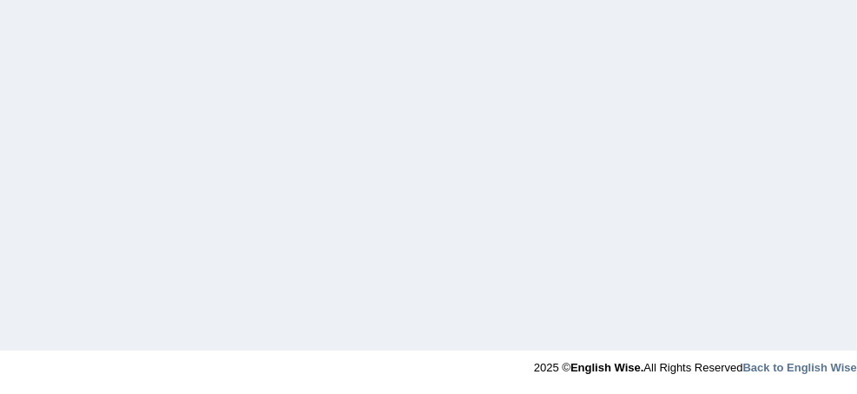
scroll to position [556, 0]
click at [0, 0] on link "Highlight Incorrect Words" at bounding box center [0, 0] width 0 height 0
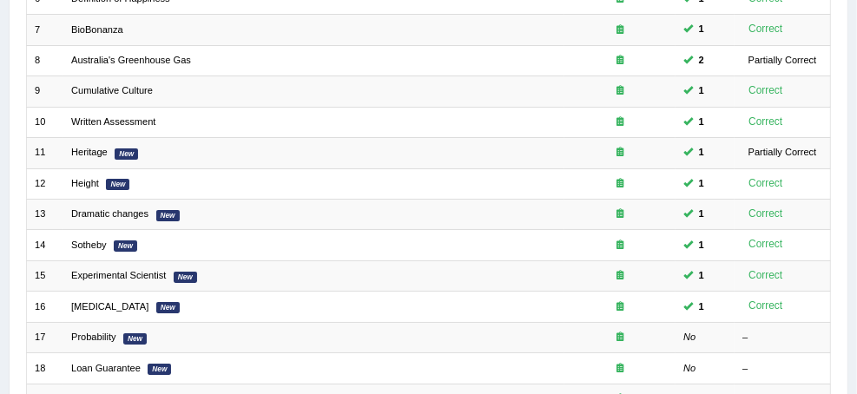
scroll to position [543, 0]
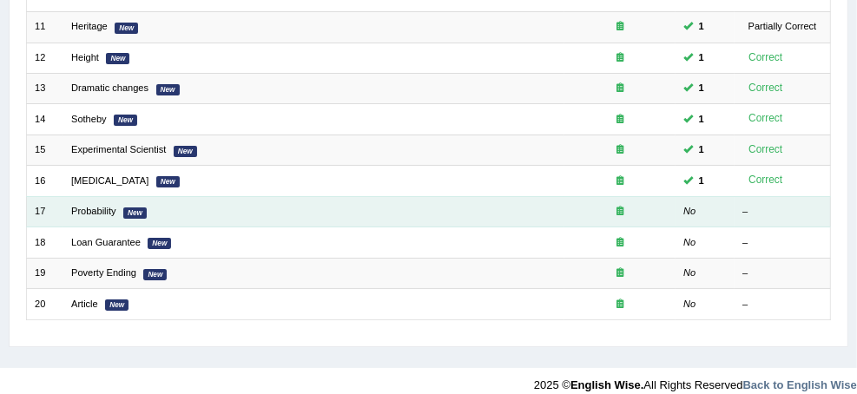
click at [304, 197] on td "Probability New" at bounding box center [314, 211] width 502 height 30
click at [116, 207] on link "Probability" at bounding box center [93, 211] width 45 height 10
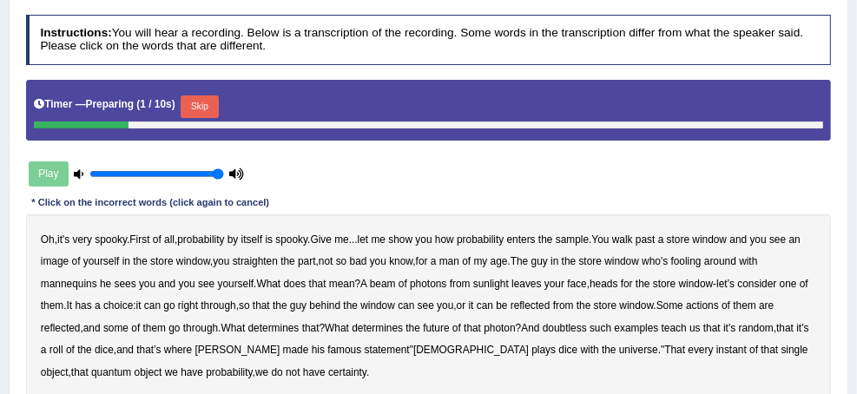
scroll to position [347, 0]
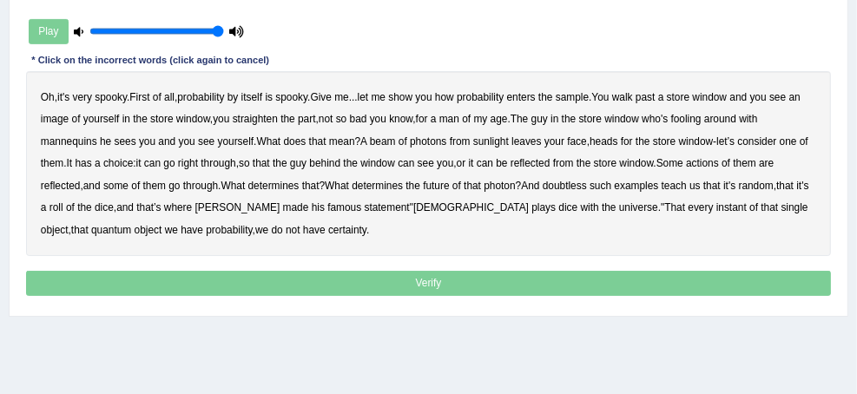
click at [556, 103] on b "sample" at bounding box center [572, 97] width 33 height 12
click at [396, 148] on b "beam" at bounding box center [383, 142] width 26 height 12
click at [686, 169] on b "actions" at bounding box center [702, 163] width 33 height 12
click at [561, 192] on b "doubtless" at bounding box center [565, 186] width 44 height 12
click at [63, 214] on b "roll" at bounding box center [57, 208] width 14 height 12
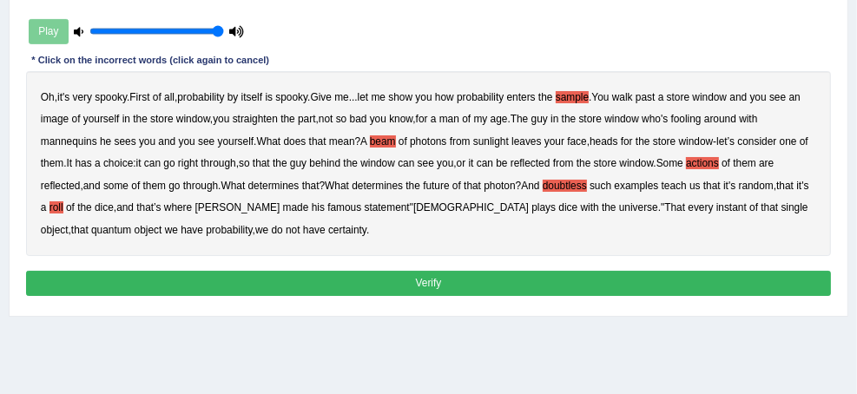
click at [437, 296] on button "Verify" at bounding box center [429, 283] width 806 height 25
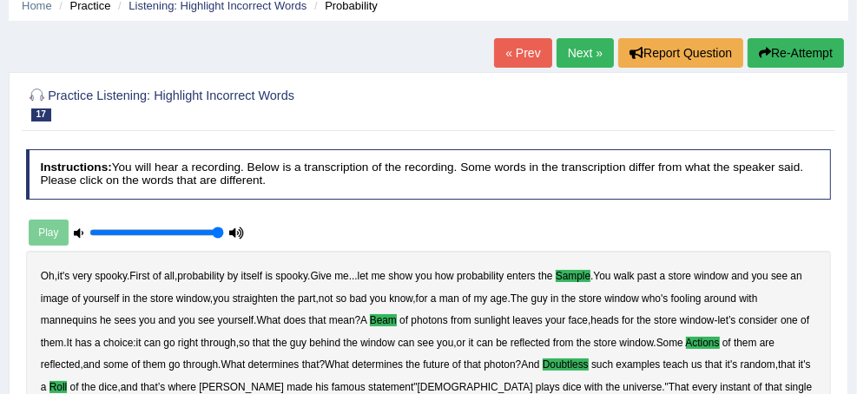
scroll to position [69, 0]
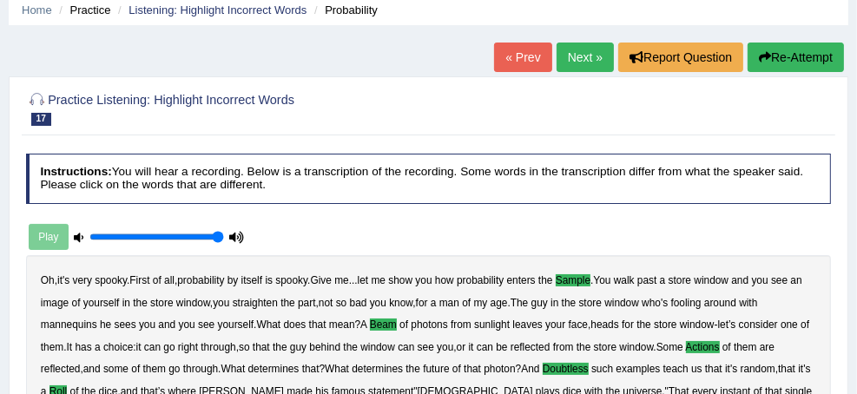
click at [566, 63] on link "Next »" at bounding box center [585, 58] width 57 height 30
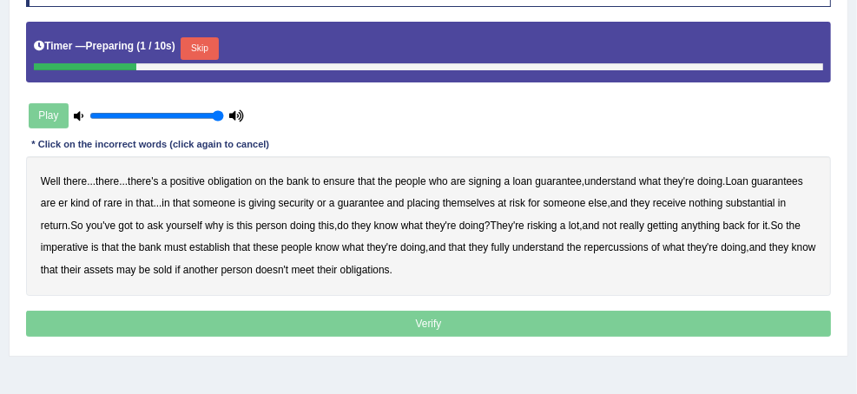
scroll to position [278, 0]
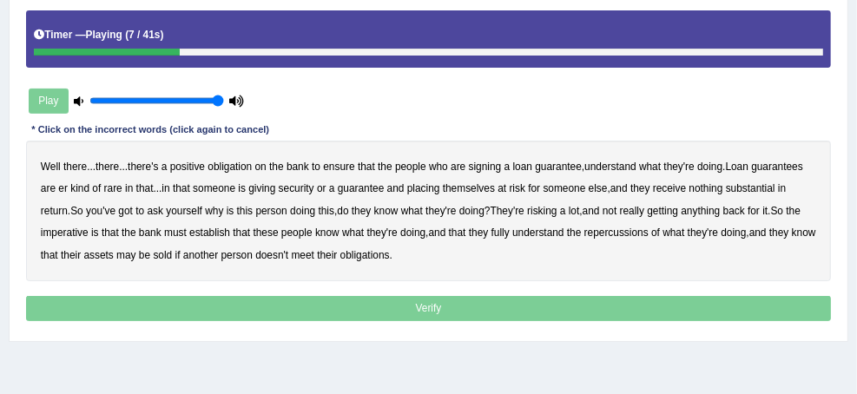
click at [585, 173] on b "understand" at bounding box center [611, 167] width 52 height 12
click at [122, 191] on b "rare" at bounding box center [113, 188] width 18 height 12
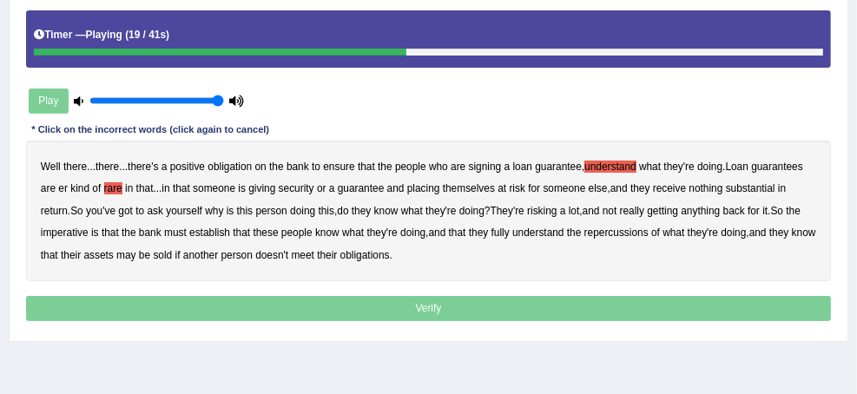
click at [726, 195] on b "substantial" at bounding box center [751, 188] width 50 height 12
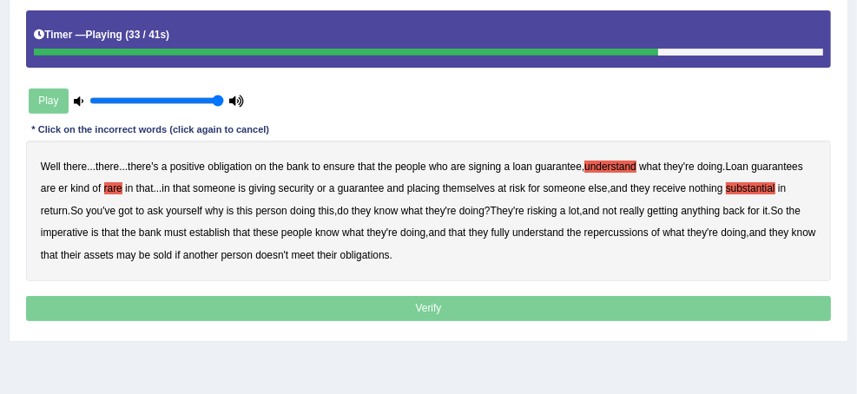
click at [230, 239] on b "establish" at bounding box center [209, 233] width 41 height 12
click at [585, 239] on b "repercussions" at bounding box center [617, 233] width 64 height 12
click at [113, 261] on b "assets" at bounding box center [98, 255] width 30 height 12
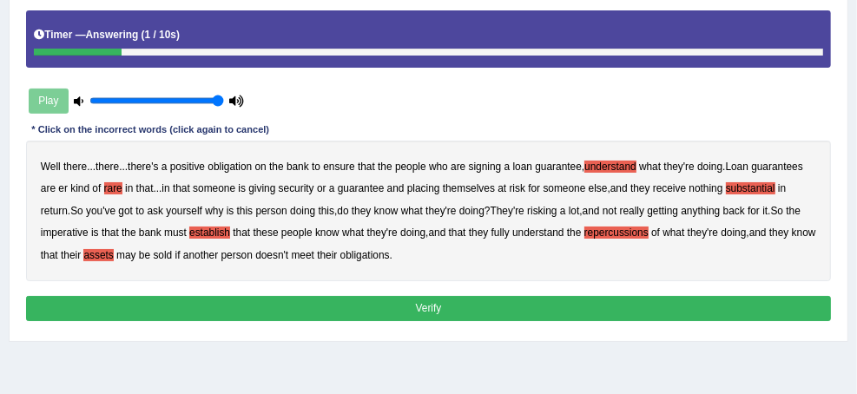
click at [460, 321] on button "Verify" at bounding box center [429, 308] width 806 height 25
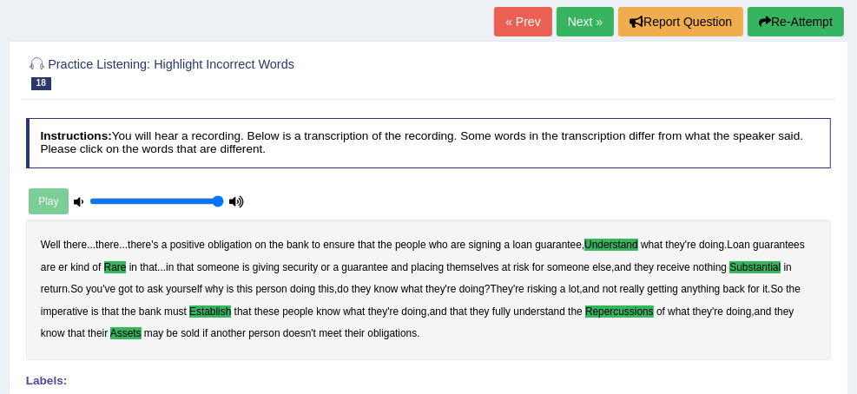
scroll to position [69, 0]
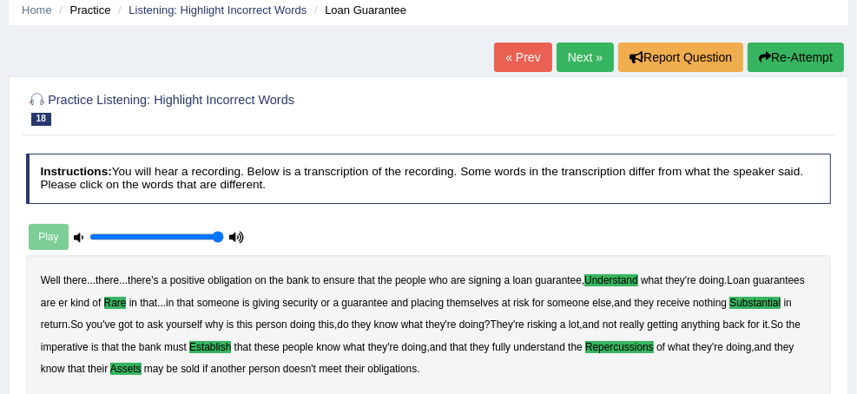
click at [570, 55] on link "Next »" at bounding box center [585, 58] width 57 height 30
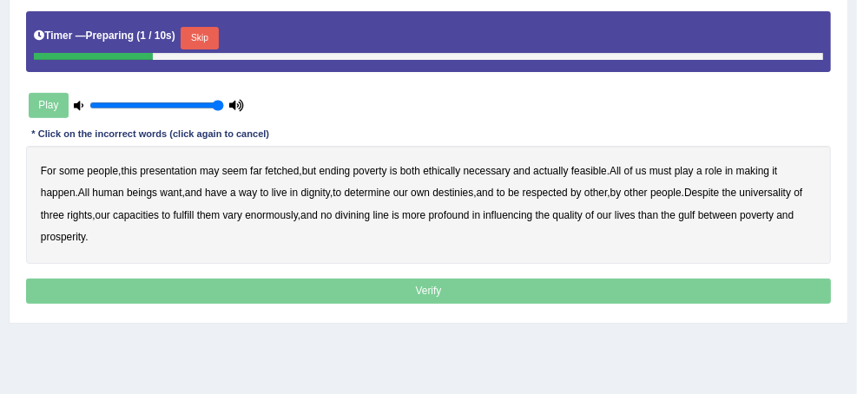
scroll to position [278, 0]
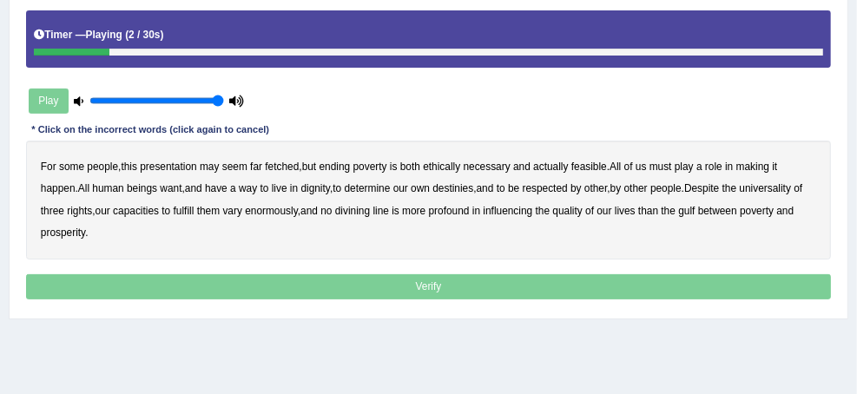
click at [196, 163] on b "presentation" at bounding box center [168, 167] width 56 height 12
click at [460, 167] on b "ethically" at bounding box center [441, 167] width 37 height 12
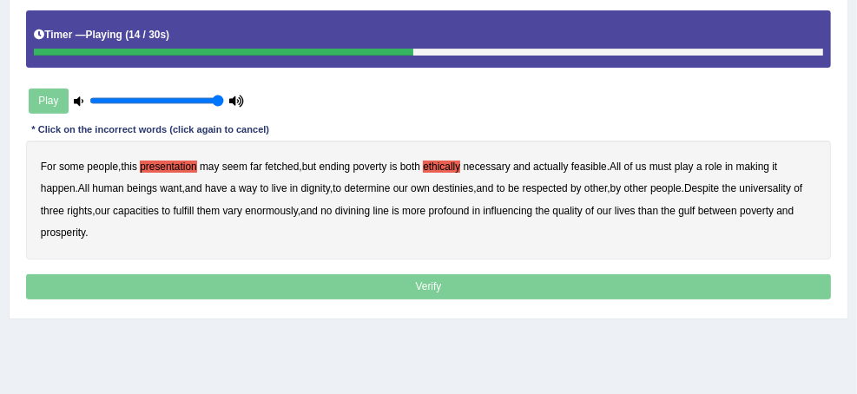
click at [257, 186] on b "way" at bounding box center [248, 188] width 18 height 12
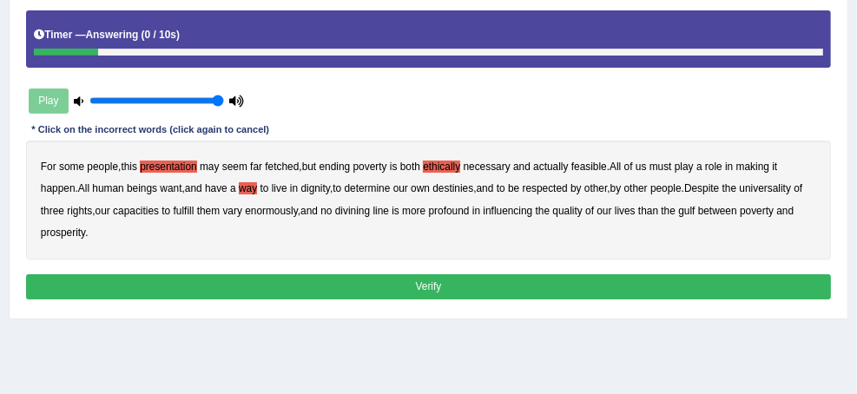
click at [477, 300] on button "Verify" at bounding box center [429, 286] width 806 height 25
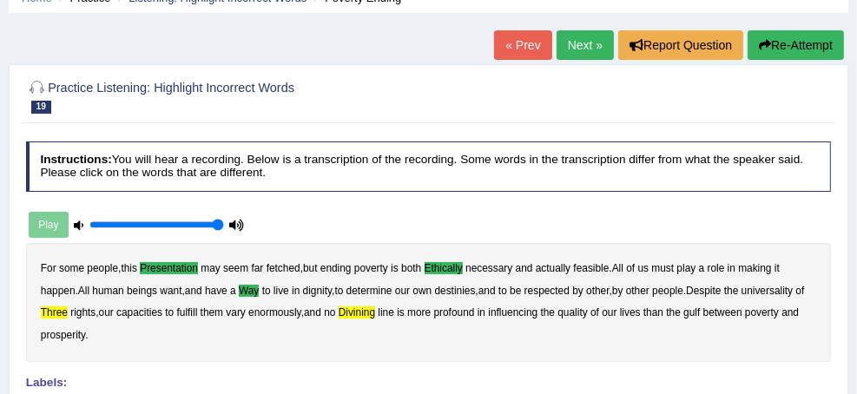
scroll to position [69, 0]
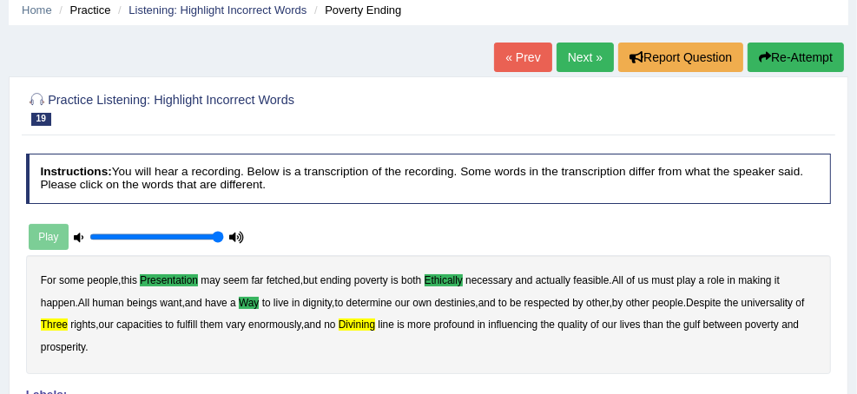
click at [571, 46] on link "Next »" at bounding box center [585, 58] width 57 height 30
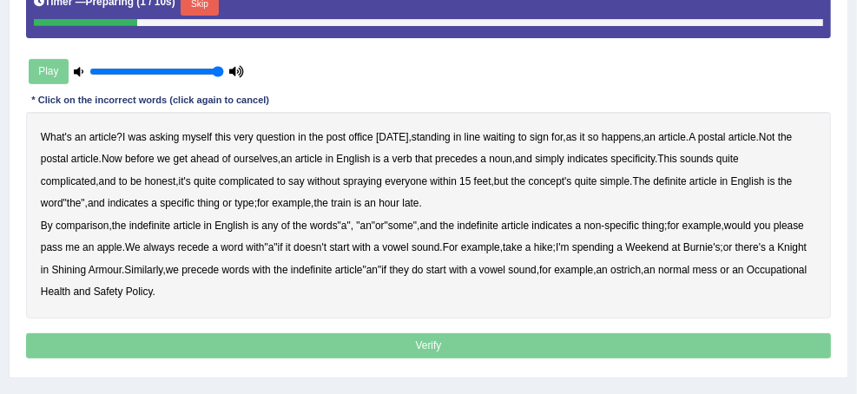
scroll to position [347, 0]
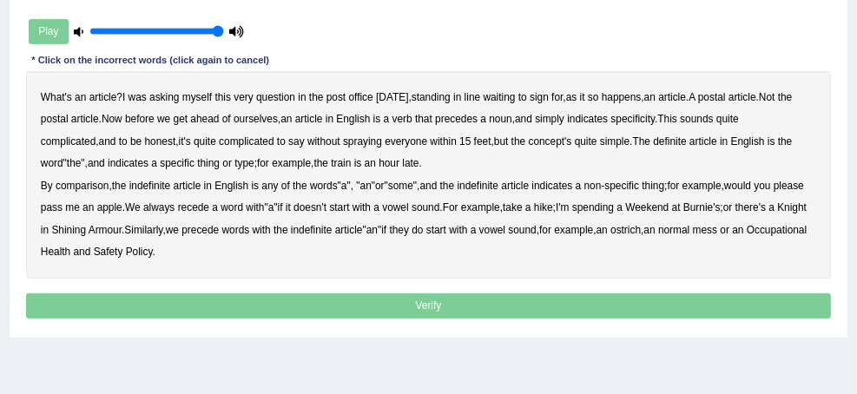
click at [393, 125] on b "verb" at bounding box center [403, 119] width 20 height 12
click at [109, 192] on b "comparison" at bounding box center [82, 186] width 53 height 12
click at [209, 214] on b "recede" at bounding box center [193, 208] width 31 height 12
click at [658, 236] on b "normal" at bounding box center [673, 230] width 31 height 12
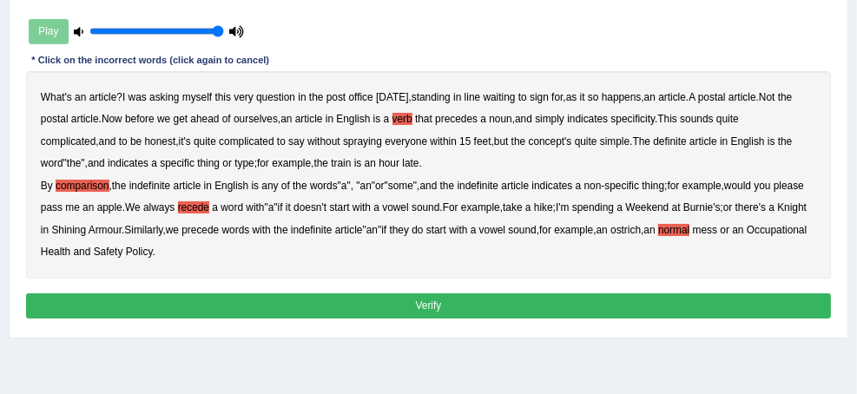
click at [494, 319] on button "Verify" at bounding box center [429, 306] width 806 height 25
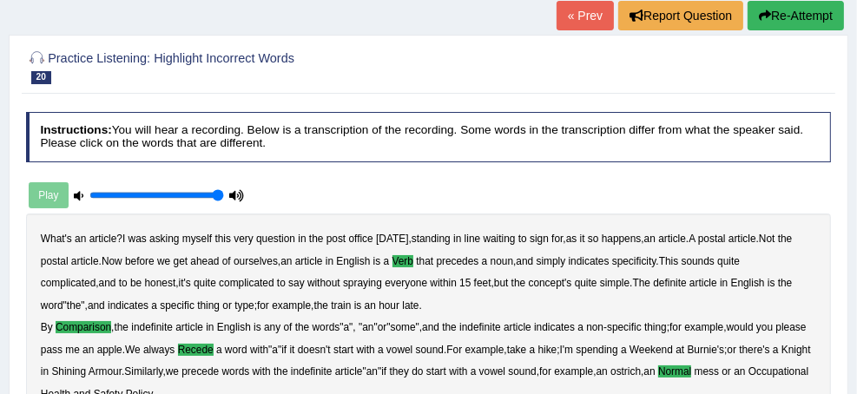
scroll to position [0, 0]
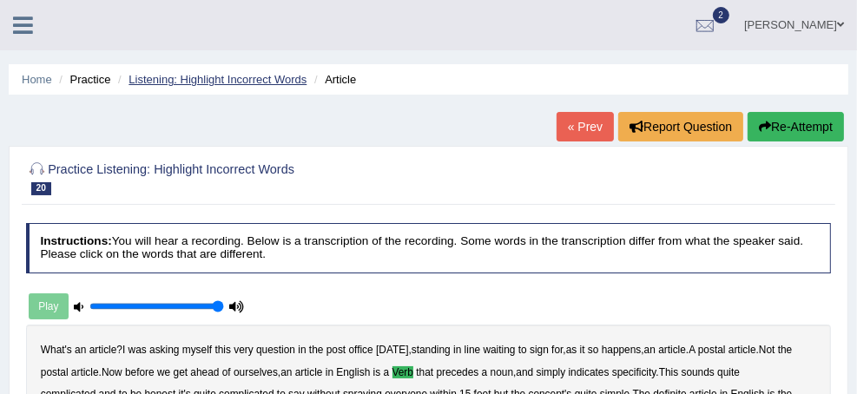
click at [307, 76] on link "Listening: Highlight Incorrect Words" at bounding box center [218, 79] width 178 height 13
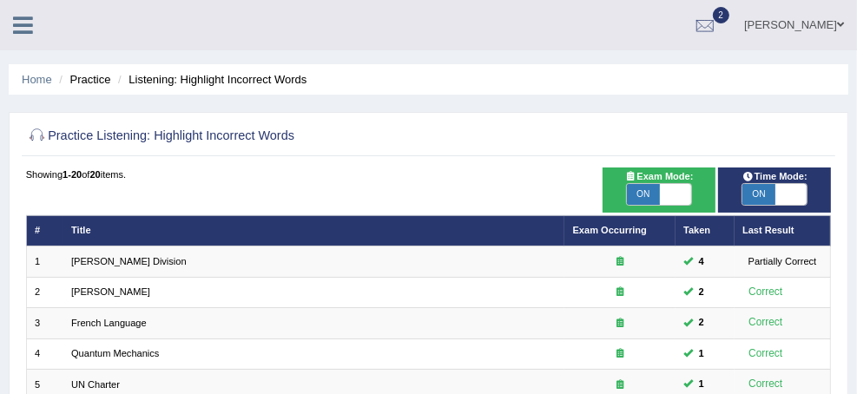
click at [0, 0] on link "Home" at bounding box center [0, 0] width 0 height 0
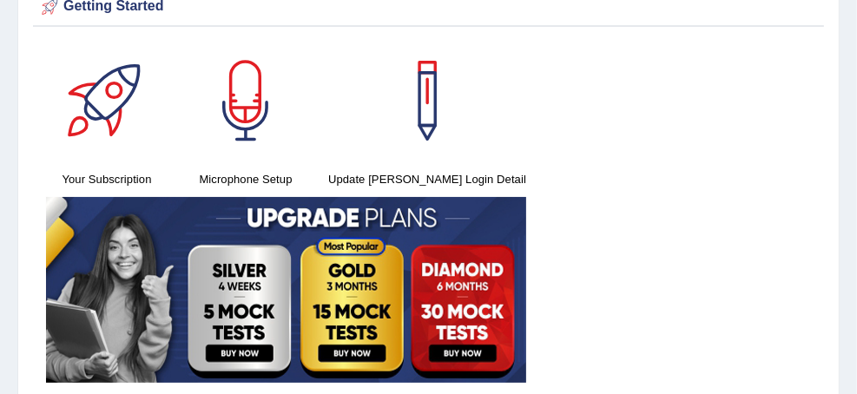
scroll to position [69, 0]
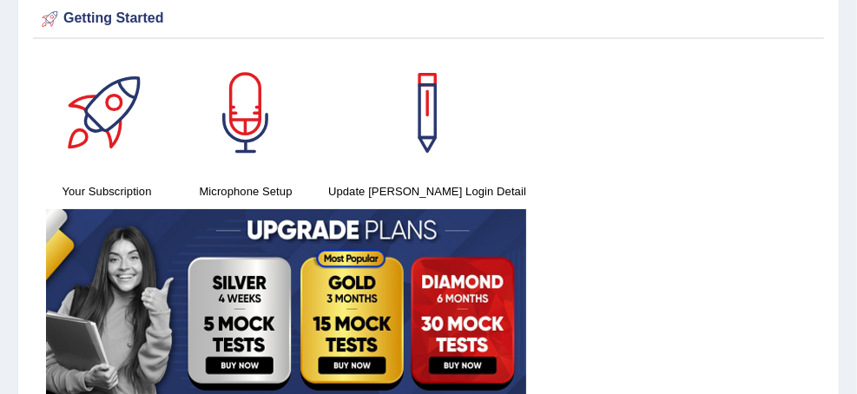
click at [0, 0] on link "Practice Questions" at bounding box center [0, 0] width 0 height 0
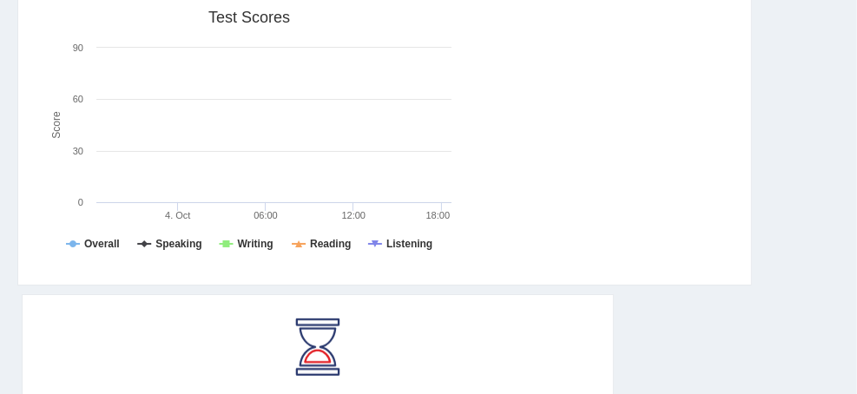
scroll to position [764, 0]
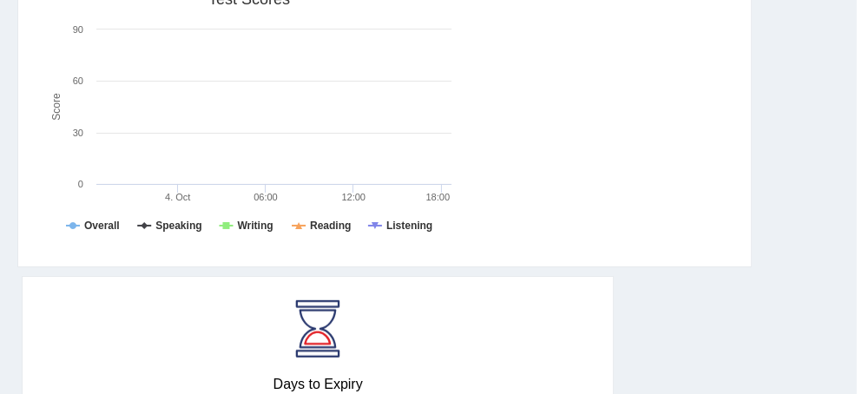
click at [0, 0] on link "Highlight Incorrect Words" at bounding box center [0, 0] width 0 height 0
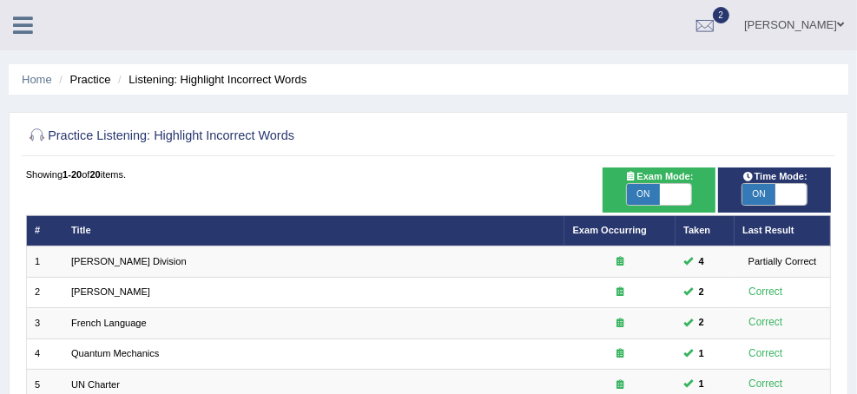
click at [307, 78] on li "Listening: Highlight Incorrect Words" at bounding box center [210, 79] width 193 height 17
click at [307, 83] on li "Listening: Highlight Incorrect Words" at bounding box center [210, 79] width 193 height 17
click at [0, 0] on link "Practice Questions" at bounding box center [0, 0] width 0 height 0
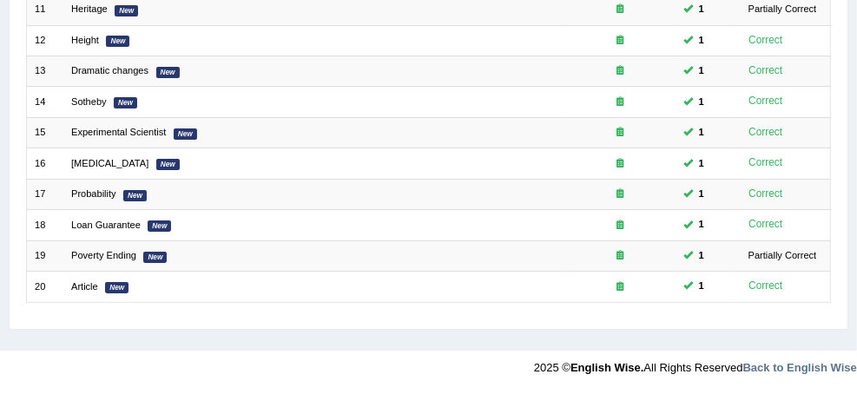
scroll to position [834, 0]
click at [0, 0] on link "Highlight Correct Summary" at bounding box center [0, 0] width 0 height 0
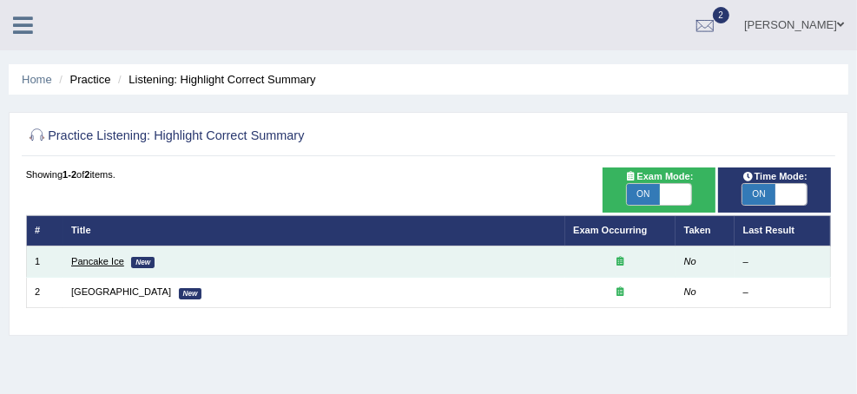
click at [124, 261] on link "Pancake Ice" at bounding box center [97, 261] width 53 height 10
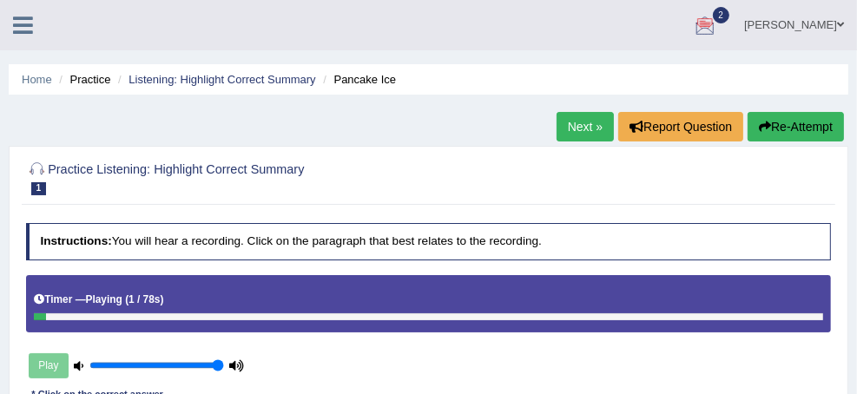
click at [807, 24] on link "[PERSON_NAME]" at bounding box center [794, 22] width 126 height 45
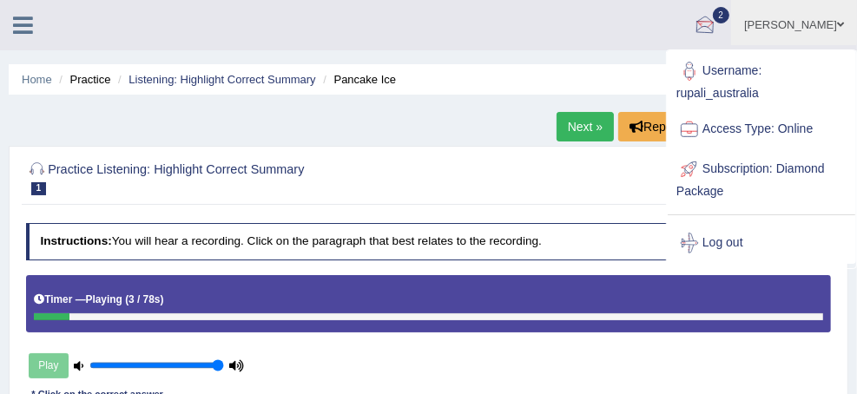
click at [472, 23] on ul "[PERSON_NAME] Toggle navigation Username: rupali_australia Access Type: Online …" at bounding box center [557, 25] width 600 height 50
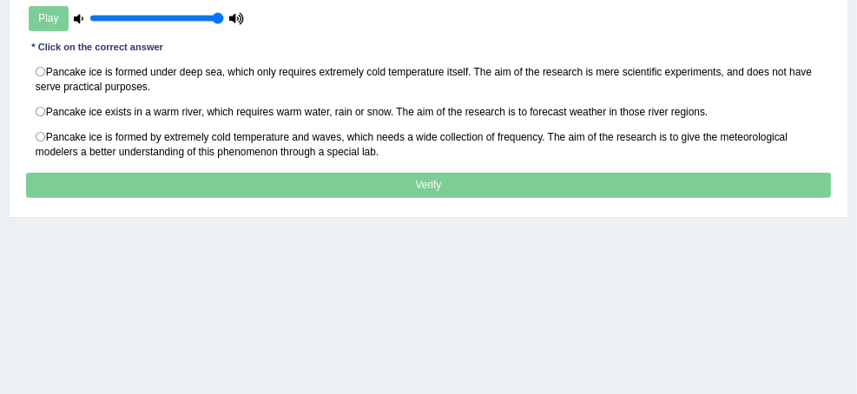
scroll to position [278, 0]
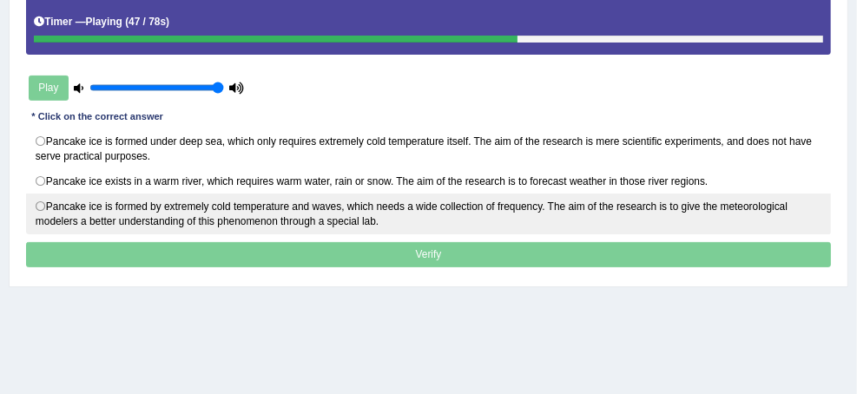
click at [241, 217] on label "Pancake ice is formed by extremely cold temperature and waves, which needs a wi…" at bounding box center [429, 214] width 806 height 41
radio input "true"
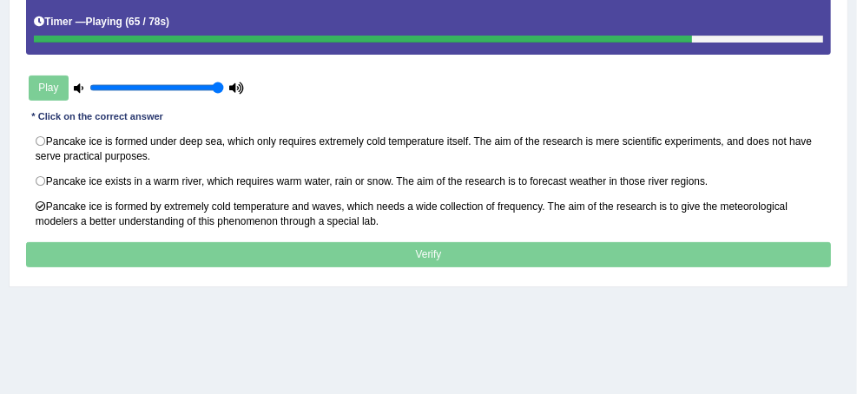
click at [483, 268] on p "Verify" at bounding box center [429, 254] width 806 height 25
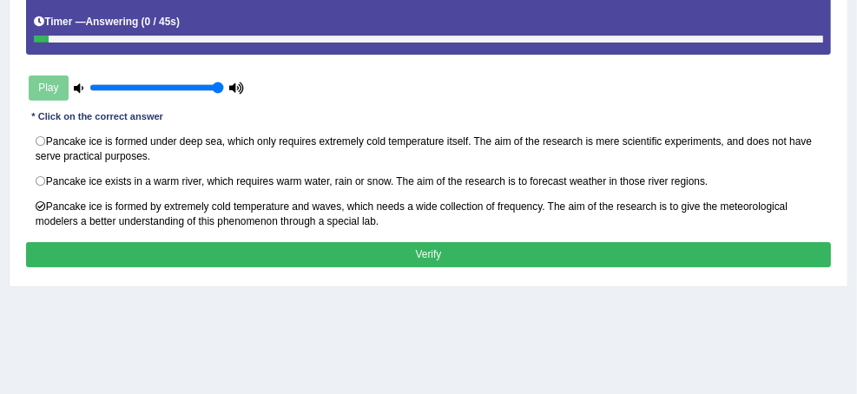
click at [501, 248] on div "Instructions: You will hear a recording. Click on the paragraph that best relat…" at bounding box center [428, 108] width 813 height 341
click at [492, 261] on button "Verify" at bounding box center [429, 254] width 806 height 25
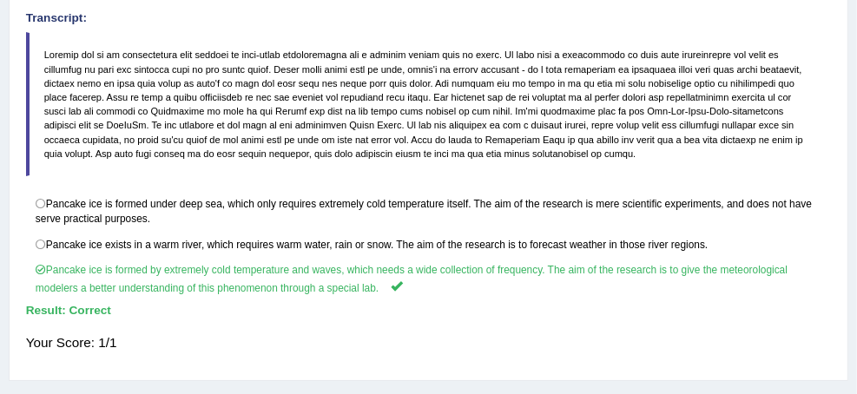
scroll to position [208, 0]
